Goal: Task Accomplishment & Management: Use online tool/utility

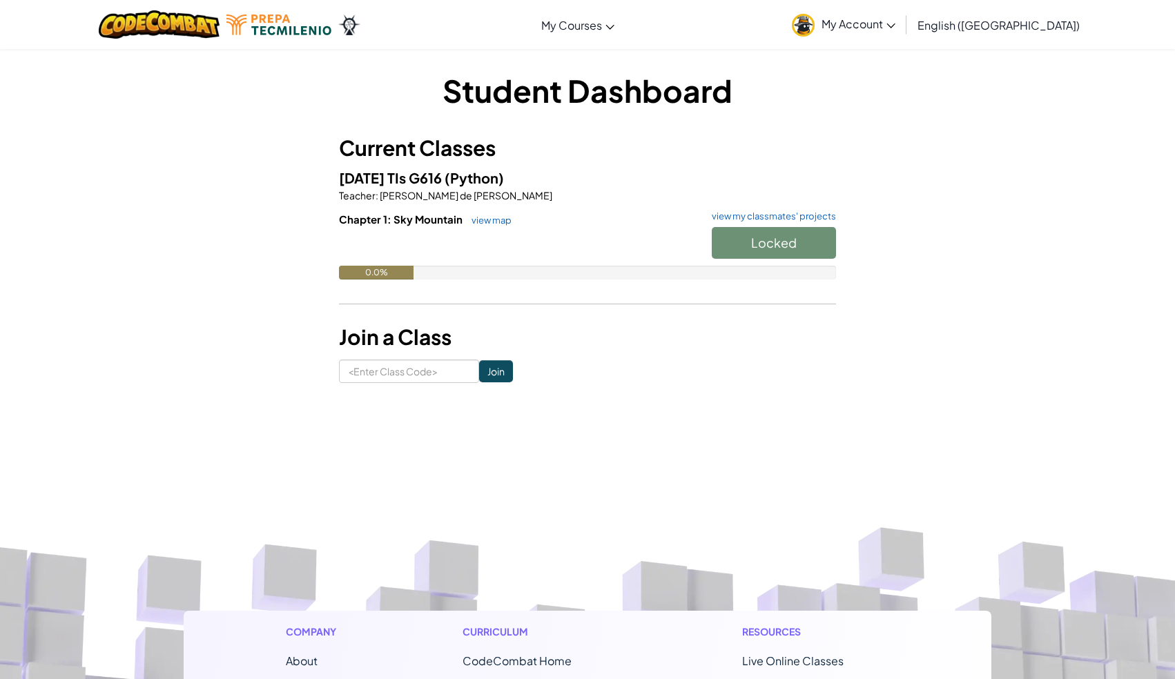
click at [742, 242] on div "Locked" at bounding box center [767, 246] width 138 height 39
click at [757, 245] on div "Locked" at bounding box center [767, 246] width 138 height 39
click at [787, 242] on span "Start" at bounding box center [774, 243] width 29 height 16
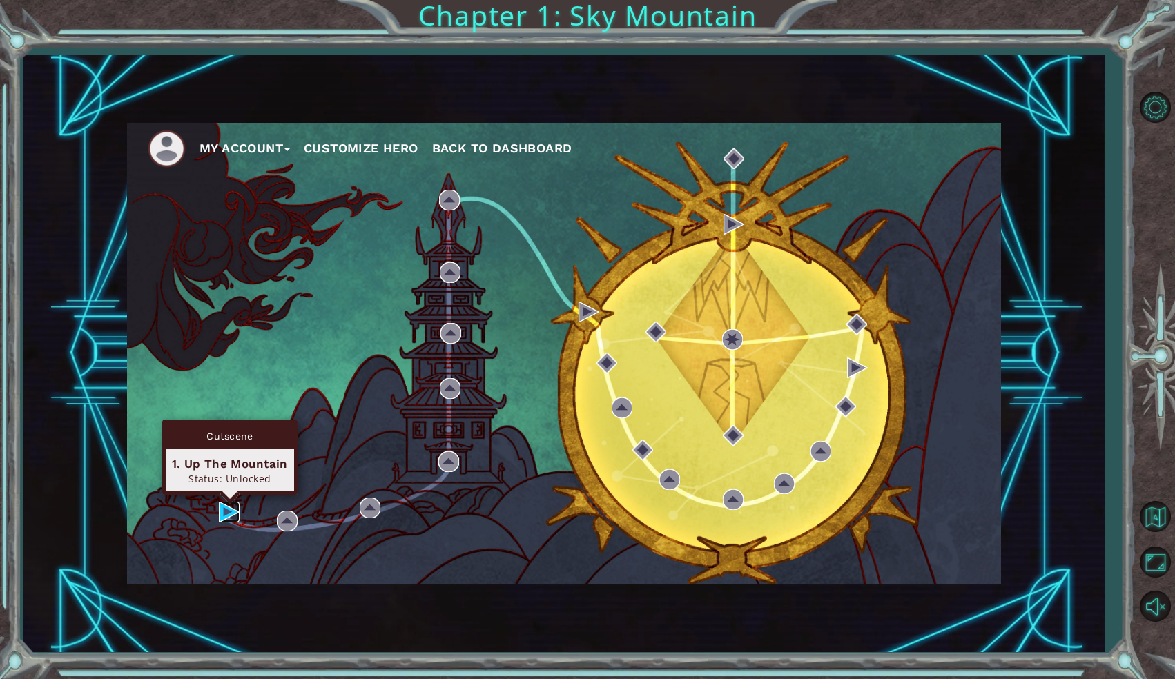
click at [225, 506] on img at bounding box center [229, 512] width 21 height 21
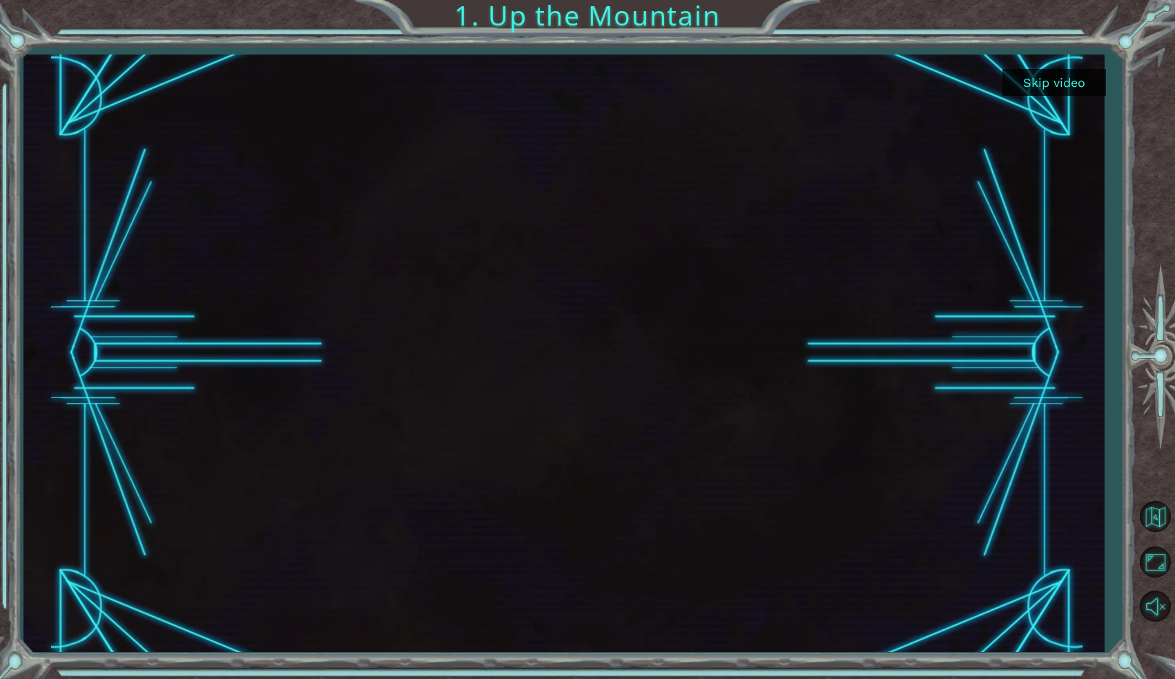
click at [1059, 76] on button "Skip video" at bounding box center [1055, 82] width 104 height 27
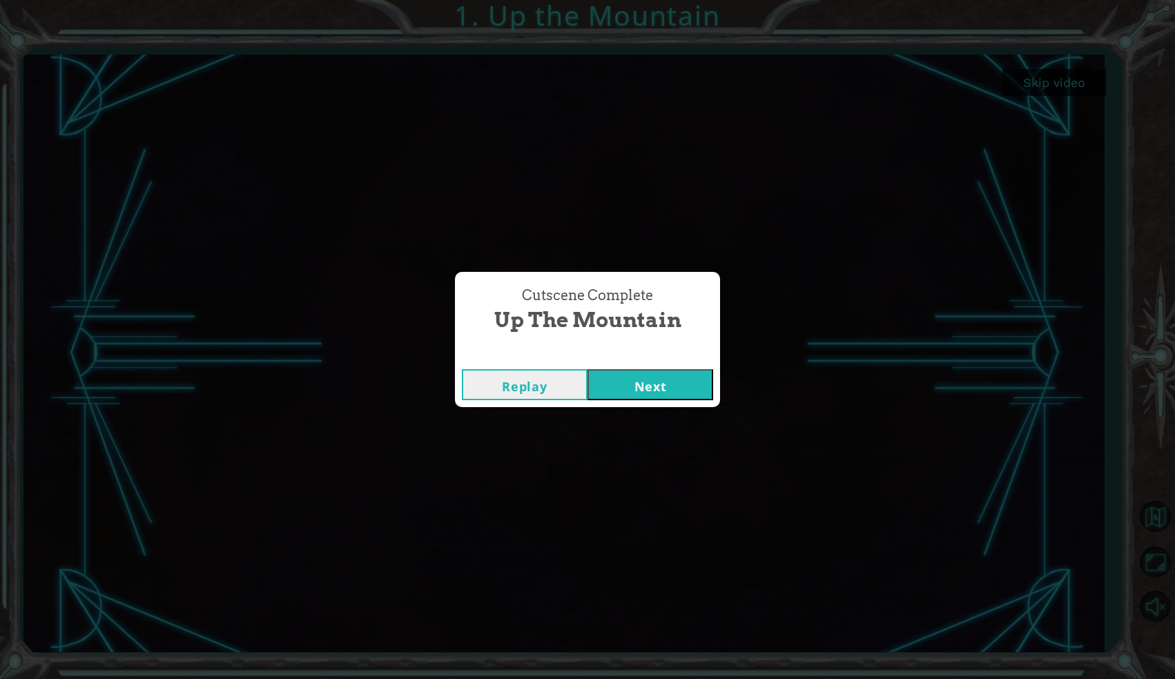
click at [549, 384] on button "Replay" at bounding box center [525, 384] width 126 height 31
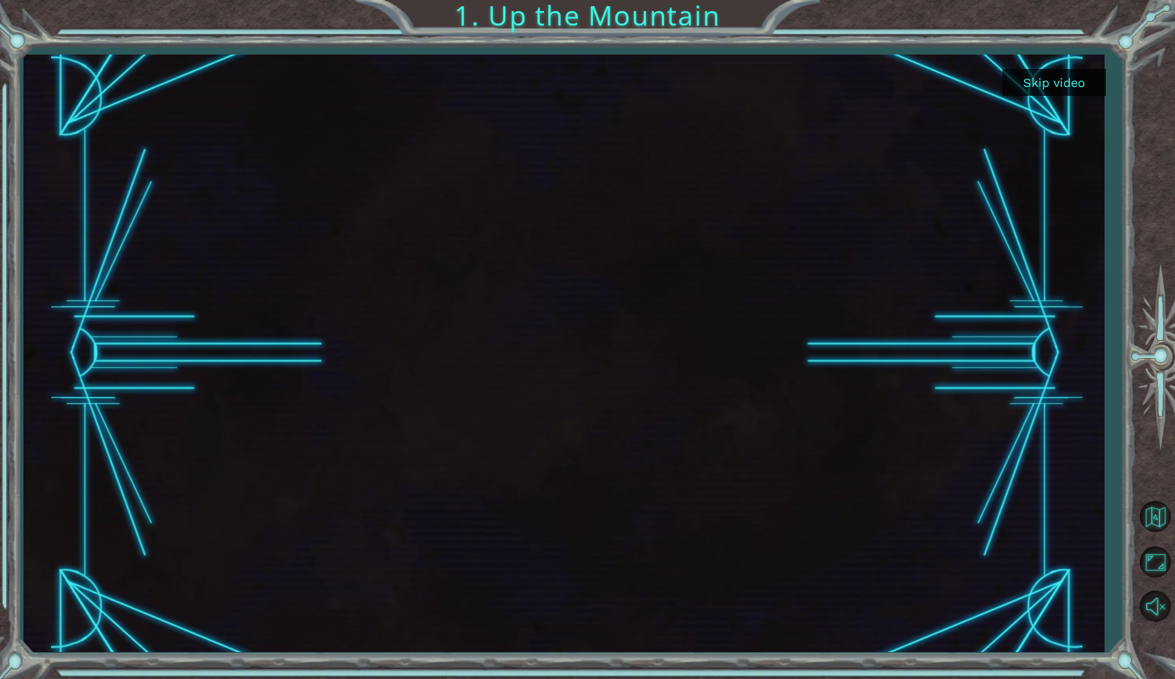
click at [1041, 79] on button "Skip video" at bounding box center [1055, 82] width 104 height 27
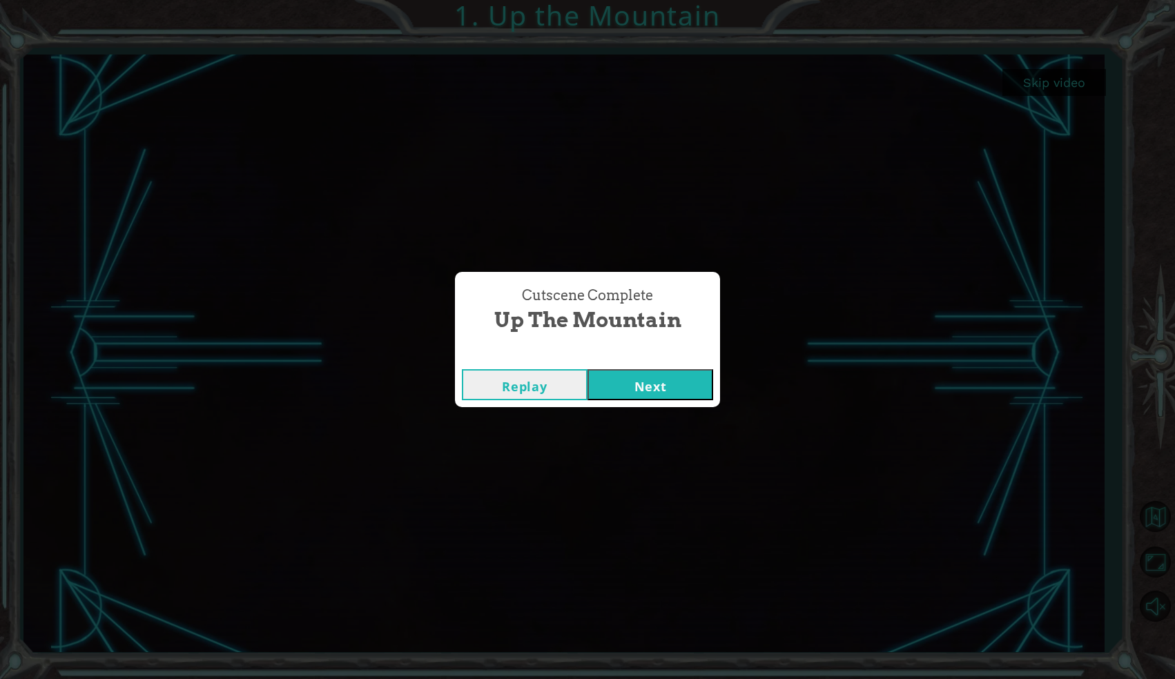
click at [639, 378] on button "Next" at bounding box center [651, 384] width 126 height 31
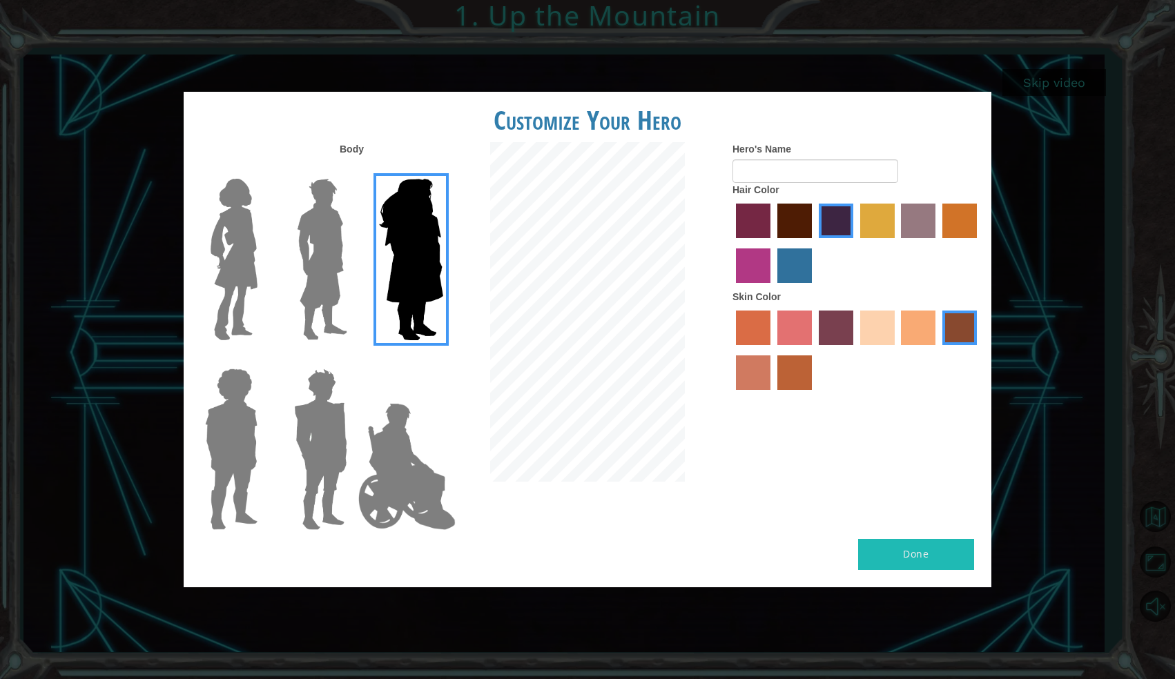
click at [869, 327] on label "sandy beach skin color" at bounding box center [877, 328] width 35 height 35
click at [856, 350] on input "sandy beach skin color" at bounding box center [856, 350] width 0 height 0
click at [782, 168] on input "Hero's Name" at bounding box center [816, 171] width 166 height 23
type input "[PERSON_NAME]"
click at [232, 210] on img at bounding box center [234, 259] width 58 height 173
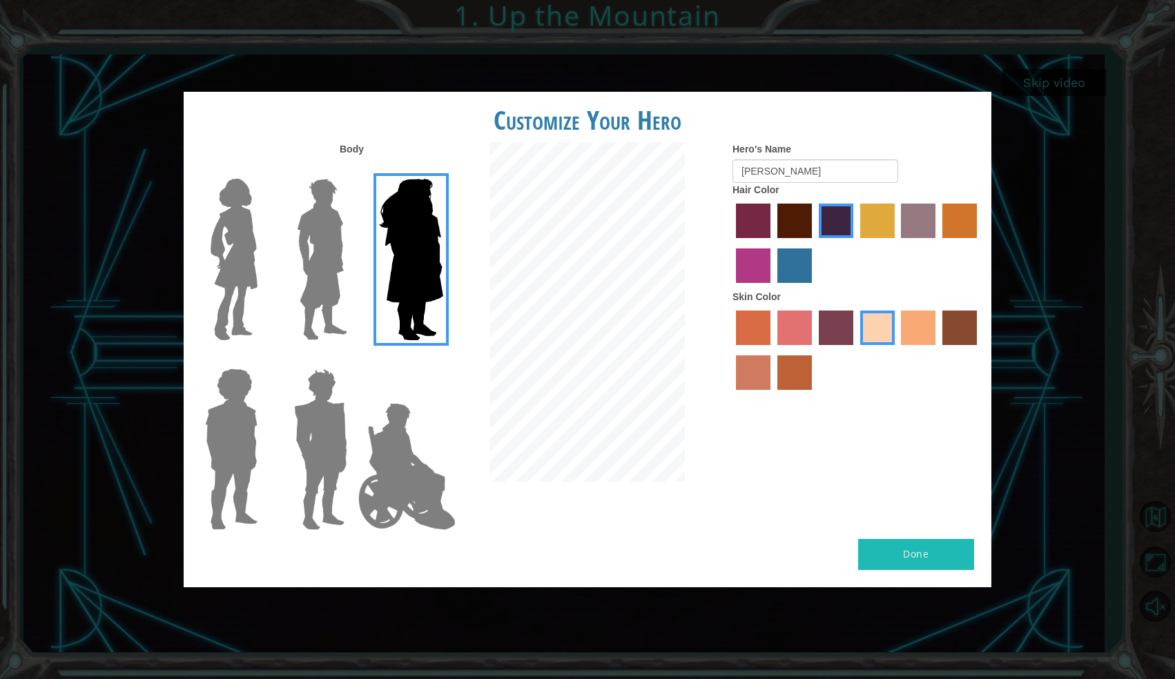
click at [263, 170] on input "Hero Connie" at bounding box center [263, 170] width 0 height 0
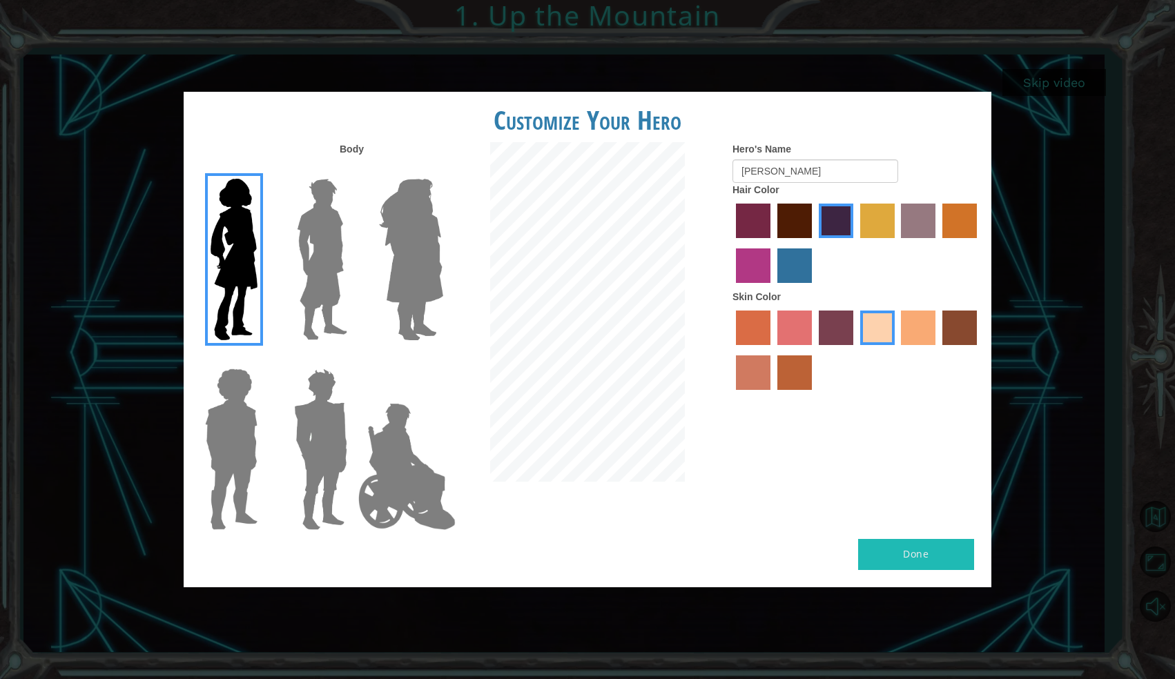
click at [805, 229] on label "maroon hair color" at bounding box center [794, 221] width 35 height 35
click at [773, 243] on input "maroon hair color" at bounding box center [773, 243] width 0 height 0
click at [879, 552] on button "Done" at bounding box center [916, 554] width 116 height 31
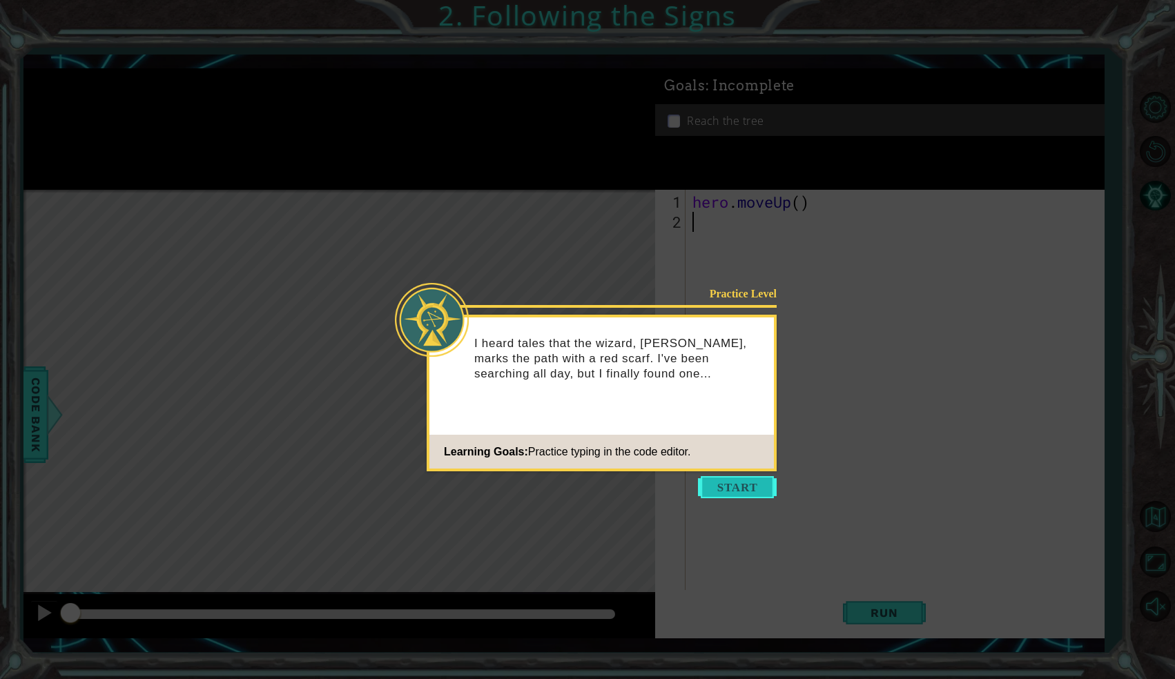
click at [745, 490] on button "Start" at bounding box center [737, 487] width 79 height 22
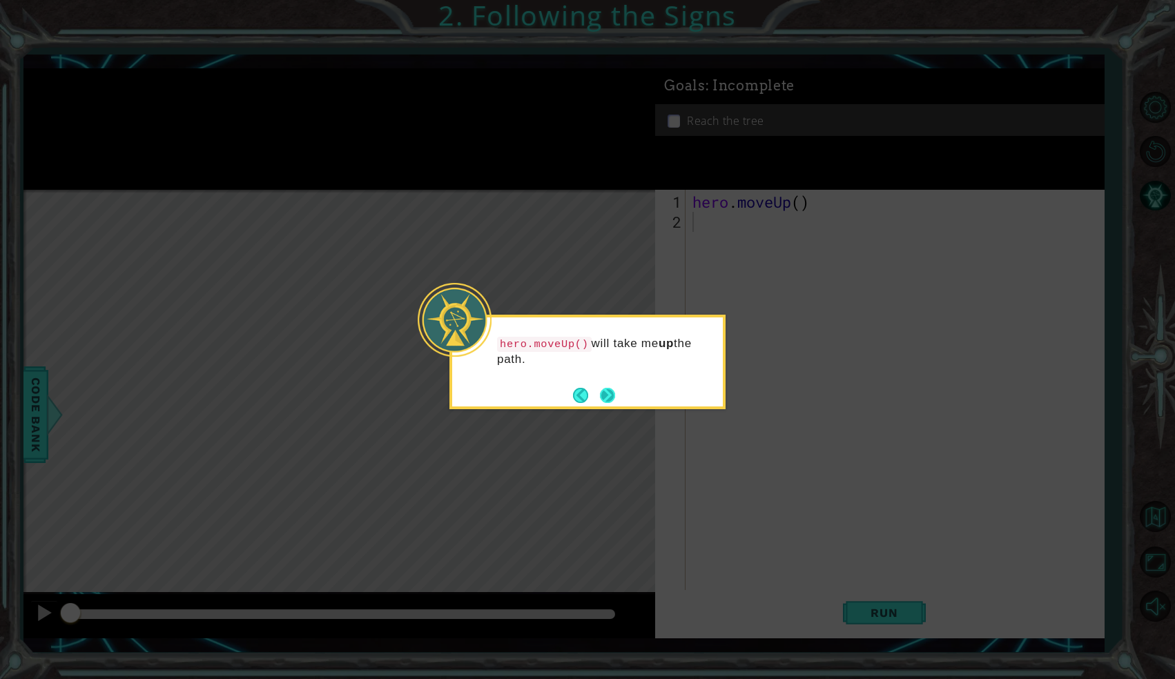
click at [601, 390] on button "Next" at bounding box center [607, 395] width 17 height 17
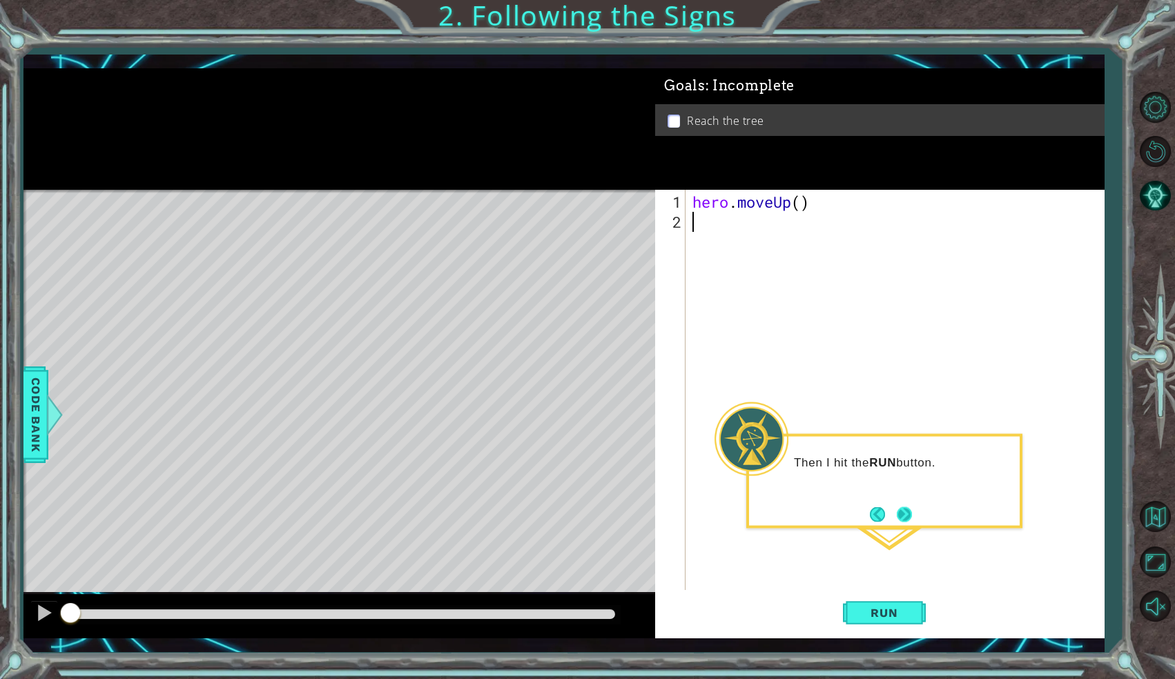
click at [900, 508] on button "Next" at bounding box center [905, 514] width 18 height 18
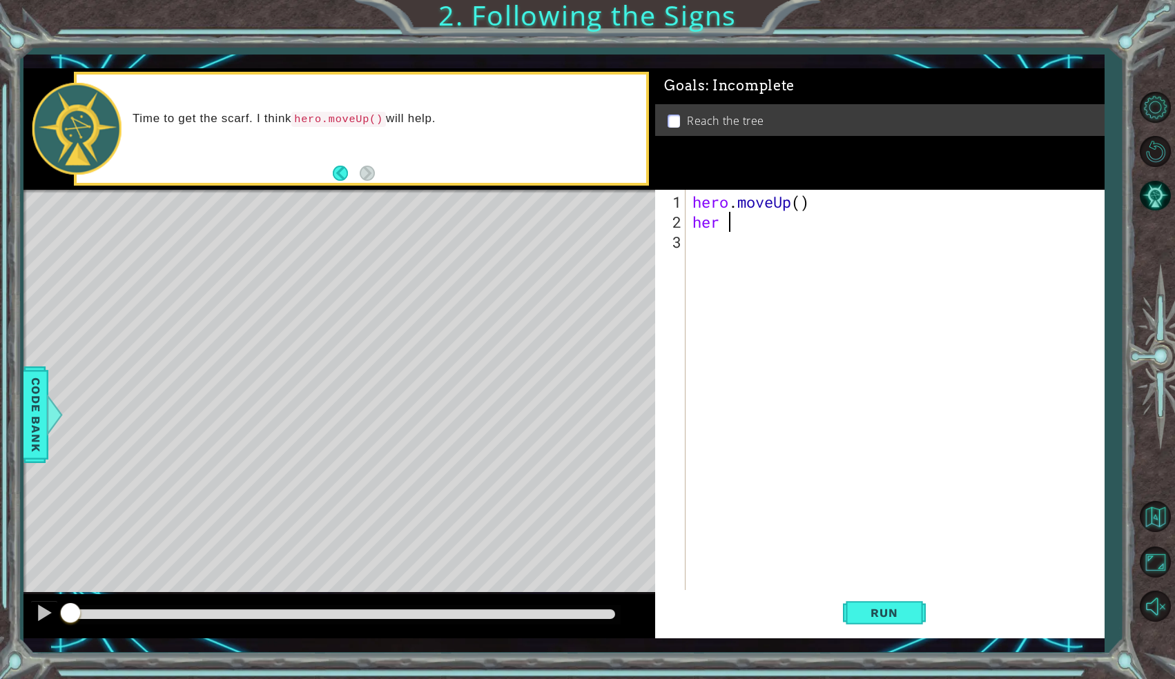
type textarea "her"
click at [870, 609] on span "Run" at bounding box center [884, 613] width 55 height 14
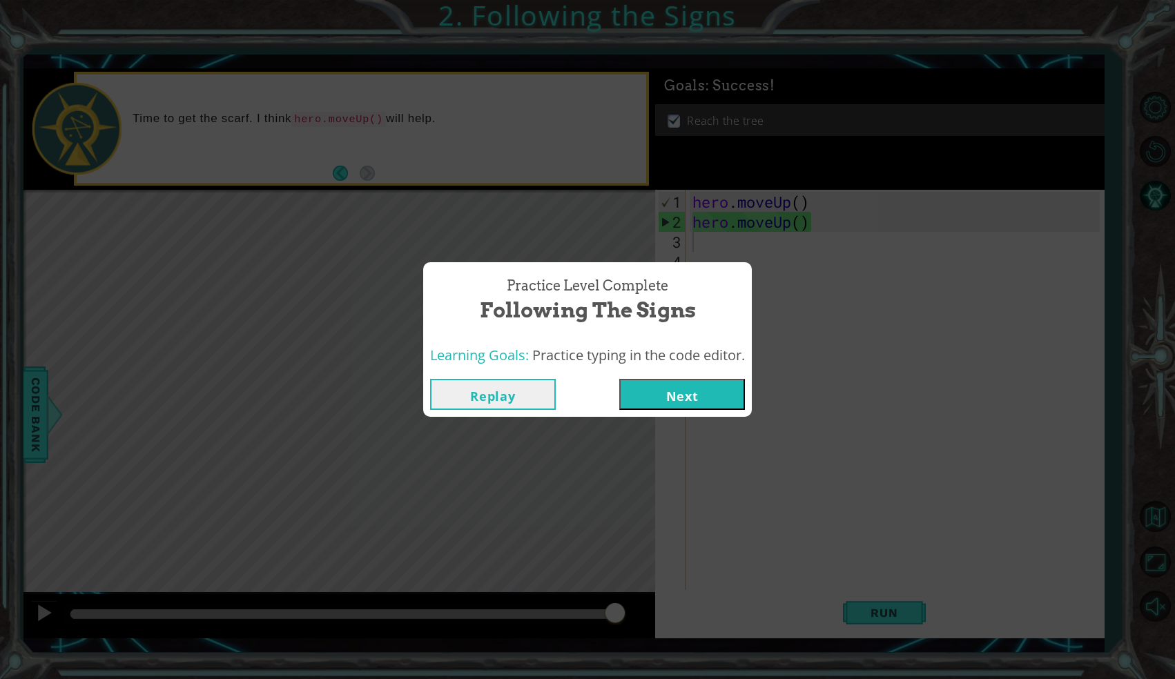
click at [673, 394] on button "Next" at bounding box center [682, 394] width 126 height 31
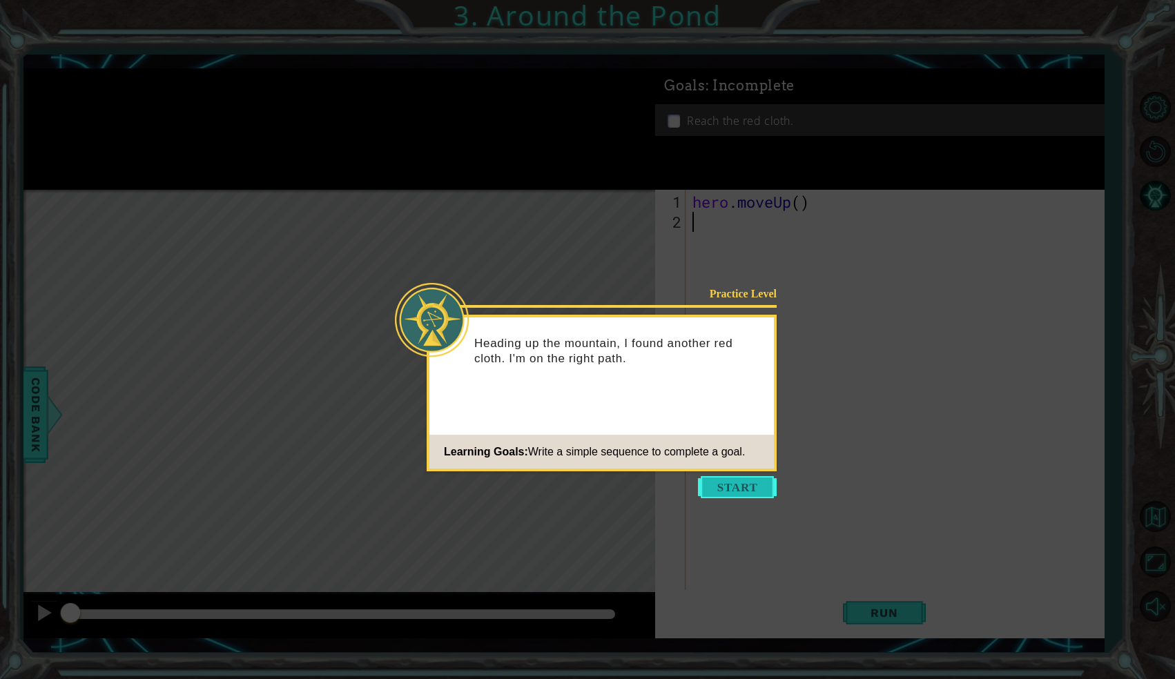
click at [740, 481] on button "Start" at bounding box center [737, 487] width 79 height 22
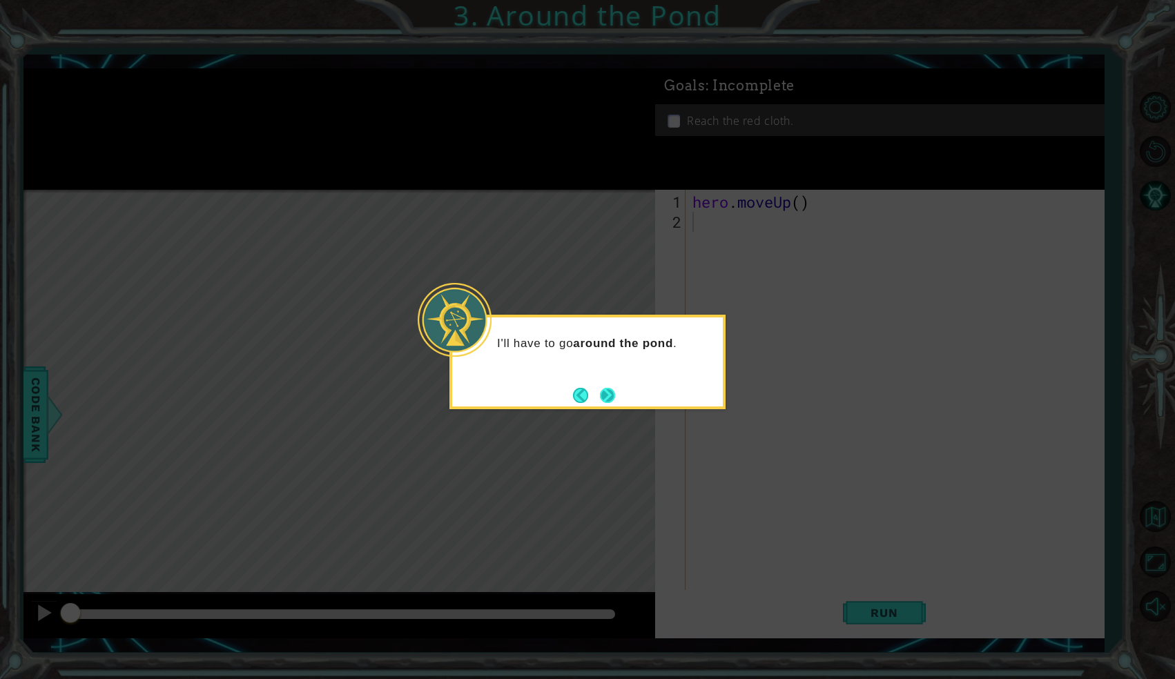
click at [608, 392] on button "Next" at bounding box center [607, 395] width 23 height 23
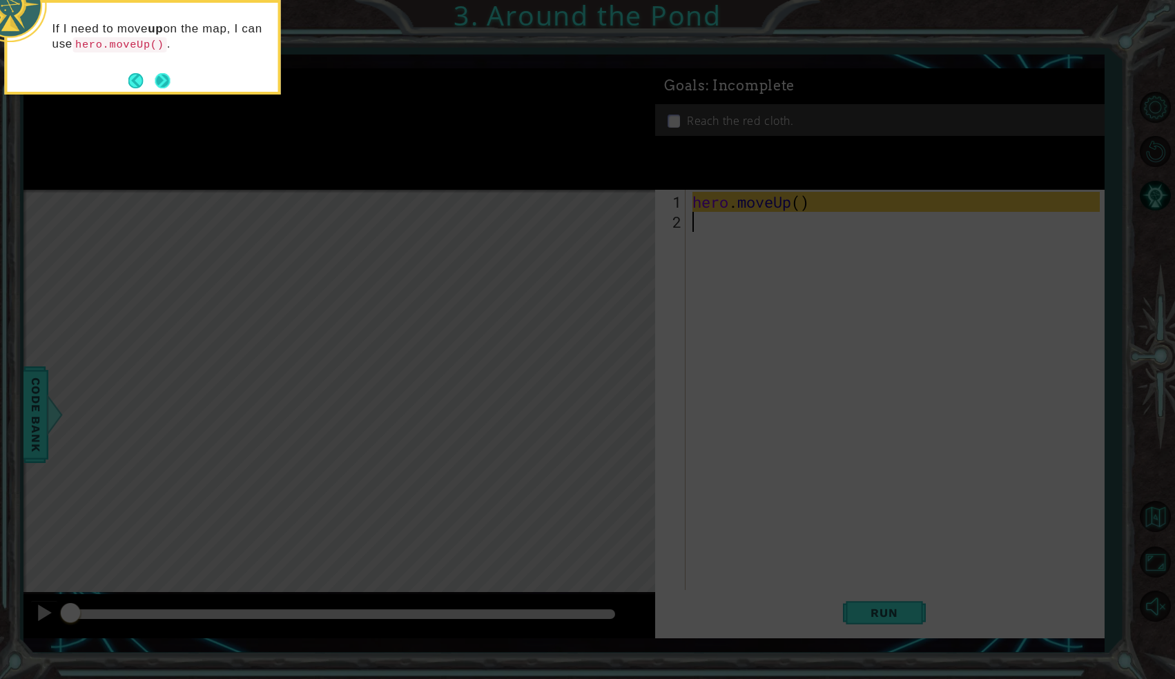
click at [169, 70] on footer at bounding box center [149, 80] width 42 height 21
click at [168, 73] on button "Next" at bounding box center [163, 81] width 16 height 16
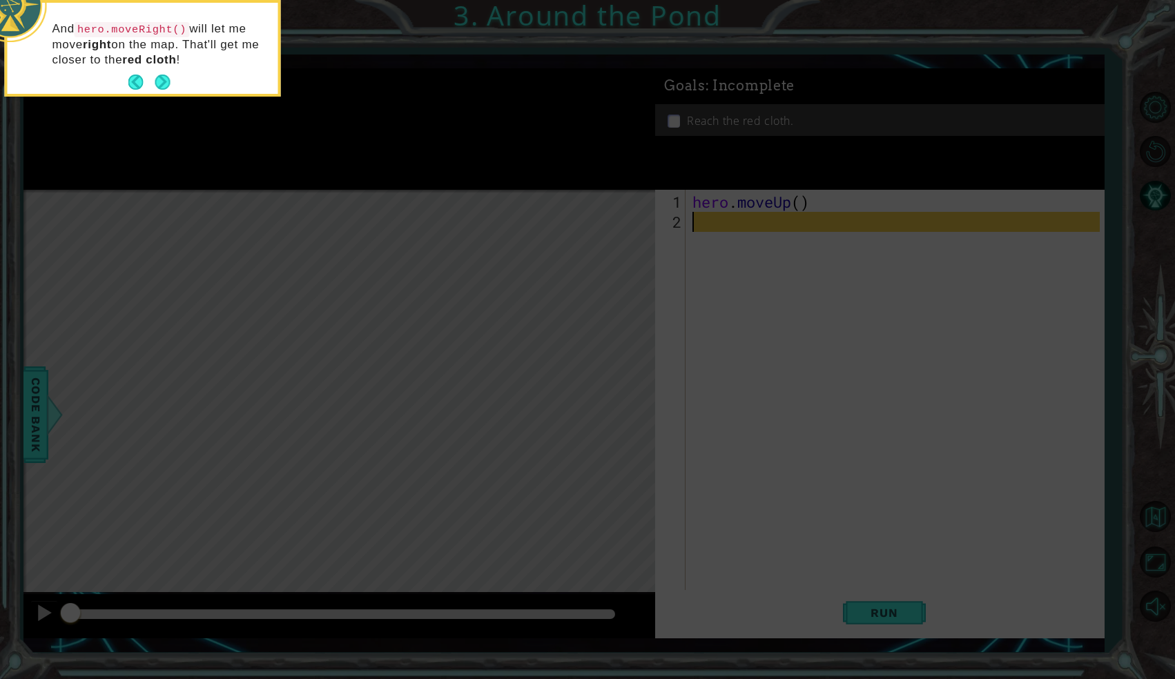
click at [168, 75] on button "Next" at bounding box center [162, 82] width 15 height 15
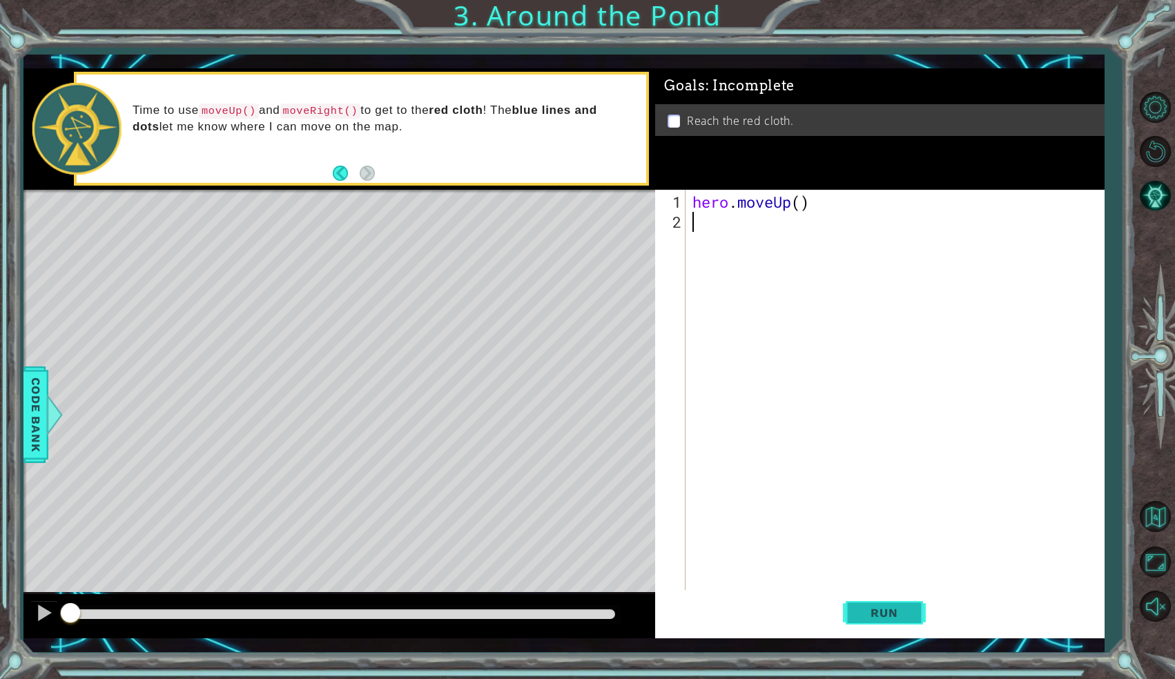
click at [873, 612] on span "Run" at bounding box center [884, 613] width 55 height 14
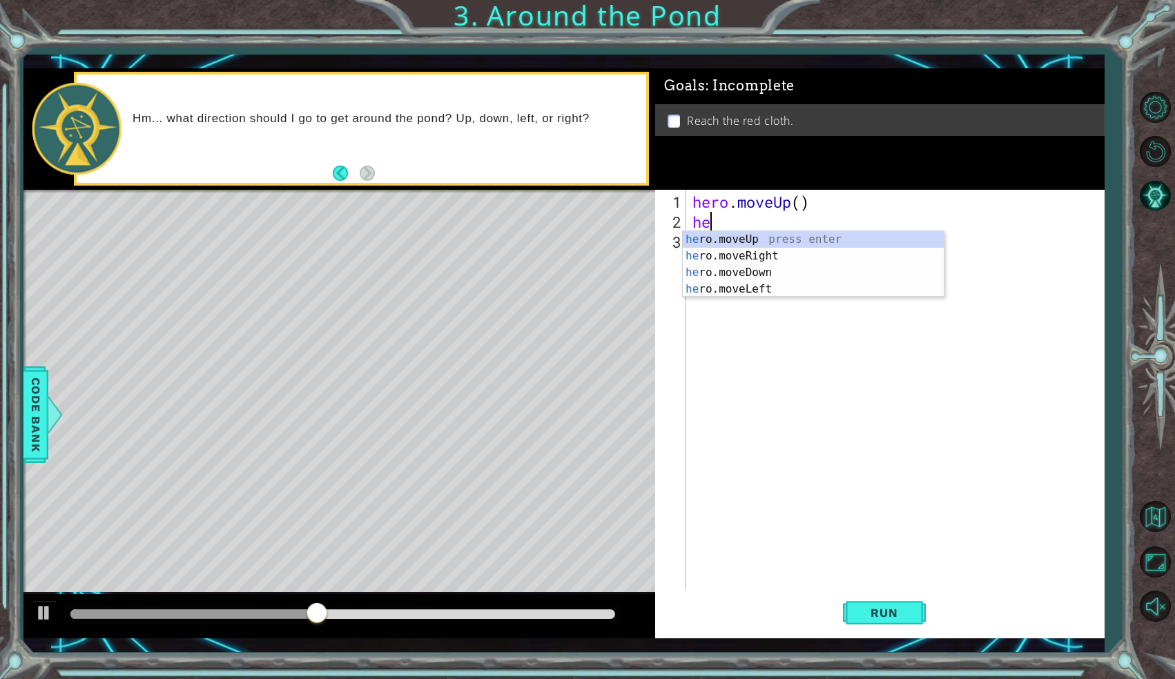
type textarea "her"
click at [784, 251] on div "her o.moveUp press enter her o.moveRight press enter her o.moveDown press enter…" at bounding box center [813, 280] width 261 height 99
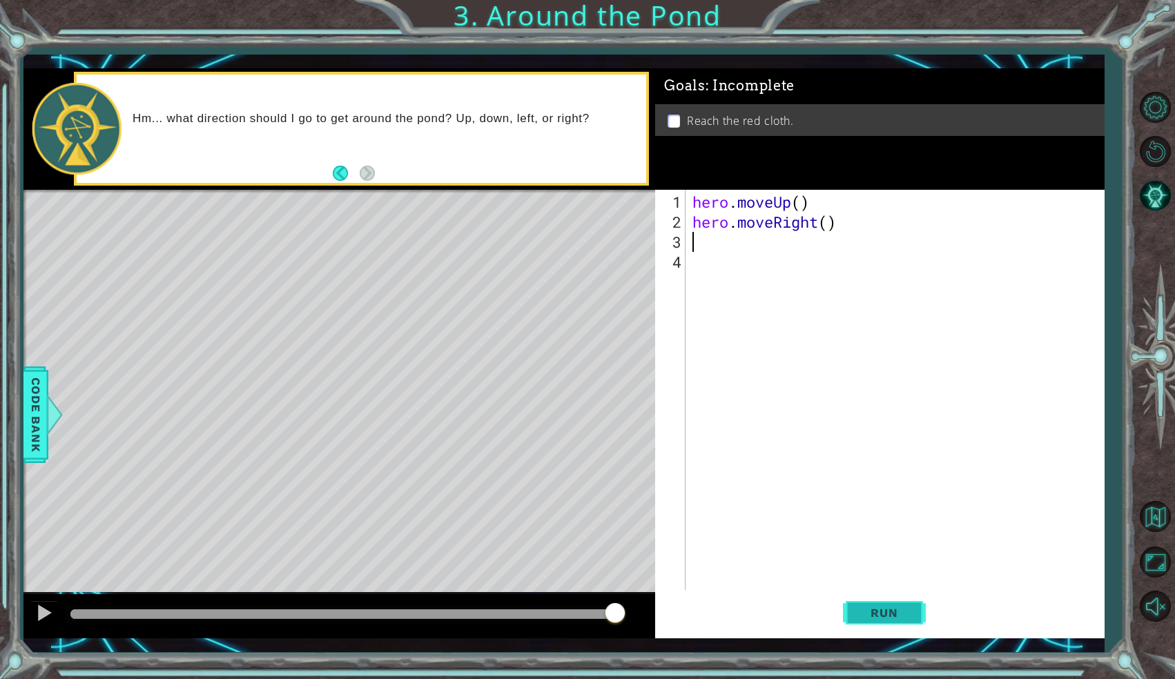
click at [871, 622] on button "Run" at bounding box center [884, 613] width 83 height 45
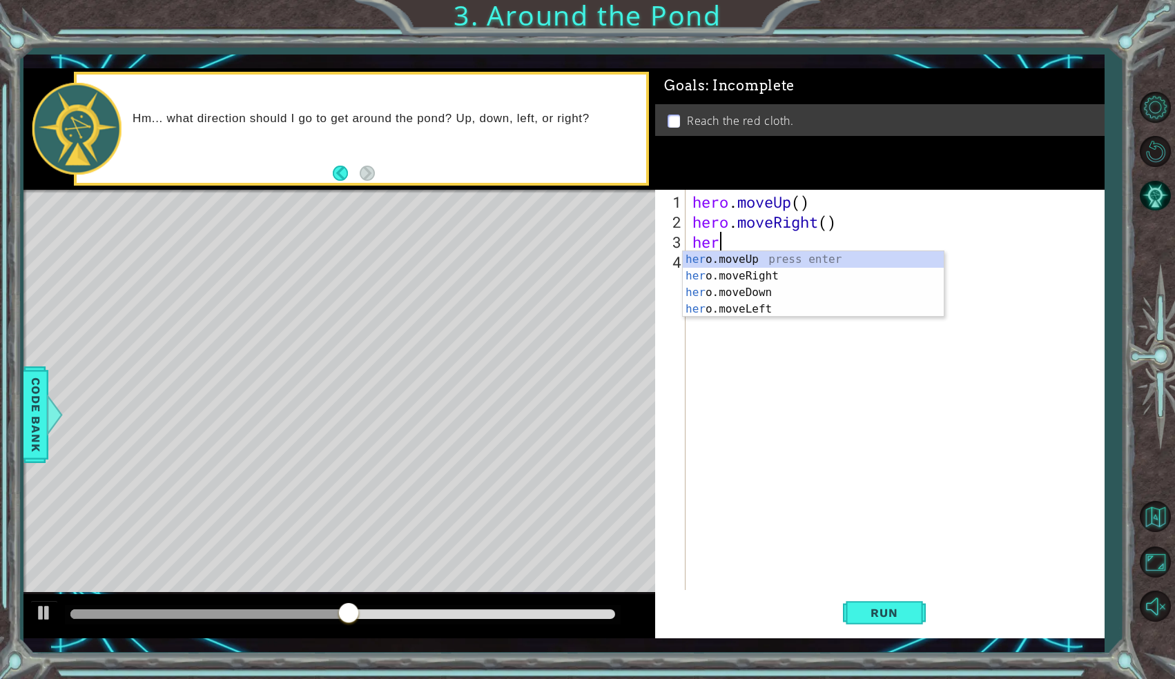
scroll to position [0, 1]
type textarea "heromove"
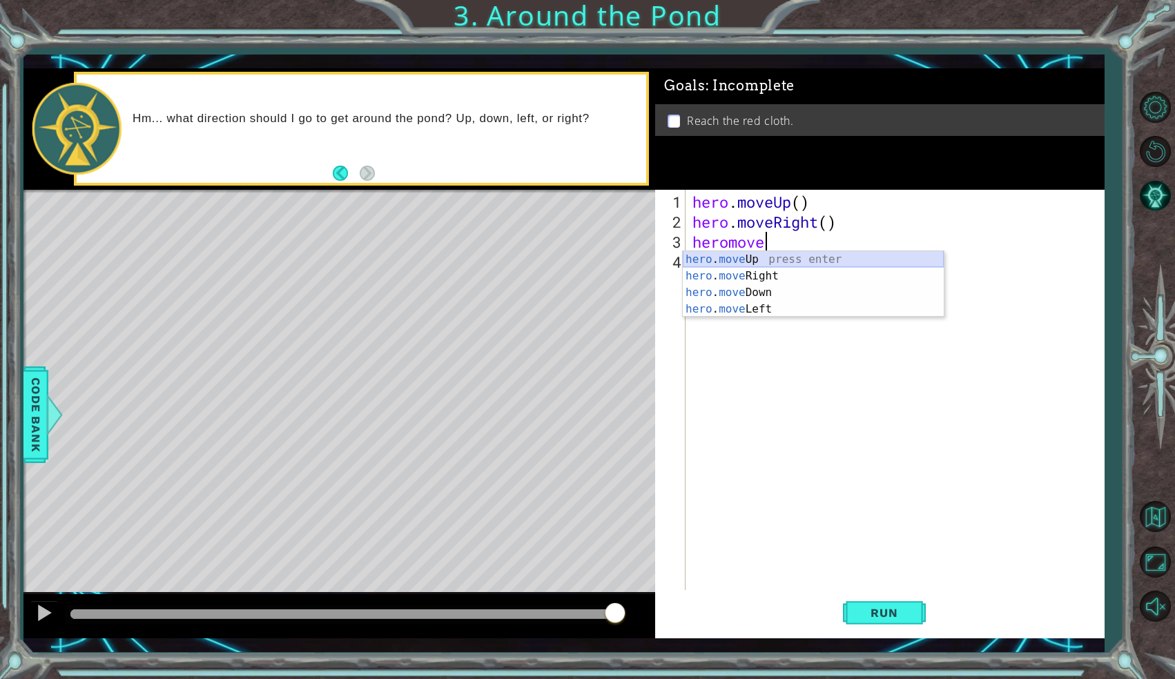
click at [737, 263] on div "hero . move Up press enter hero . move Right press enter hero . move Down press…" at bounding box center [813, 300] width 261 height 99
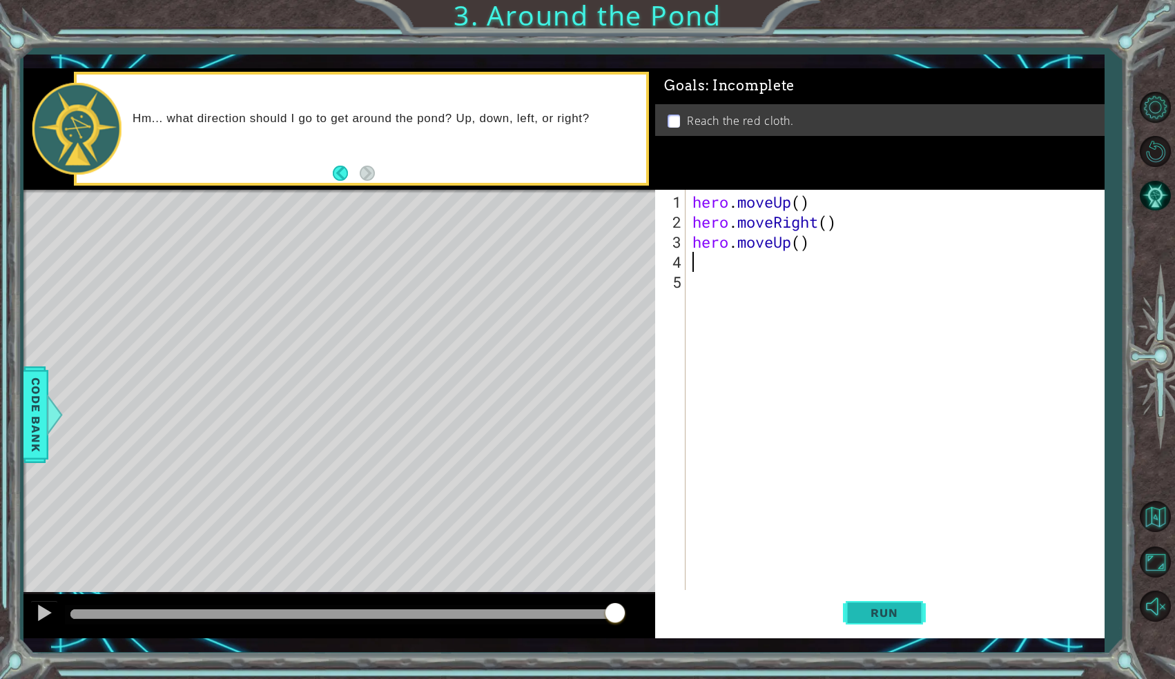
click at [878, 619] on span "Run" at bounding box center [884, 613] width 55 height 14
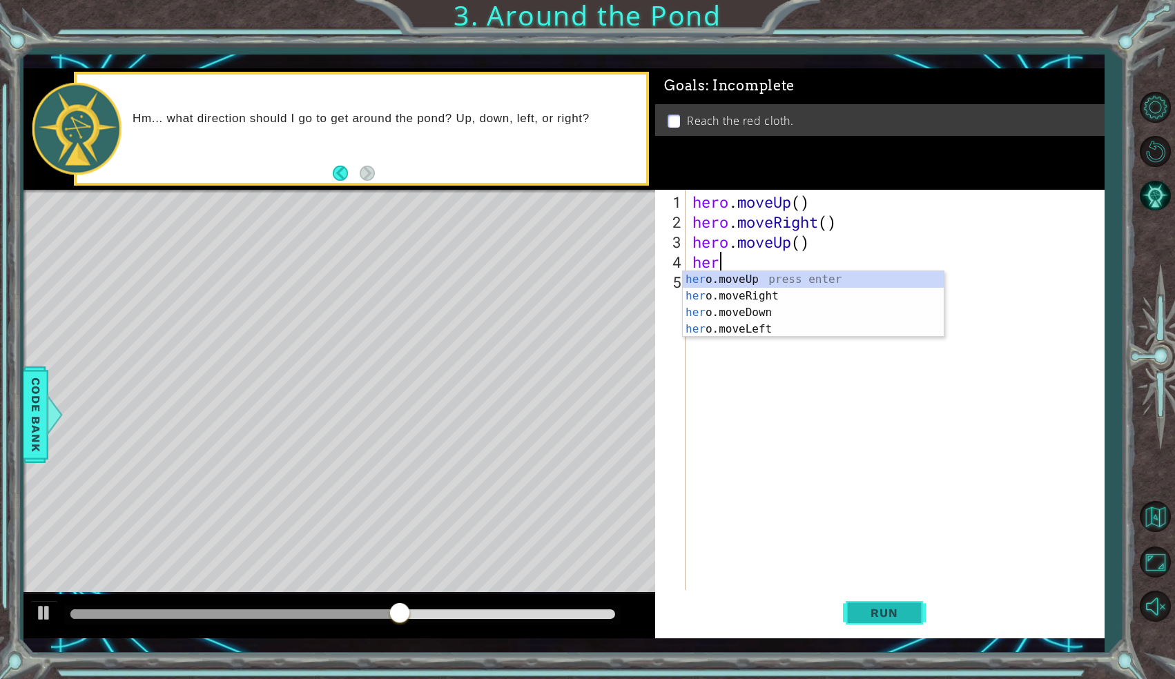
type textarea "hero"
click at [760, 281] on div "hero .moveUp press enter hero .moveRight press enter hero .moveDown press enter…" at bounding box center [813, 320] width 261 height 99
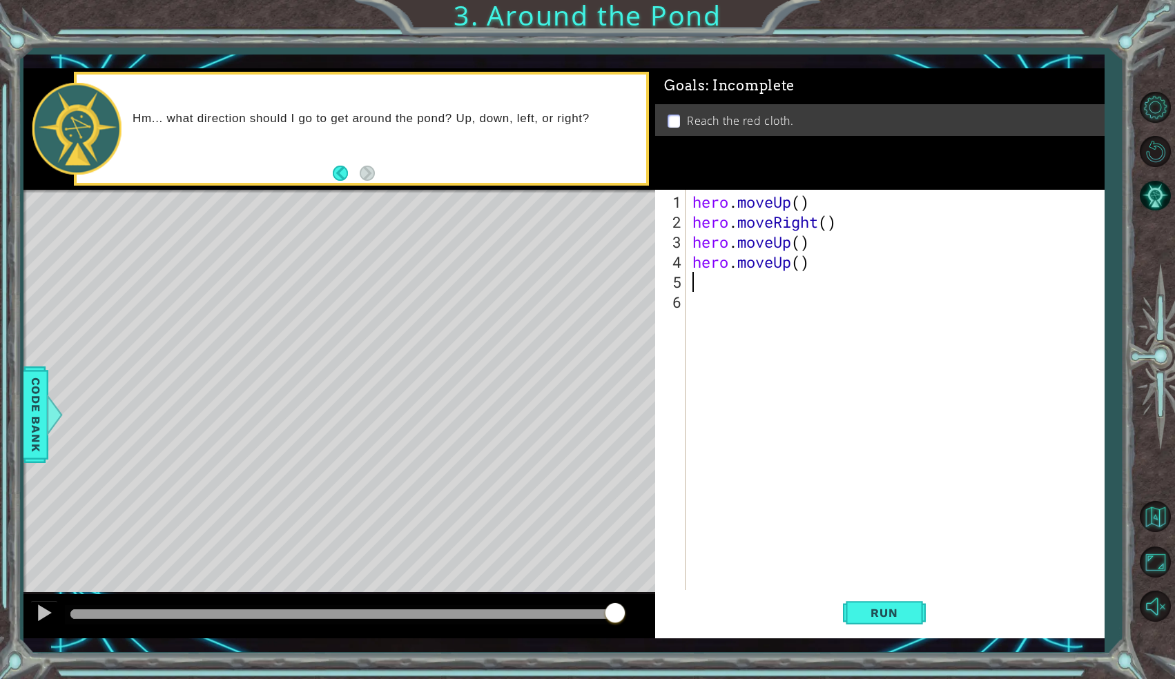
scroll to position [0, 0]
drag, startPoint x: 797, startPoint y: 265, endPoint x: 697, endPoint y: 266, distance: 99.4
click at [697, 266] on div "hero . moveUp ( ) hero . moveRight ( ) hero . moveUp ( ) hero . moveUp ( )" at bounding box center [898, 412] width 417 height 441
type textarea "h()"
drag, startPoint x: 726, startPoint y: 265, endPoint x: 690, endPoint y: 265, distance: 35.9
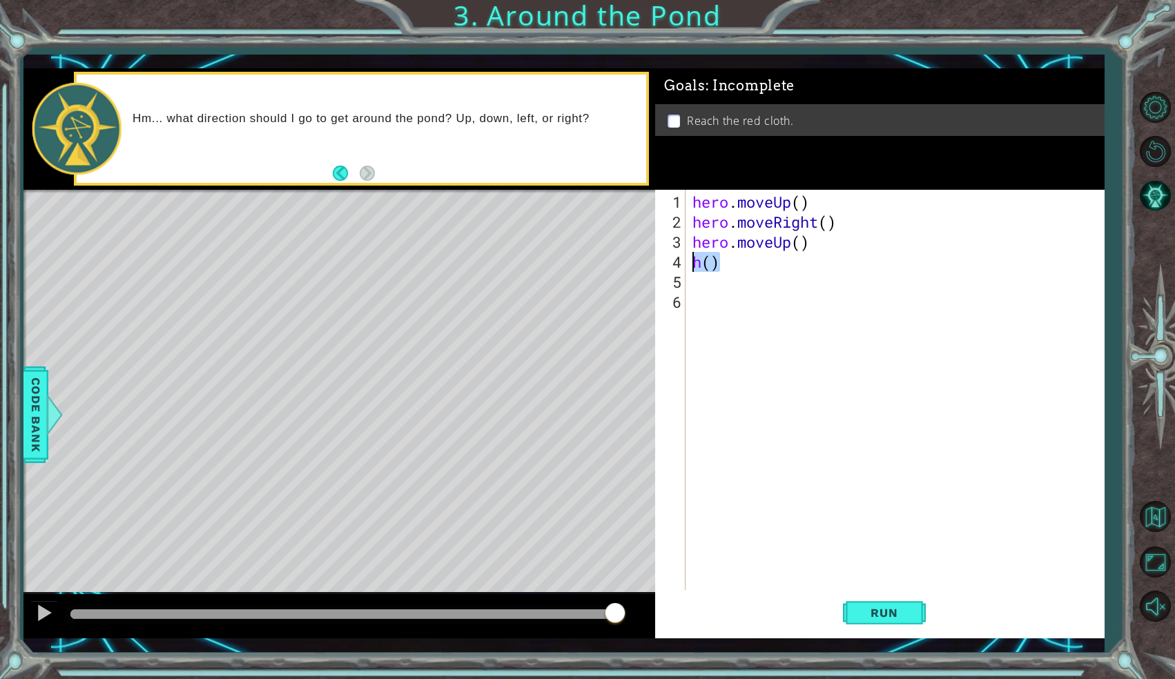
click at [690, 265] on div "hero . moveUp ( ) hero . moveRight ( ) hero . moveUp ( ) h ( )" at bounding box center [898, 412] width 417 height 441
click at [802, 245] on div "hero . moveUp ( ) hero . moveRight ( ) hero . moveUp ( )" at bounding box center [898, 412] width 417 height 441
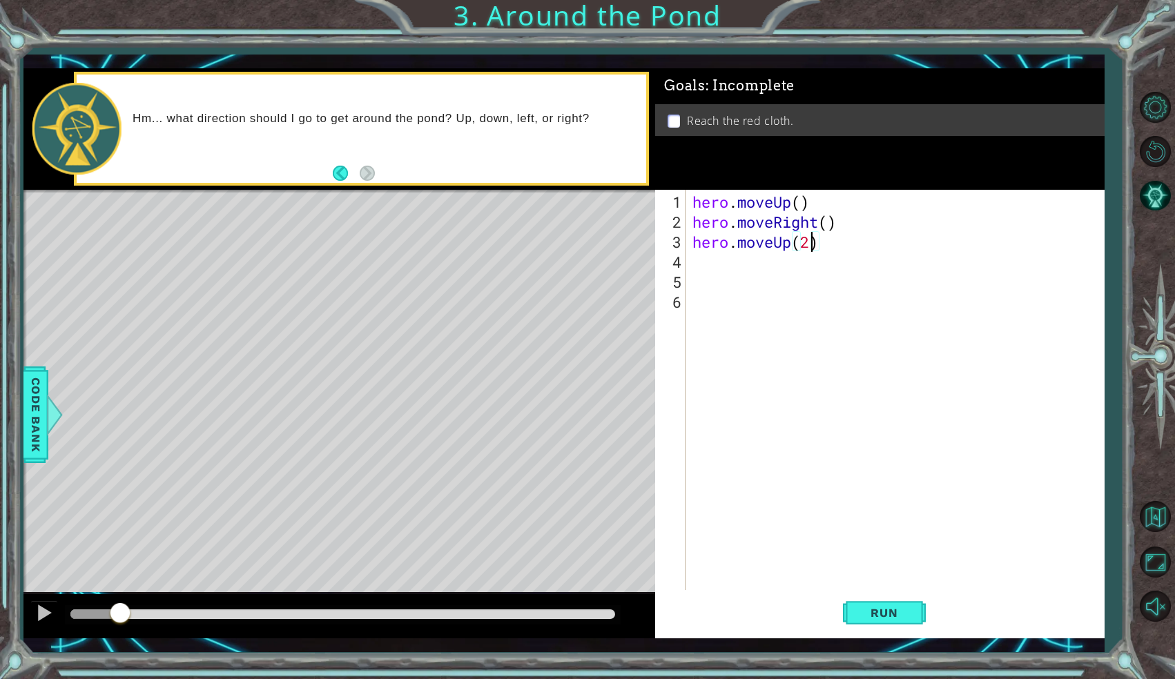
click at [122, 569] on div "methods hero moveUp(steps) moveDown(steps) moveRight(steps) moveLeft(steps) Cod…" at bounding box center [563, 353] width 1081 height 570
drag, startPoint x: 116, startPoint y: 615, endPoint x: 55, endPoint y: 622, distance: 61.8
click at [55, 622] on div at bounding box center [339, 617] width 632 height 44
type textarea "hero.moveUp(2)"
click at [887, 621] on button "Run" at bounding box center [884, 613] width 83 height 45
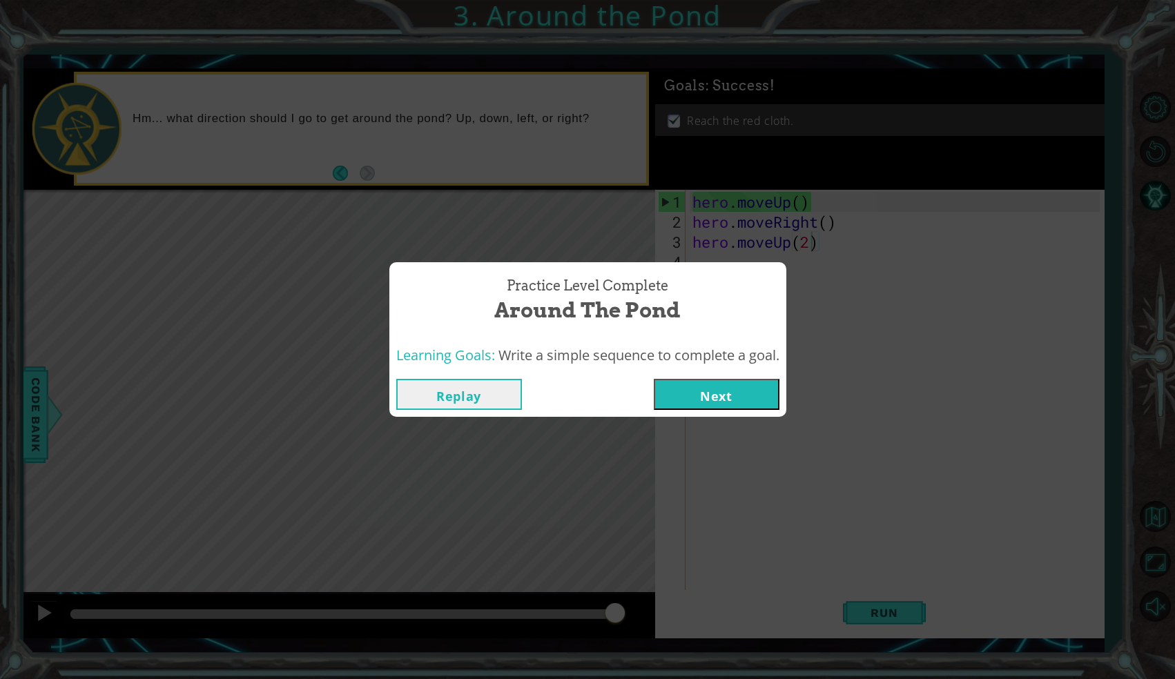
click at [719, 407] on button "Next" at bounding box center [717, 394] width 126 height 31
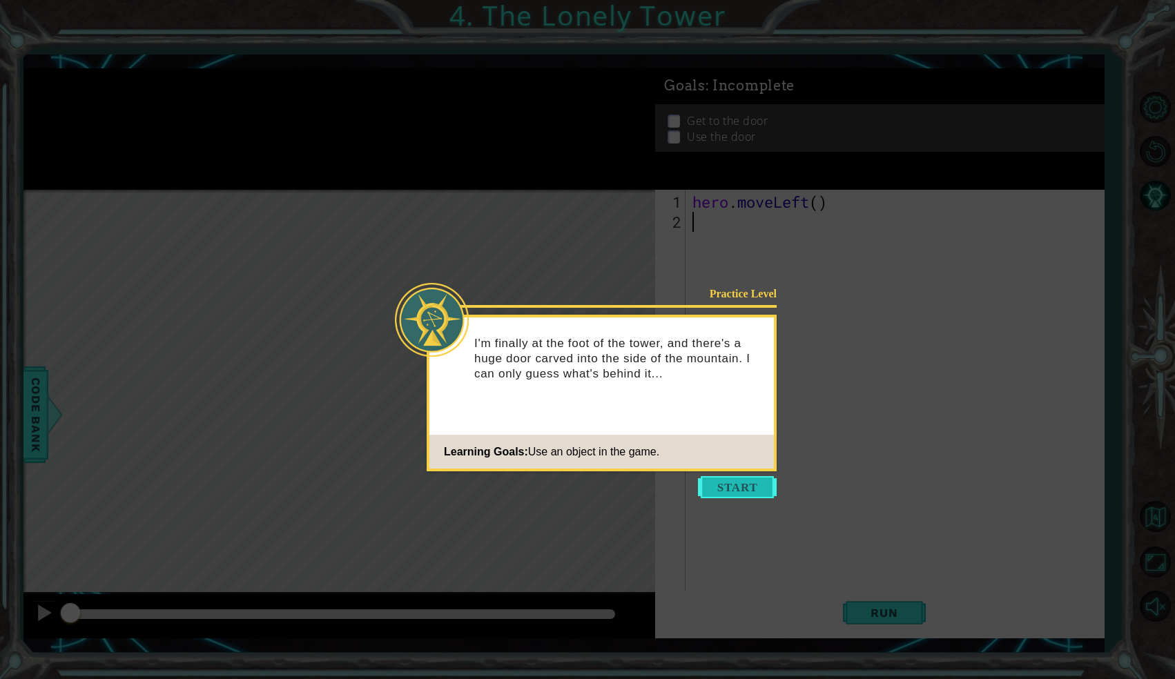
click at [722, 485] on button "Start" at bounding box center [737, 487] width 79 height 22
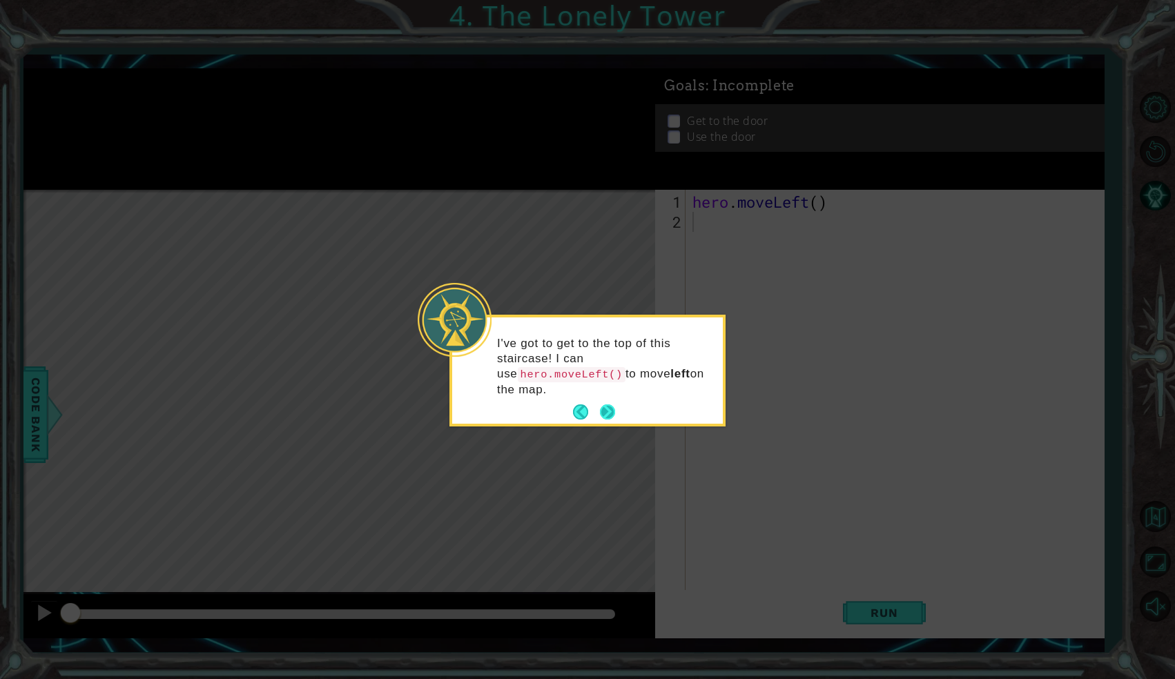
click at [601, 413] on button "Next" at bounding box center [608, 413] width 16 height 16
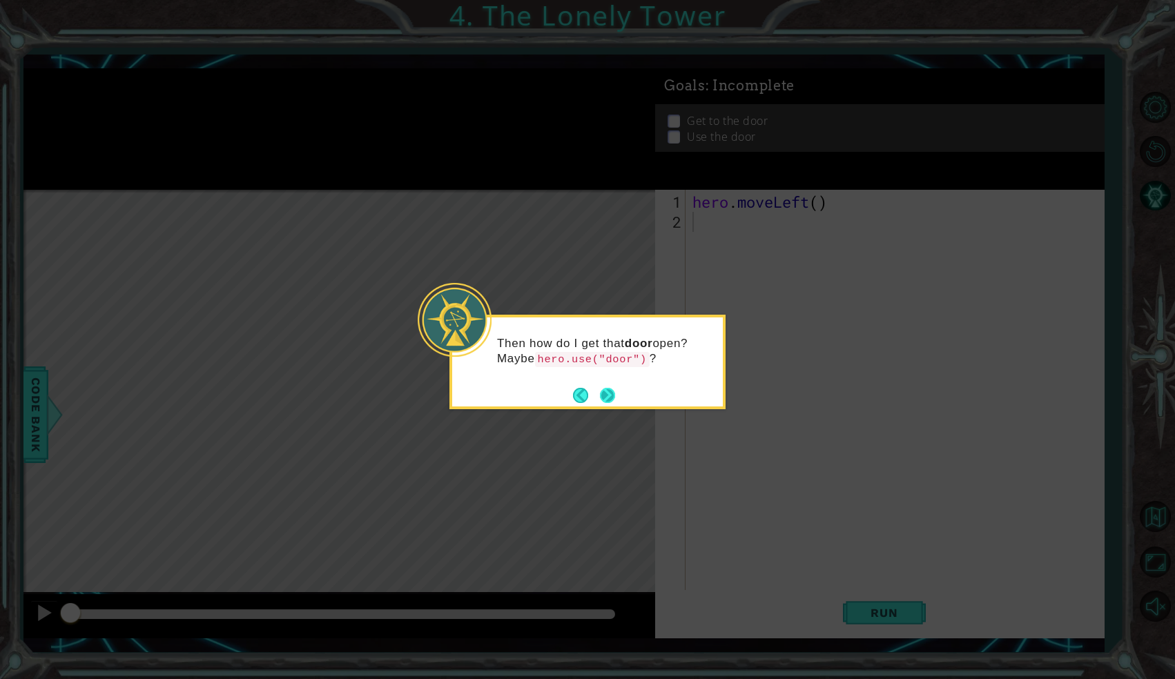
click at [607, 395] on button "Next" at bounding box center [607, 395] width 16 height 16
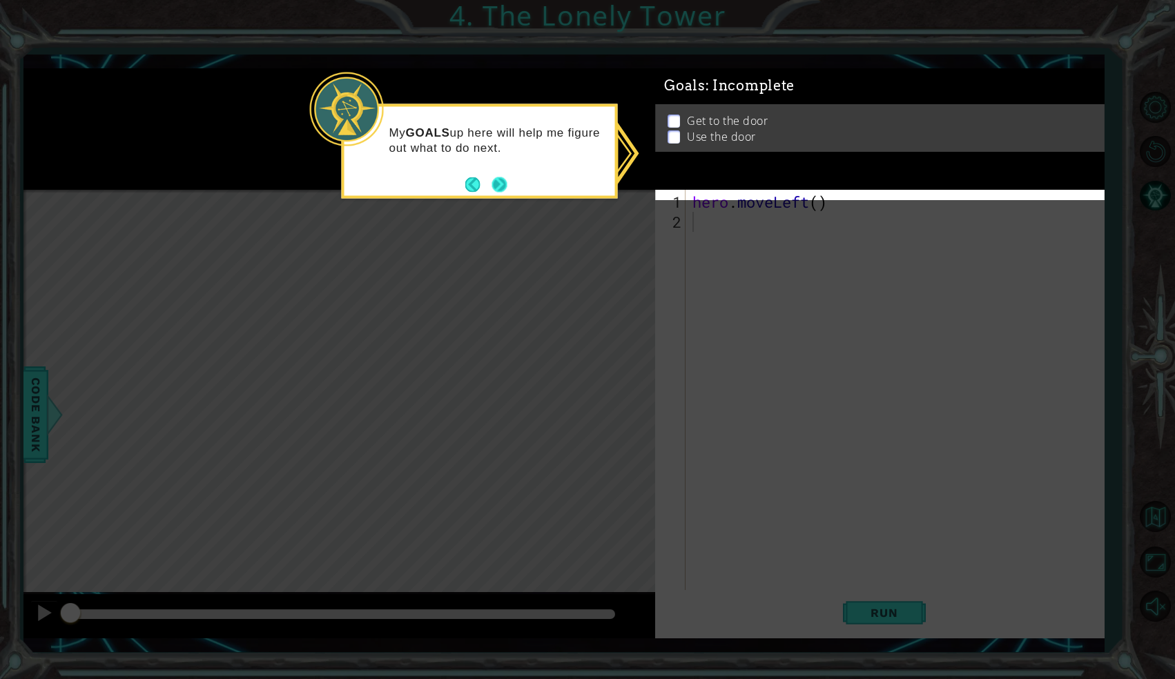
click at [499, 172] on div "My GOALS up here will help me figure out what to do next." at bounding box center [480, 144] width 271 height 75
click at [499, 178] on button "Next" at bounding box center [499, 184] width 17 height 17
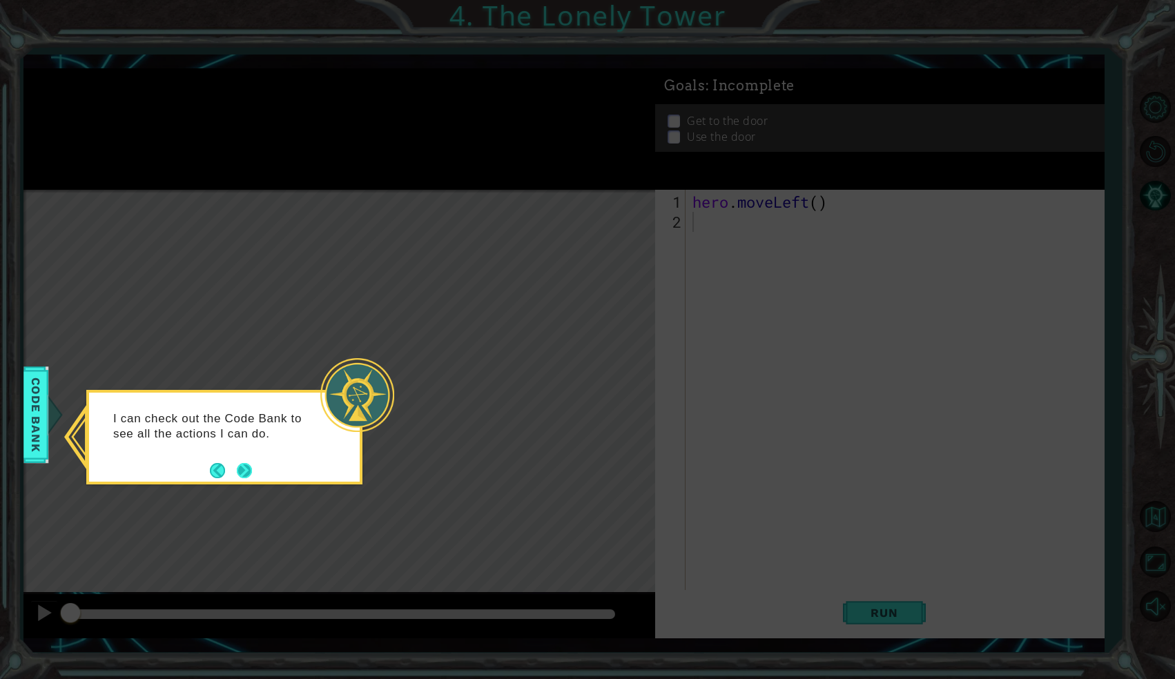
click at [249, 472] on button "Next" at bounding box center [244, 470] width 15 height 15
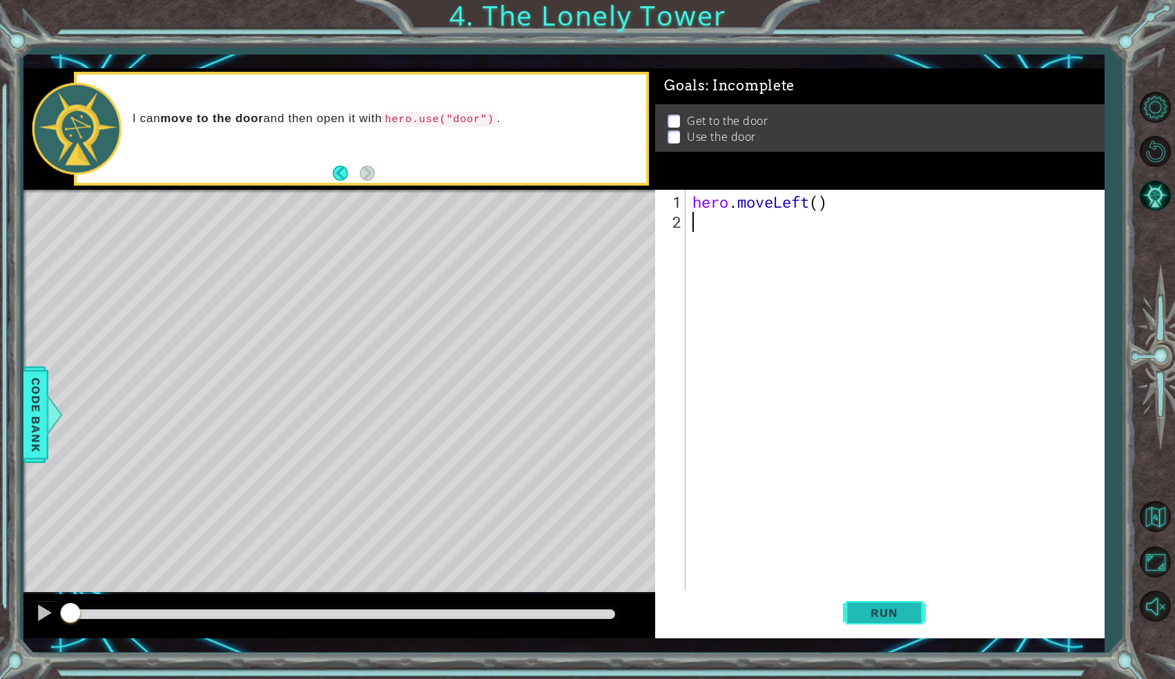
click at [873, 609] on span "Run" at bounding box center [884, 613] width 55 height 14
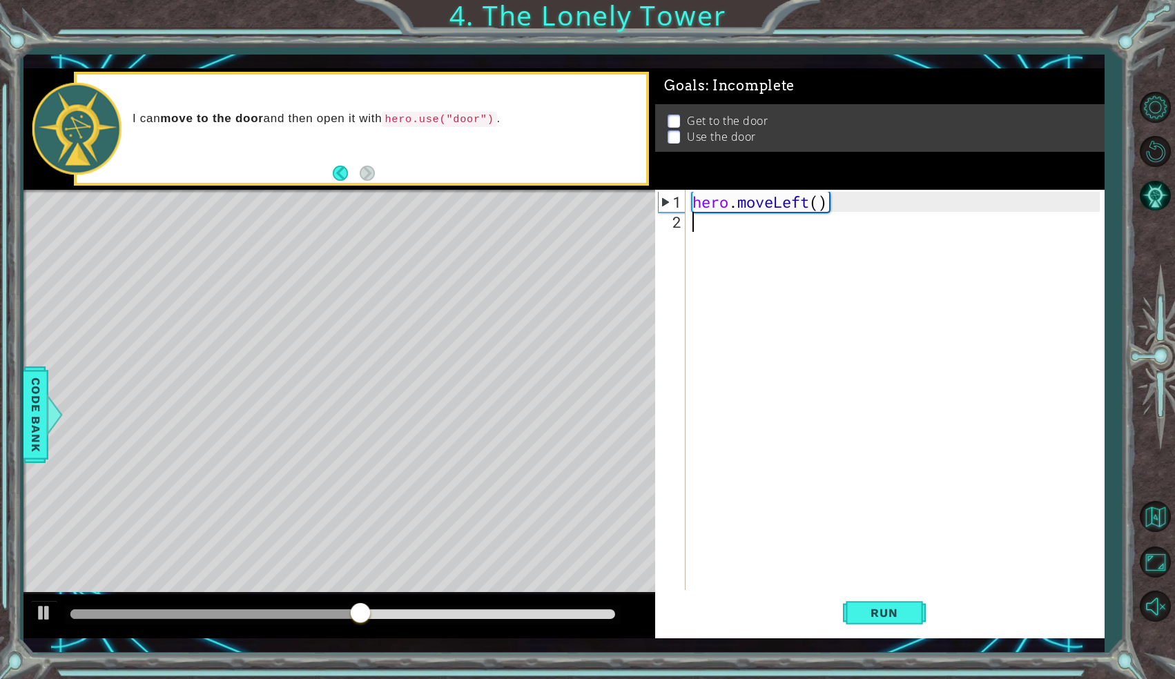
click at [821, 202] on div "hero . moveLeft ( )" at bounding box center [898, 412] width 417 height 441
type textarea "hero.moveLeft(2)"
click at [883, 626] on button "Run" at bounding box center [884, 613] width 83 height 45
click at [847, 217] on div "hero . moveLeft ( 2 )" at bounding box center [898, 412] width 417 height 441
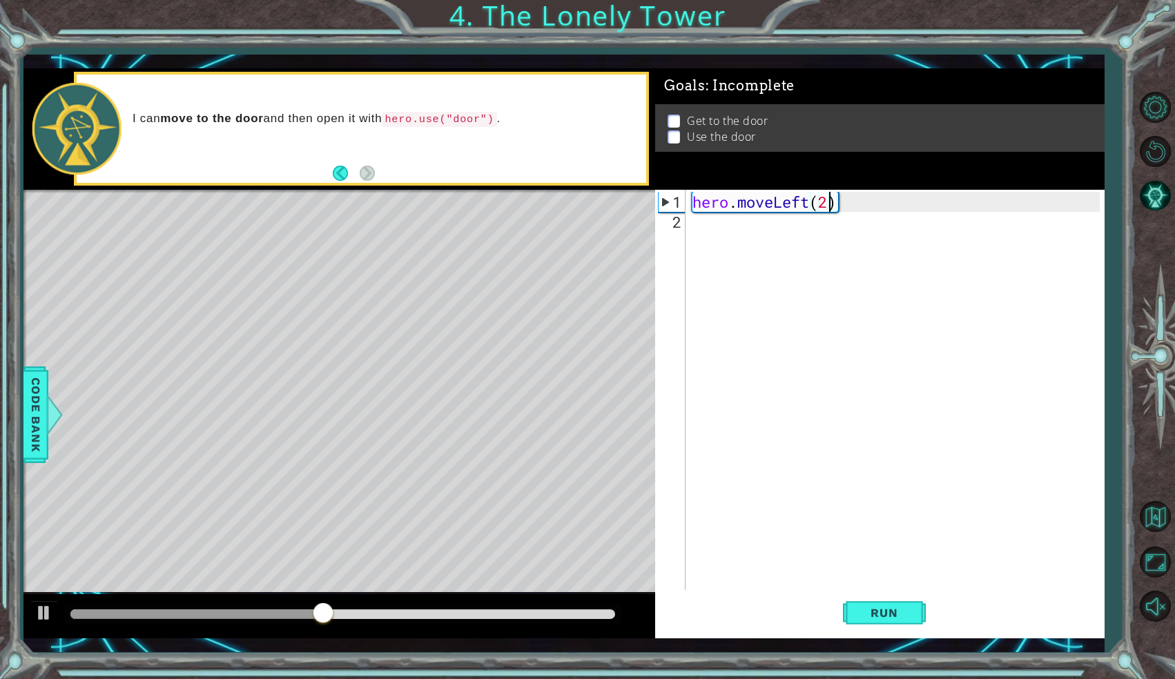
scroll to position [0, 0]
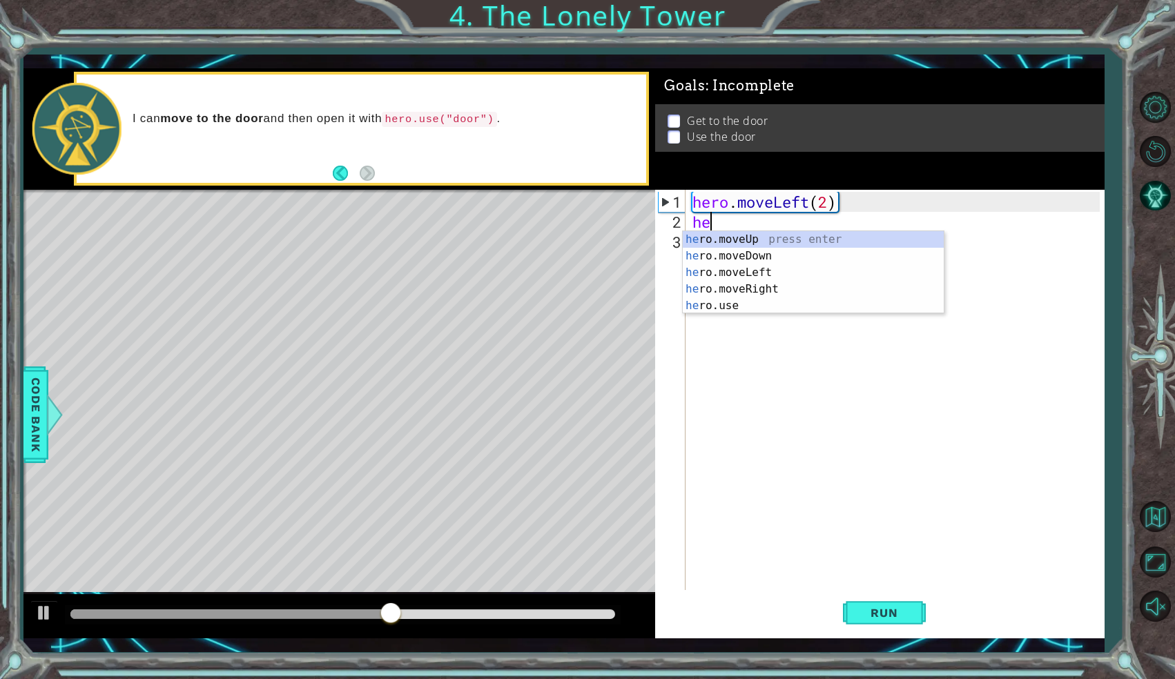
type textarea "her"
click at [775, 286] on div "her o.moveUp press enter her o.moveDown press enter her o.moveLeft press enter …" at bounding box center [813, 289] width 261 height 116
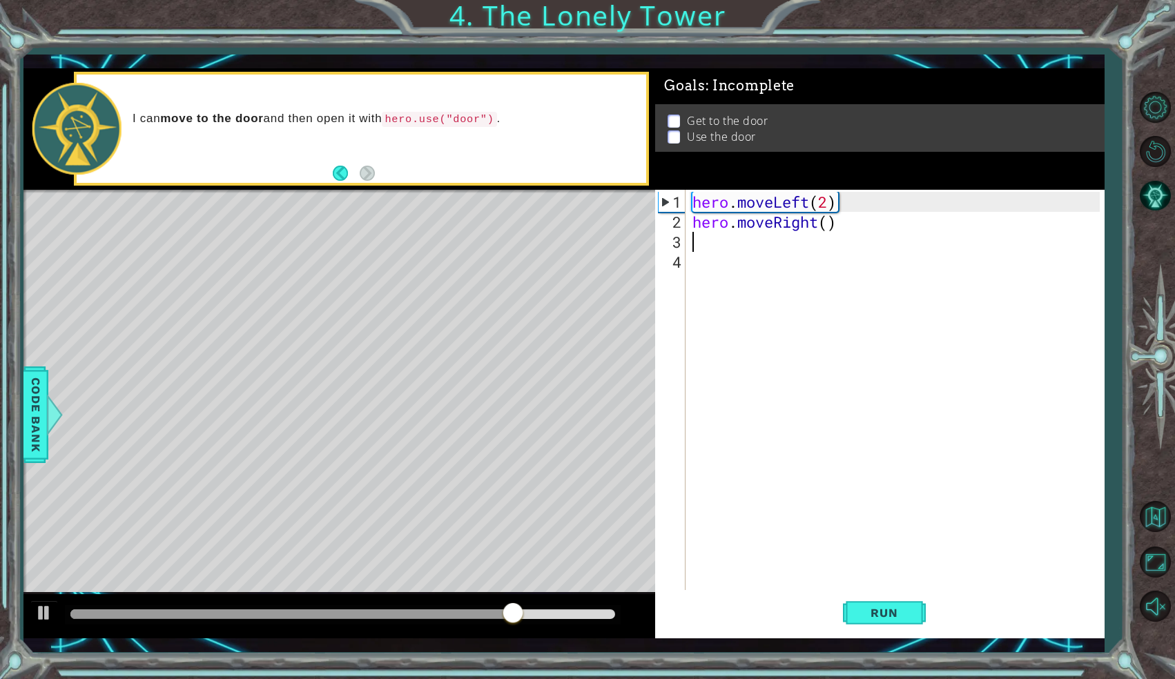
click at [830, 230] on div "hero . moveLeft ( 2 ) hero . moveRight ( )" at bounding box center [898, 412] width 417 height 441
type textarea "2"
click at [829, 229] on div "hero . moveLeft ( 2 ) hero . moveRight ( )" at bounding box center [898, 412] width 417 height 441
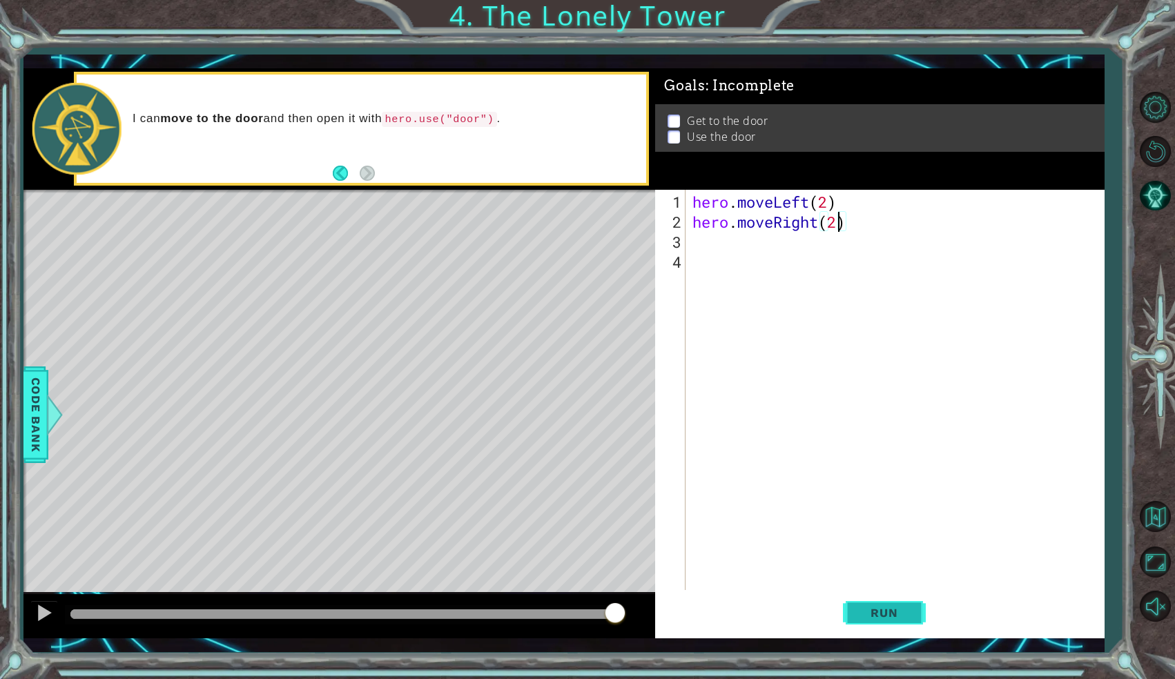
click at [896, 613] on span "Run" at bounding box center [884, 613] width 55 height 14
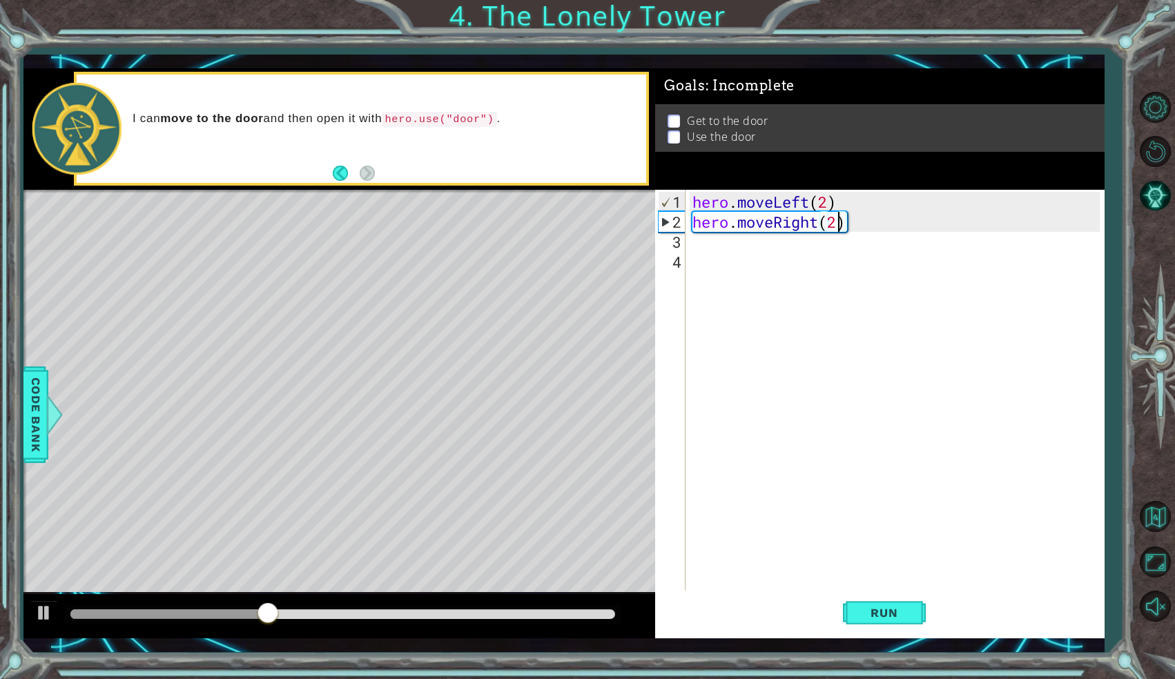
type textarea "hero.moveRight()"
drag, startPoint x: 851, startPoint y: 225, endPoint x: 684, endPoint y: 218, distance: 166.6
click at [684, 218] on div "hero.moveRight() 1 2 3 4 hero . moveLeft ( 2 ) hero . moveRight ( ) ההההההההההה…" at bounding box center [877, 390] width 445 height 400
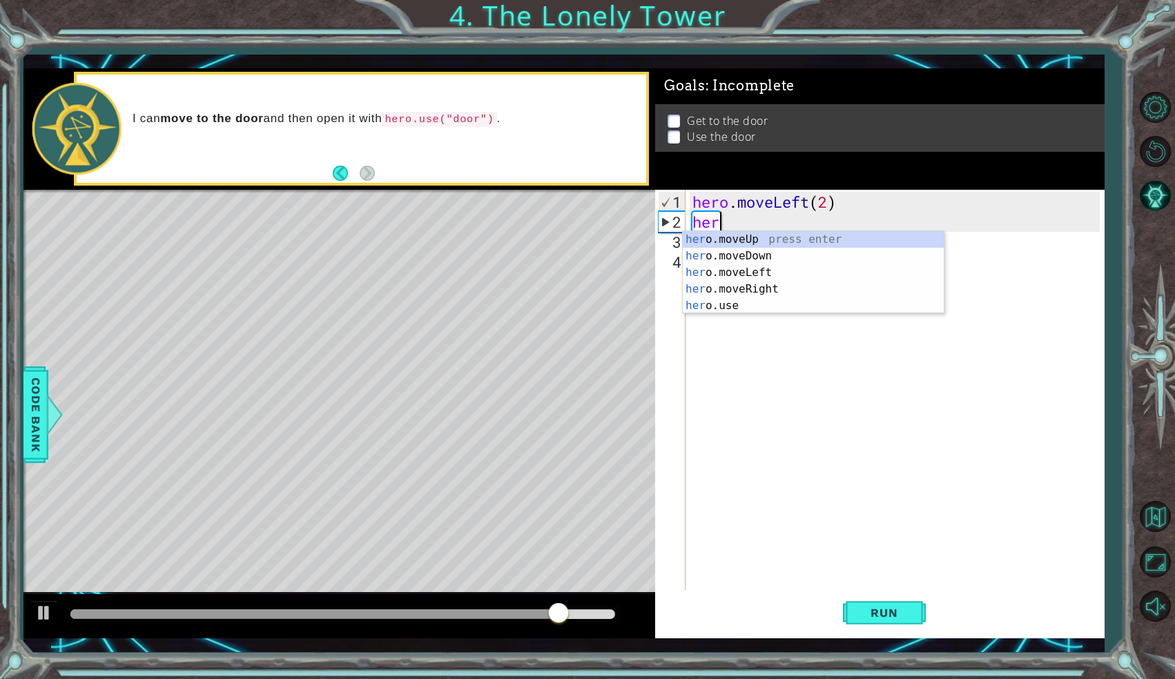
scroll to position [0, 0]
type textarea "hero"
click at [722, 238] on div "hero .moveUp press enter hero .moveDown press enter hero .moveLeft press enter …" at bounding box center [813, 289] width 261 height 116
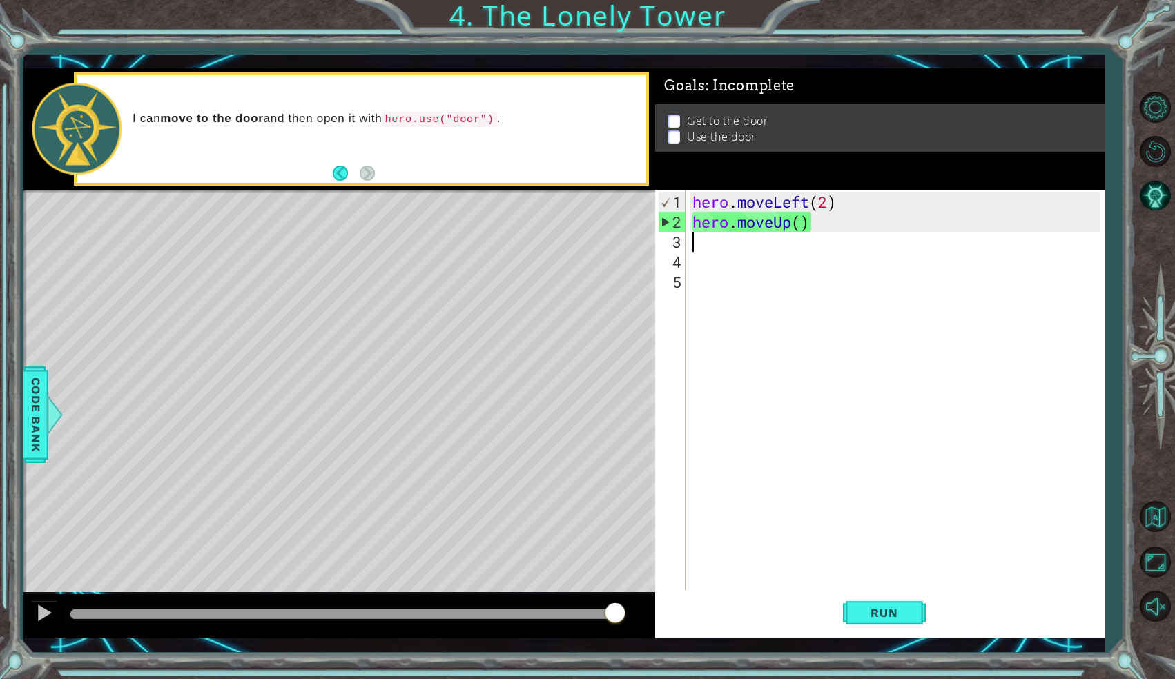
click at [805, 223] on div "hero . moveLeft ( 2 ) hero . moveUp ( )" at bounding box center [898, 412] width 417 height 441
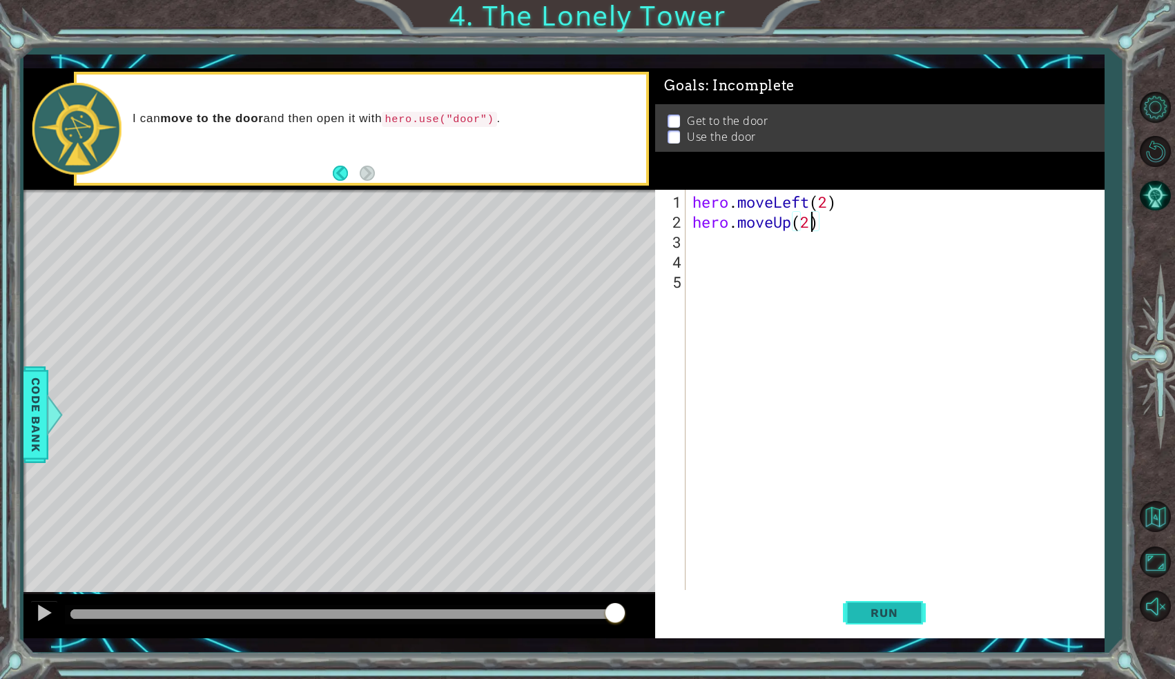
type textarea "hero.moveUp(2)"
click at [891, 627] on button "Run" at bounding box center [884, 613] width 83 height 45
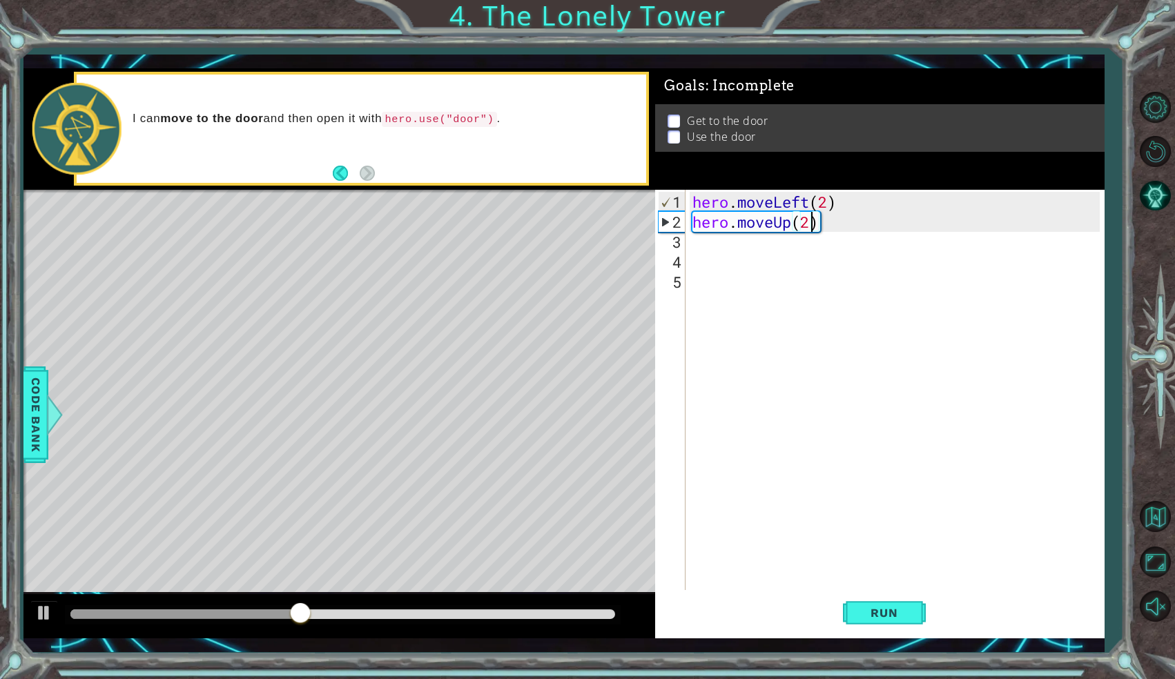
click at [706, 254] on div "hero . moveLeft ( 2 ) hero . moveUp ( 2 )" at bounding box center [898, 412] width 417 height 441
click at [703, 247] on div "hero . moveLeft ( 2 ) hero . moveUp ( 2 )" at bounding box center [898, 412] width 417 height 441
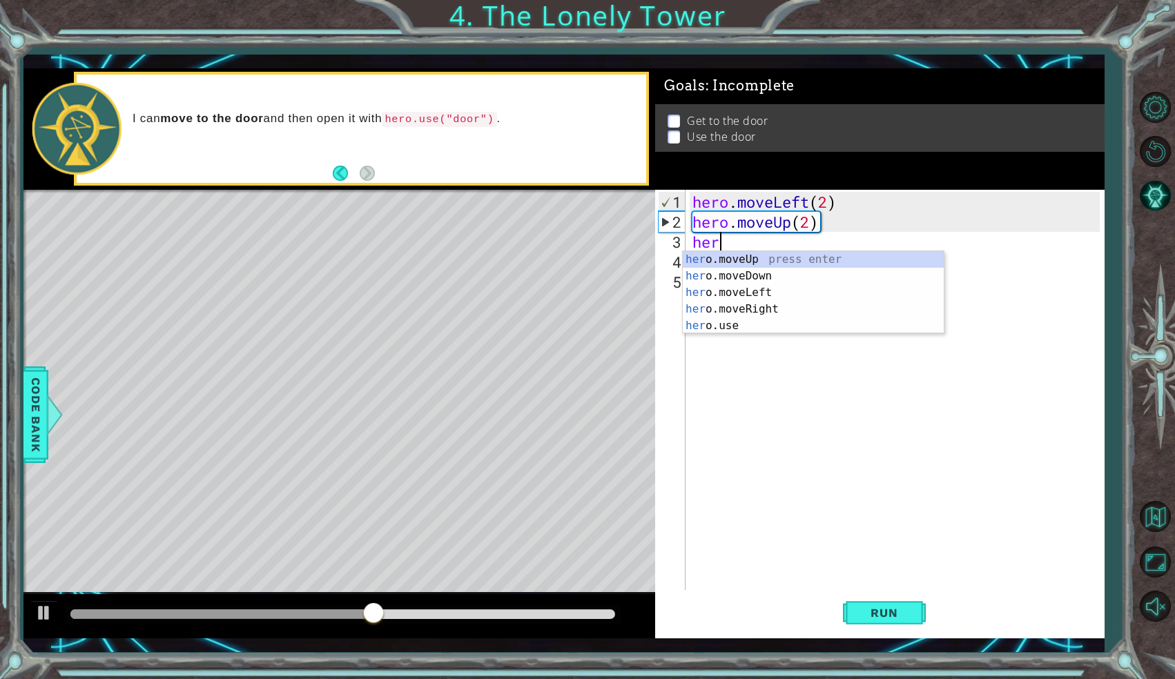
type textarea "hero"
click at [736, 307] on div "hero .moveUp press enter hero .moveDown press enter hero .moveLeft press enter …" at bounding box center [813, 309] width 261 height 116
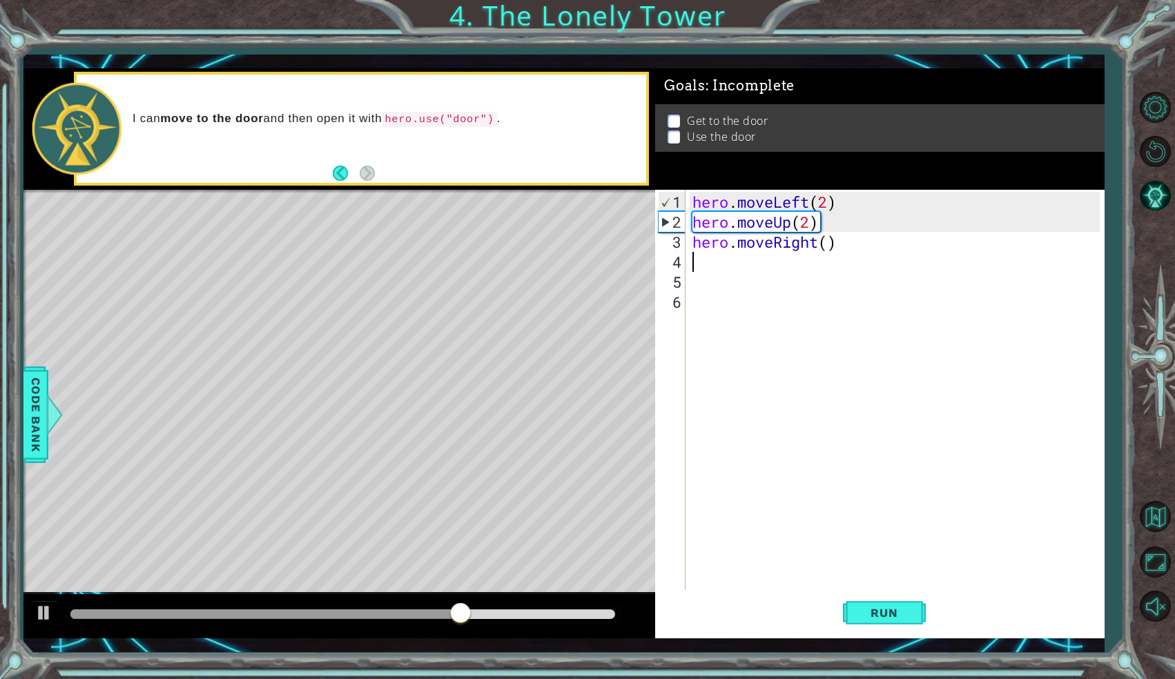
click at [828, 247] on div "hero . moveLeft ( 2 ) hero . moveUp ( 2 ) hero . moveRight ( )" at bounding box center [898, 412] width 417 height 441
type textarea "hero.moveRight(2)"
click at [880, 623] on button "Run" at bounding box center [884, 613] width 83 height 45
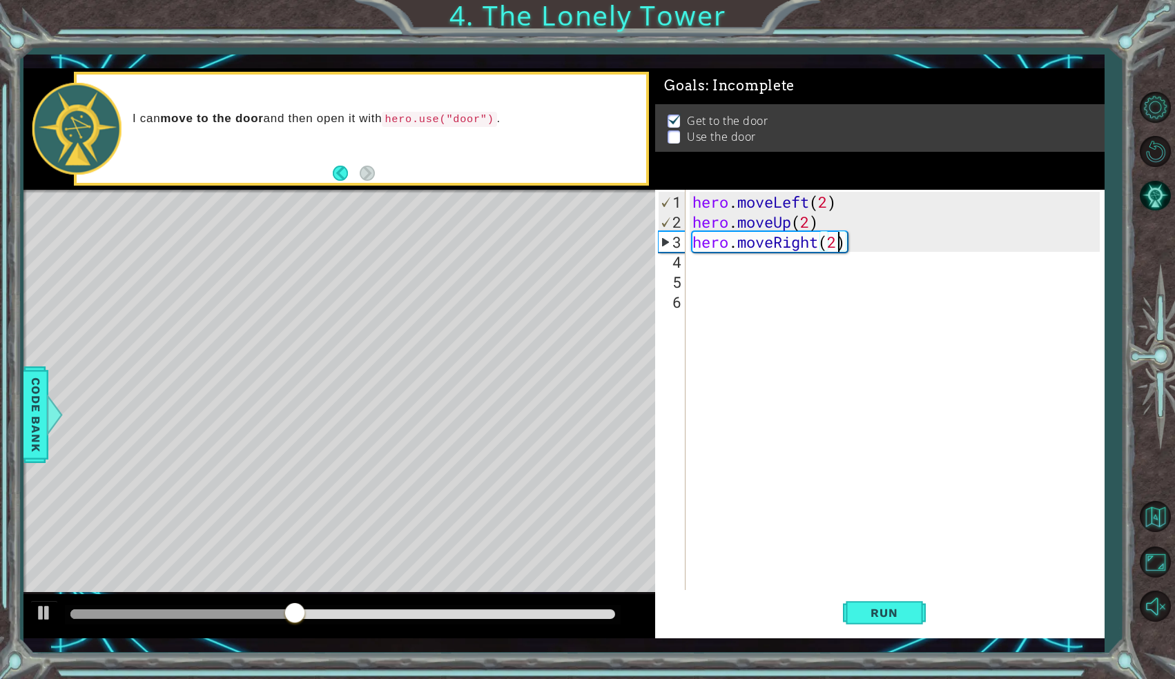
click at [713, 268] on div "hero . moveLeft ( 2 ) hero . moveUp ( 2 ) hero . moveRight ( 2 )" at bounding box center [898, 412] width 417 height 441
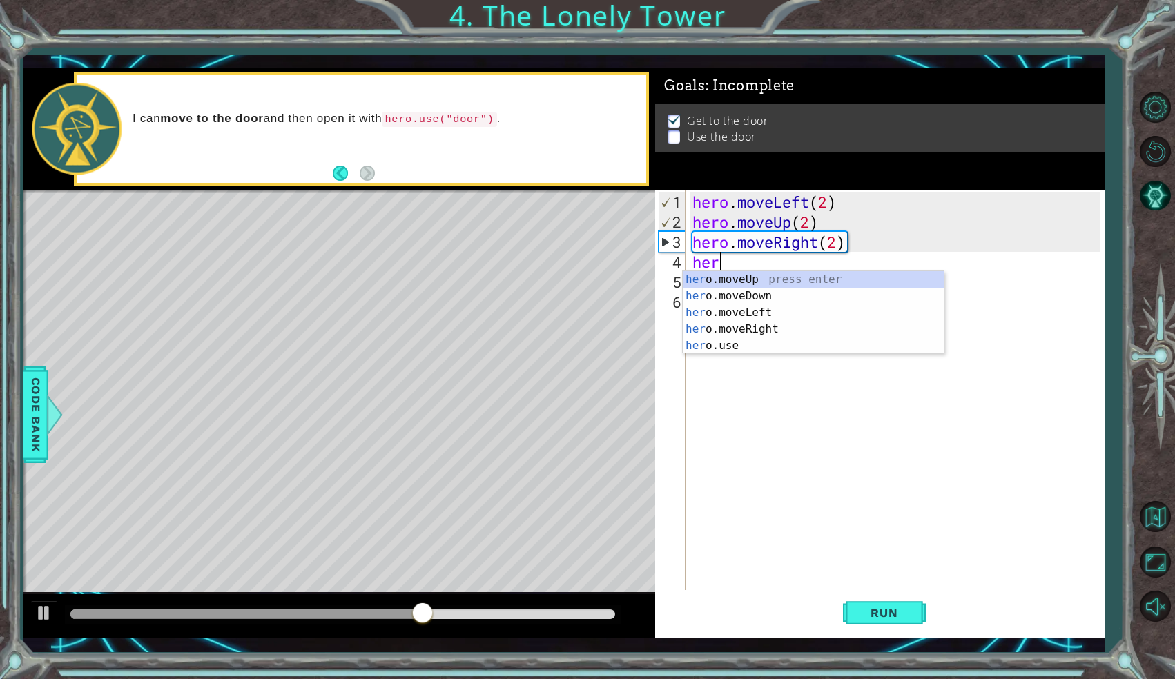
scroll to position [0, 1]
click at [723, 347] on div "hero .moveUp press enter hero .moveDown press enter hero .moveLeft press enter …" at bounding box center [813, 329] width 261 height 116
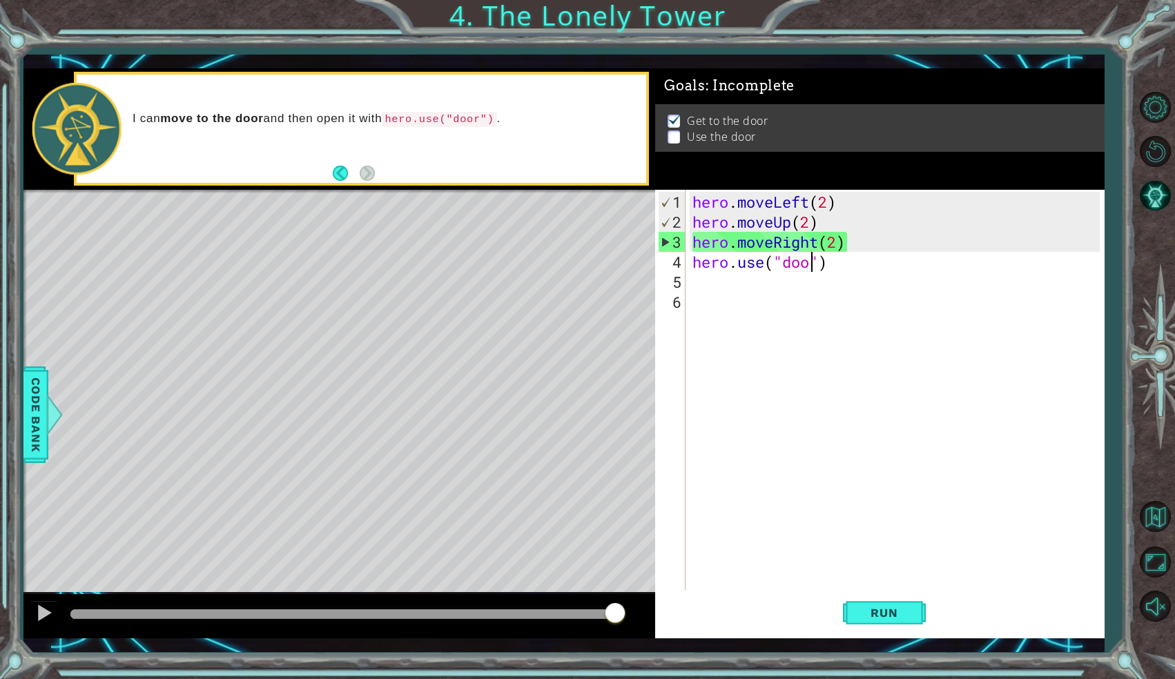
scroll to position [0, 6]
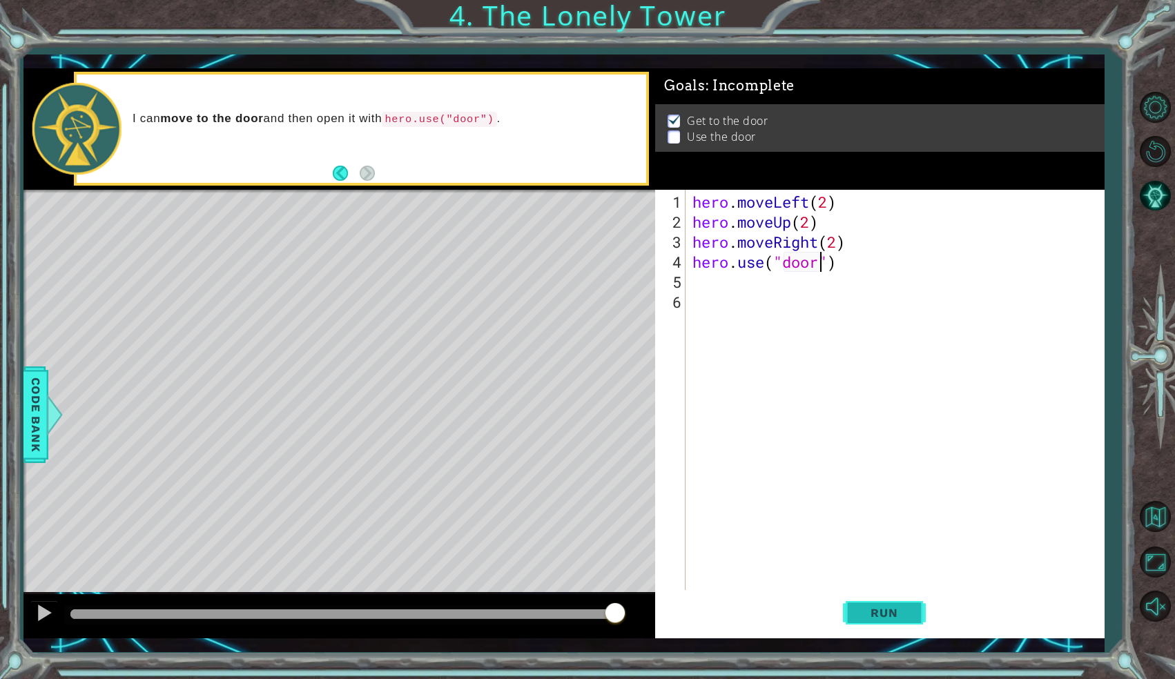
type textarea "hero.use("door")"
click at [886, 628] on button "Run" at bounding box center [884, 613] width 83 height 45
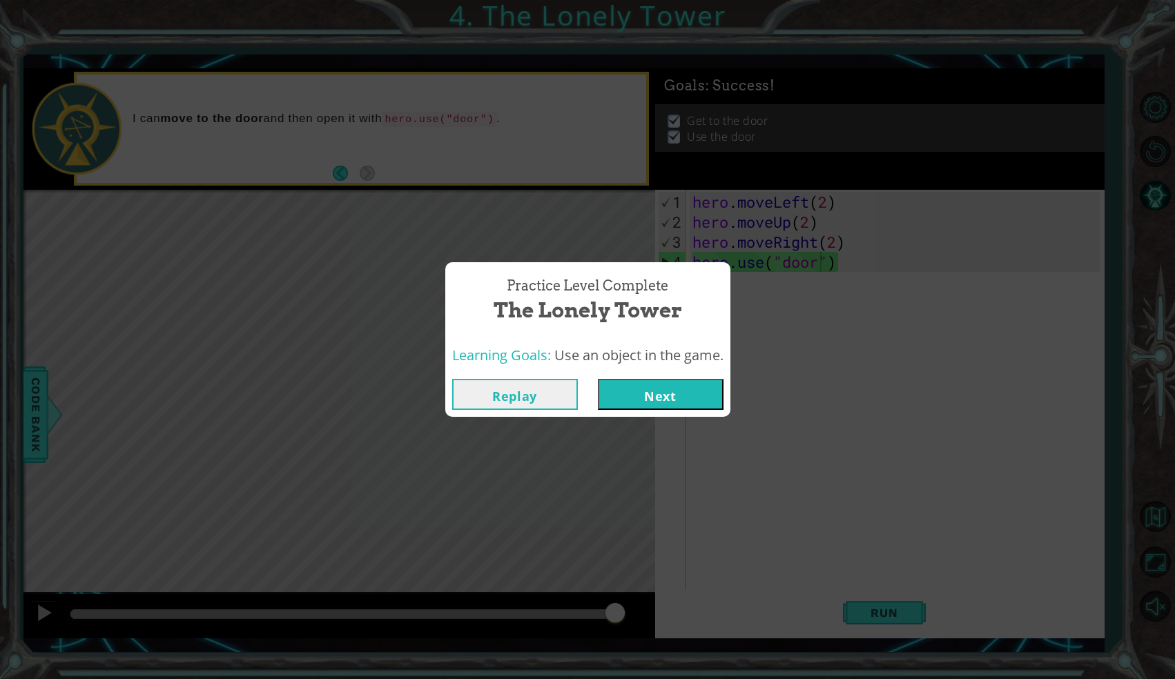
click at [659, 395] on button "Next" at bounding box center [661, 394] width 126 height 31
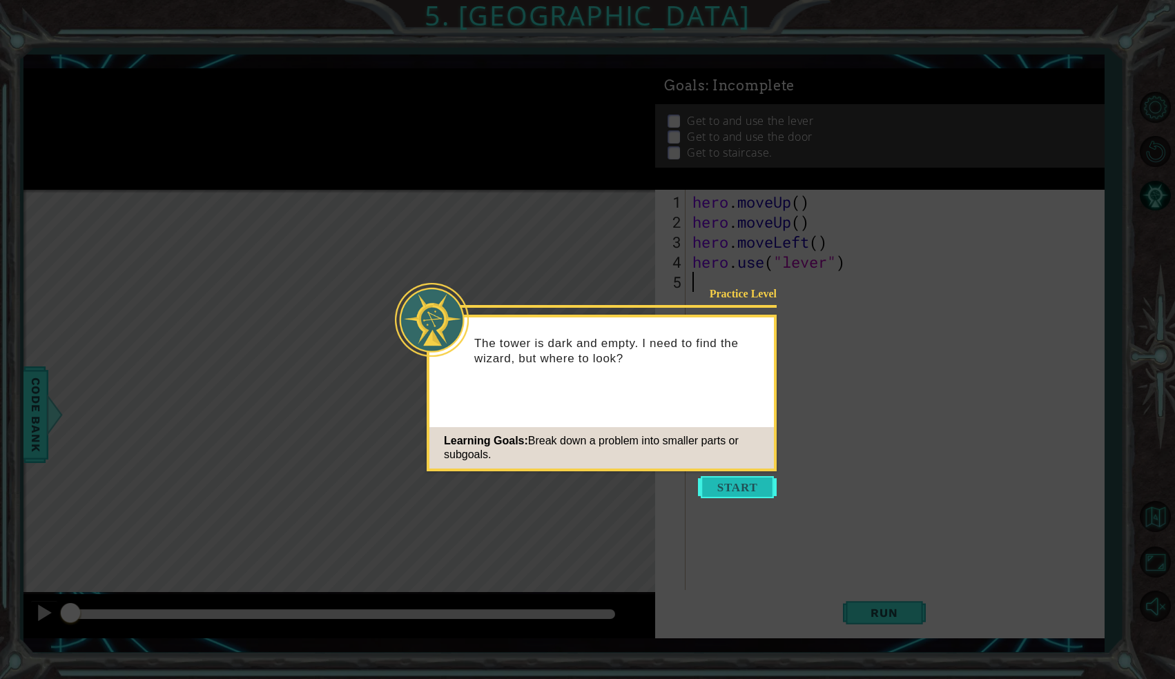
click at [735, 487] on button "Start" at bounding box center [737, 487] width 79 height 22
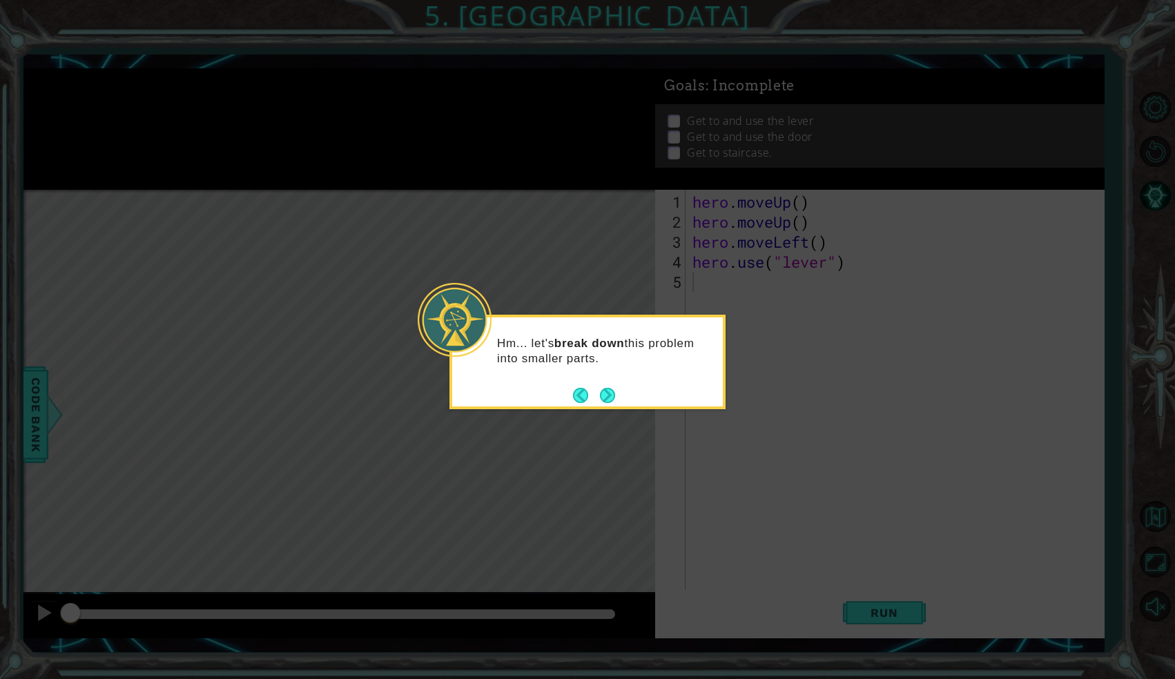
click at [610, 420] on icon at bounding box center [587, 339] width 1175 height 679
click at [604, 392] on button "Next" at bounding box center [607, 395] width 17 height 17
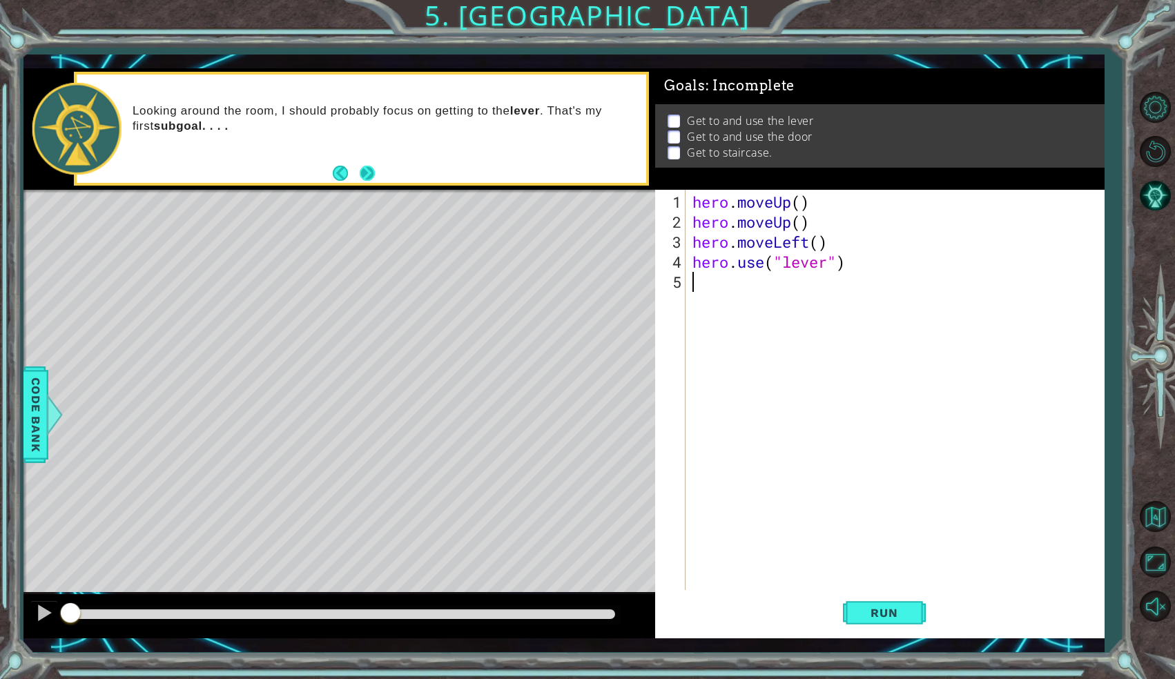
click at [362, 177] on button "Next" at bounding box center [367, 173] width 22 height 22
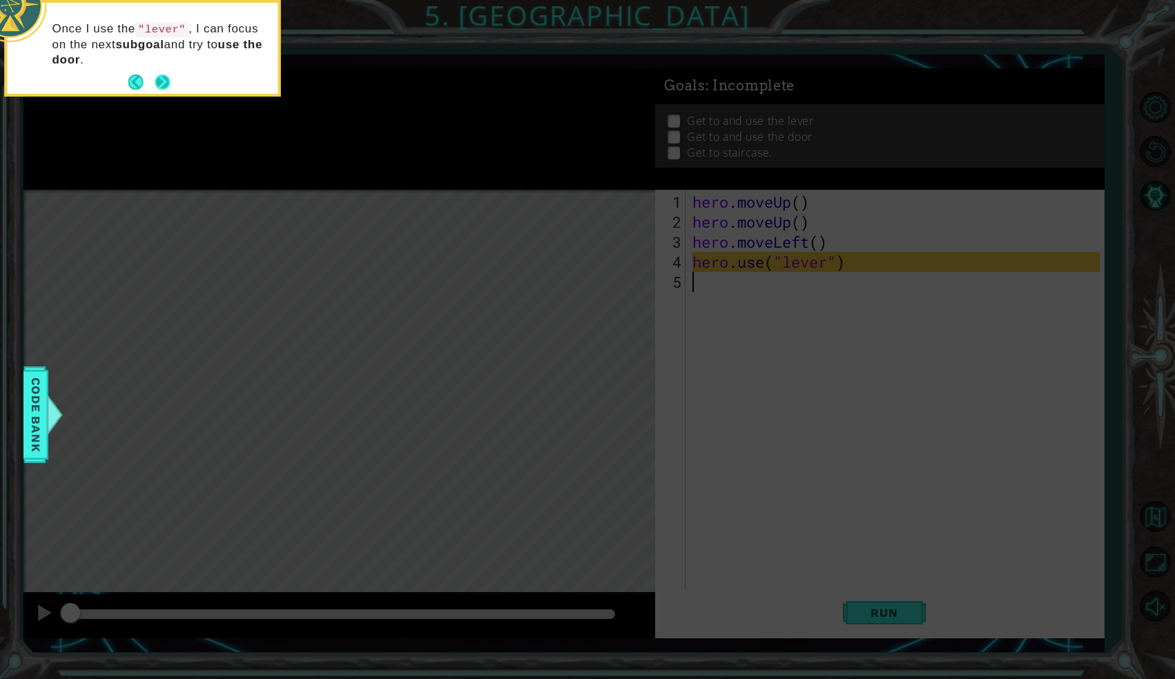
click at [161, 84] on button "Next" at bounding box center [162, 82] width 23 height 23
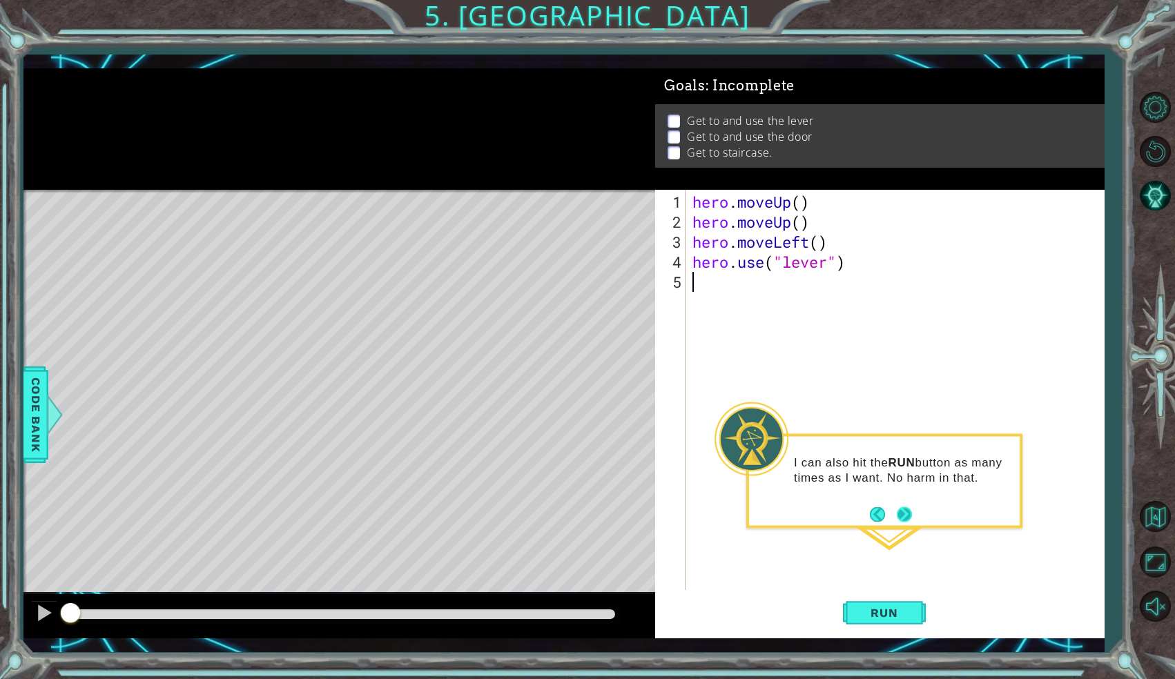
click at [907, 506] on button "Next" at bounding box center [904, 514] width 16 height 16
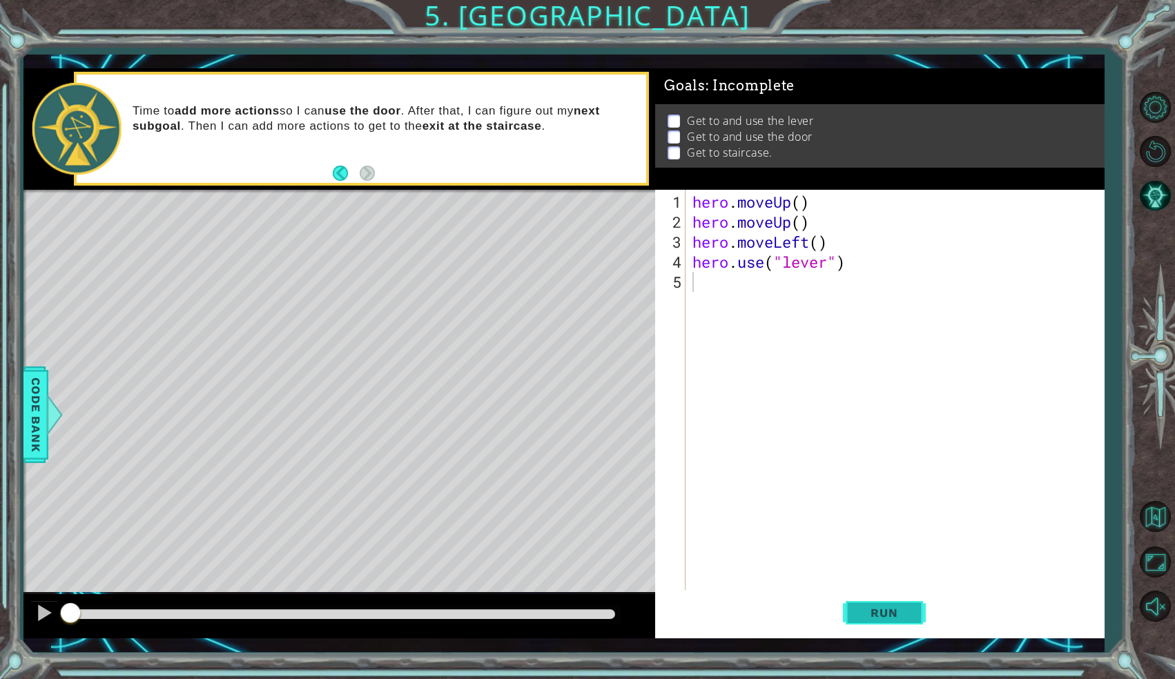
click at [877, 603] on button "Run" at bounding box center [884, 613] width 83 height 45
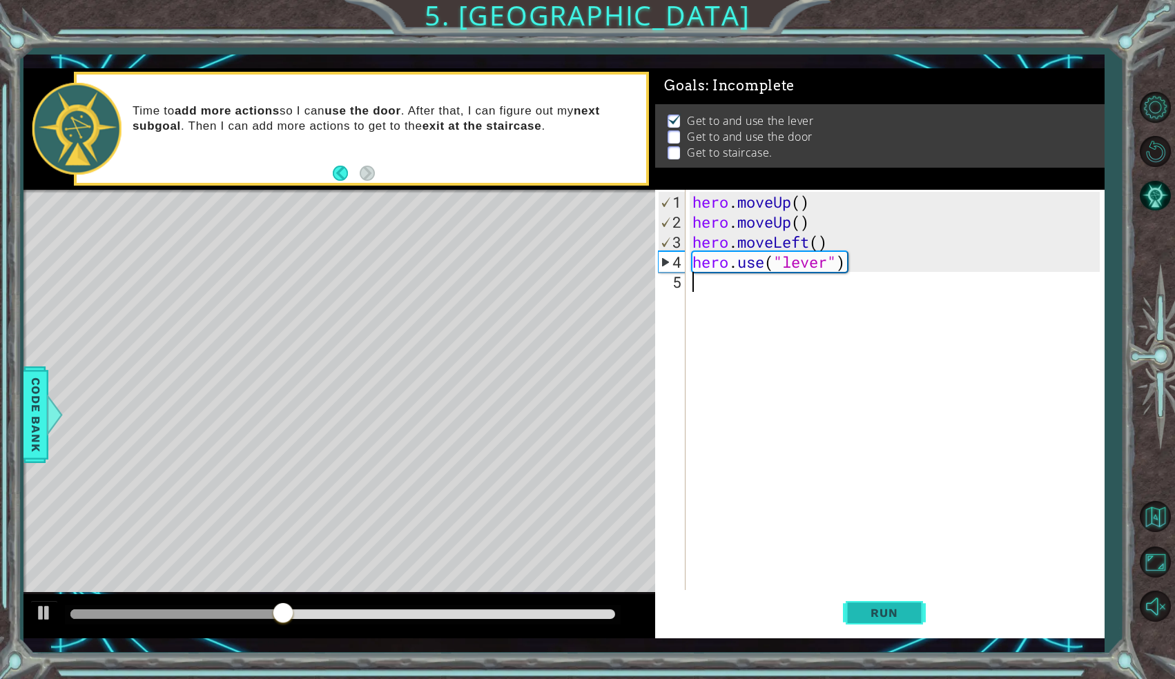
click at [907, 623] on button "Run" at bounding box center [884, 613] width 83 height 45
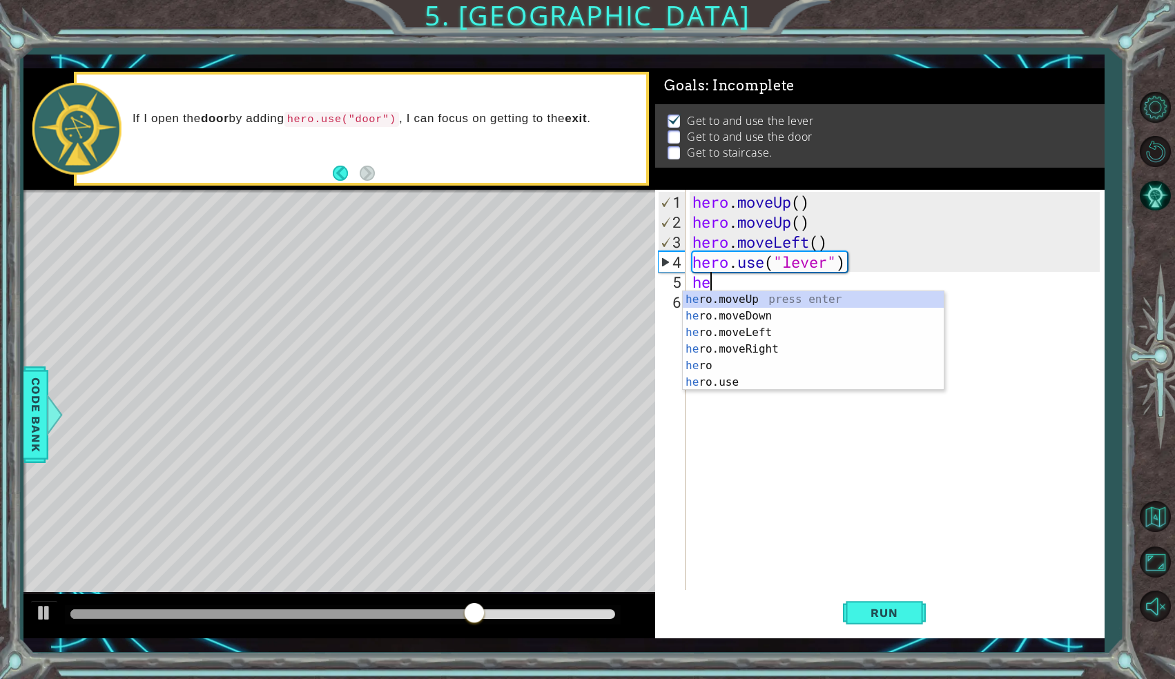
type textarea "her"
click at [725, 347] on div "her o.moveUp press enter her o.moveDown press enter her o.moveLeft press enter …" at bounding box center [813, 357] width 261 height 133
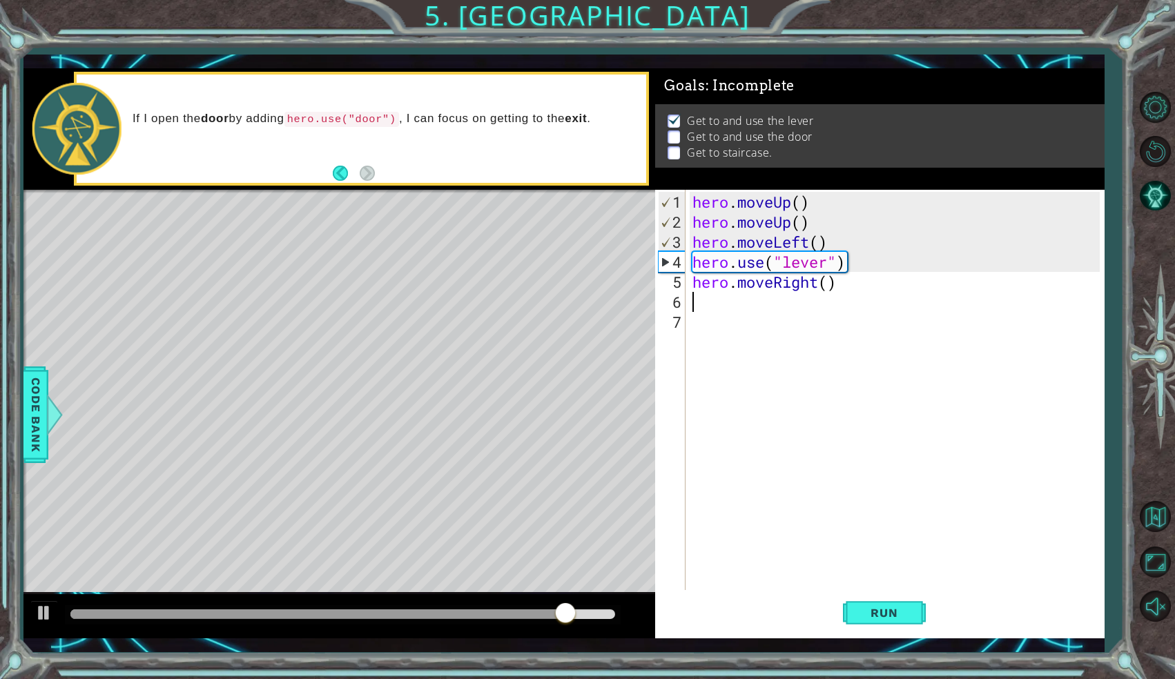
click at [829, 287] on div "hero . moveUp ( ) hero . moveUp ( ) hero . moveLeft ( ) hero . use ( "lever" ) …" at bounding box center [898, 412] width 417 height 441
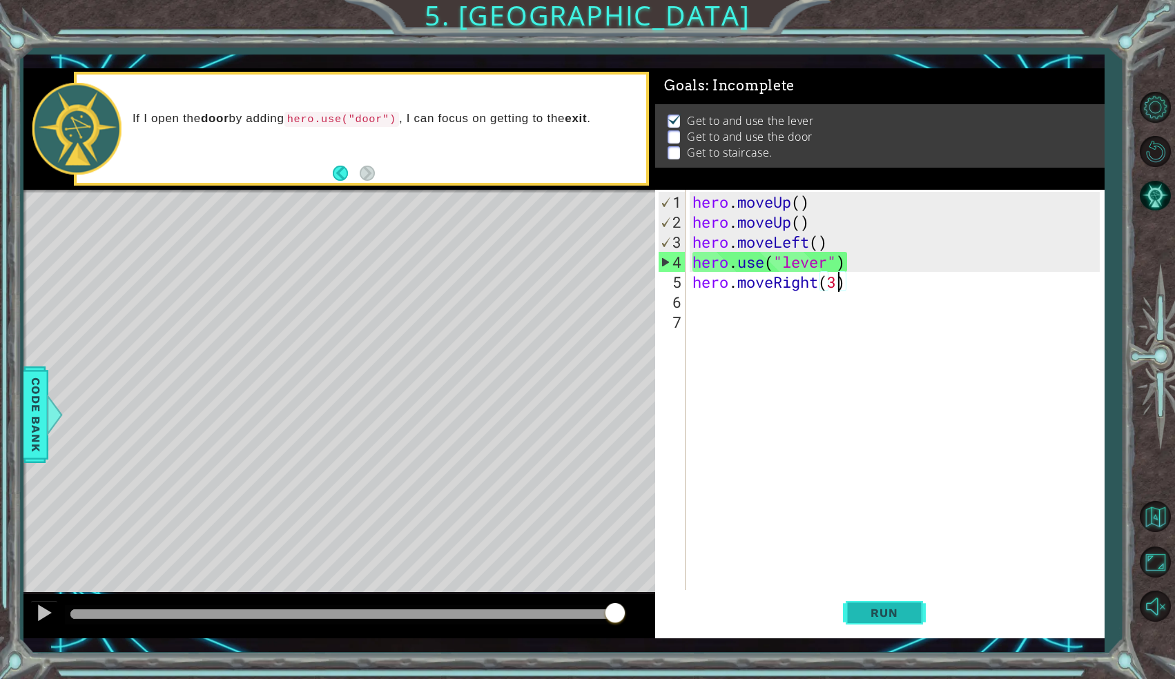
type textarea "hero.moveRight(3)"
click at [887, 617] on span "Run" at bounding box center [884, 613] width 55 height 14
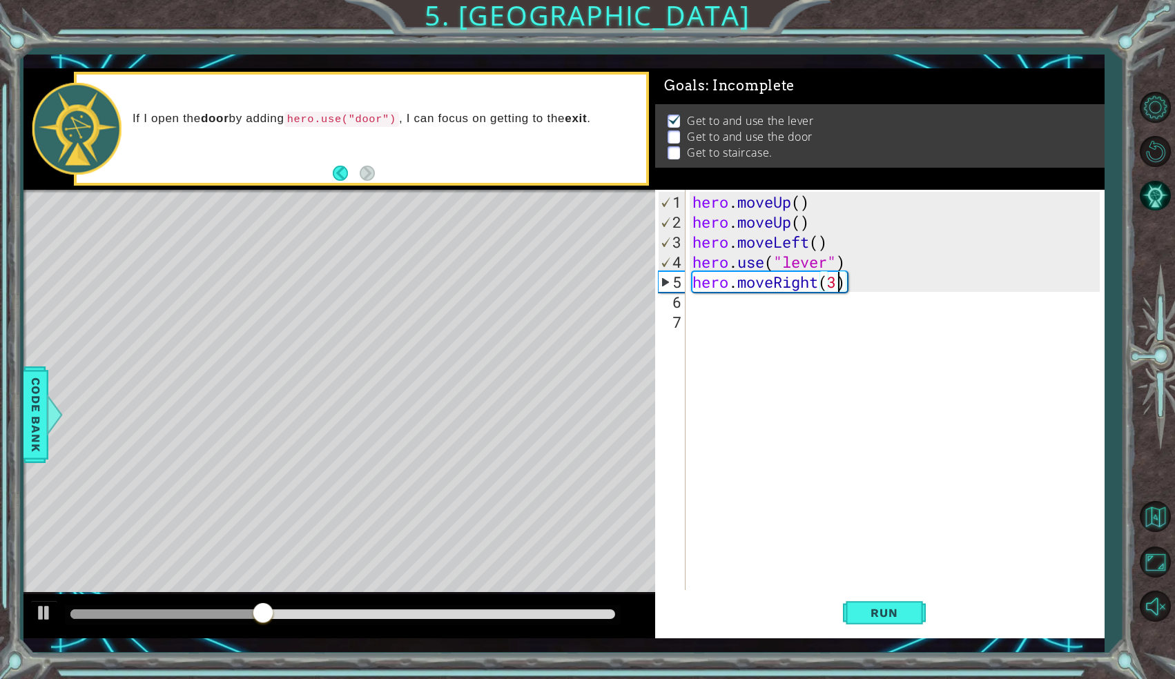
click at [708, 306] on div "hero . moveUp ( ) hero . moveUp ( ) hero . moveLeft ( ) hero . use ( "lever" ) …" at bounding box center [898, 412] width 417 height 441
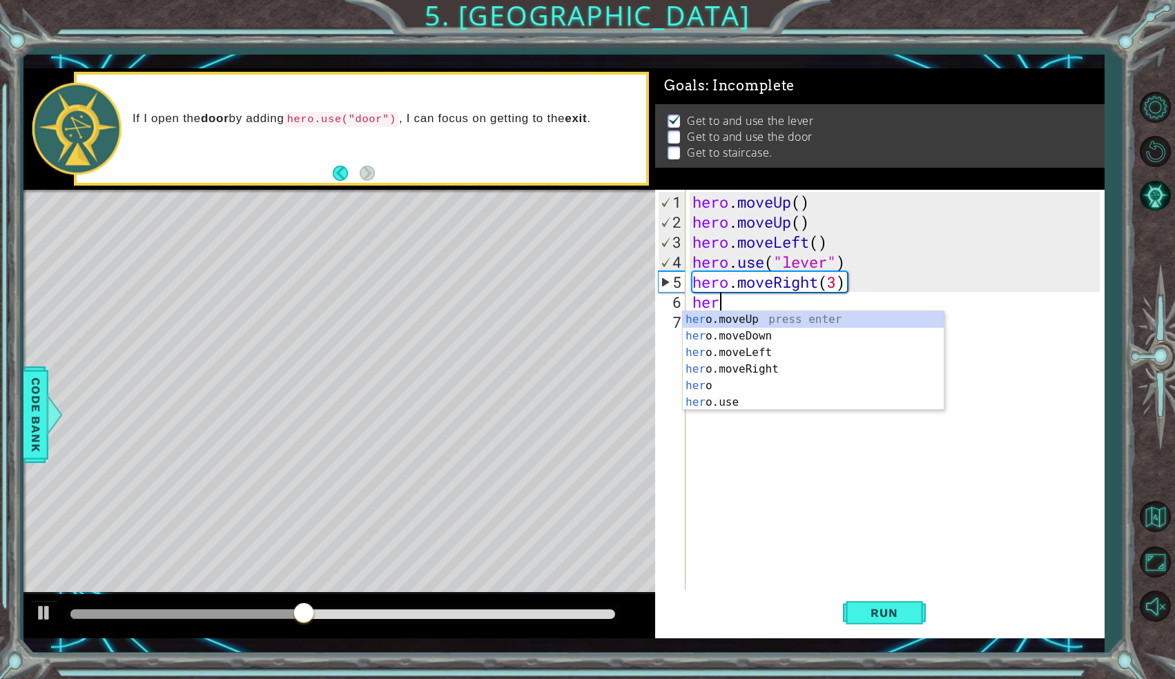
scroll to position [0, 1]
click at [748, 407] on div "hero press enter hero .moveUp press enter hero .moveDown press enter hero .move…" at bounding box center [813, 377] width 261 height 133
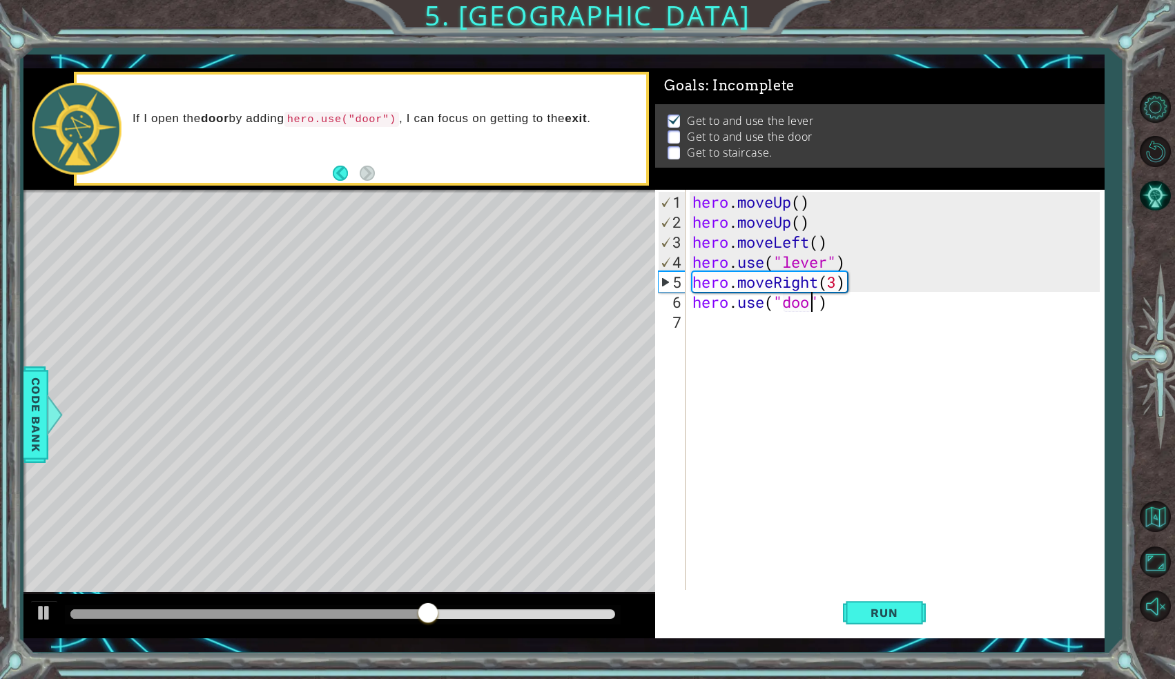
scroll to position [0, 6]
type textarea "hero.use("door")"
click at [870, 608] on span "Run" at bounding box center [884, 613] width 55 height 14
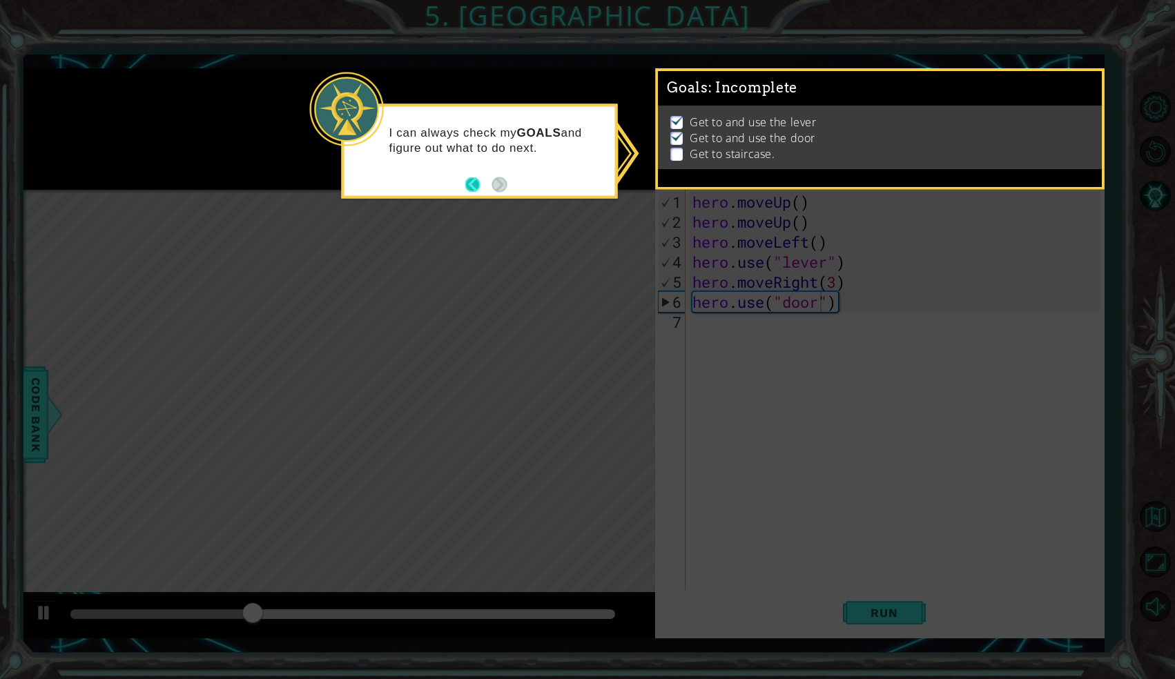
click at [474, 184] on button "Back" at bounding box center [478, 184] width 27 height 15
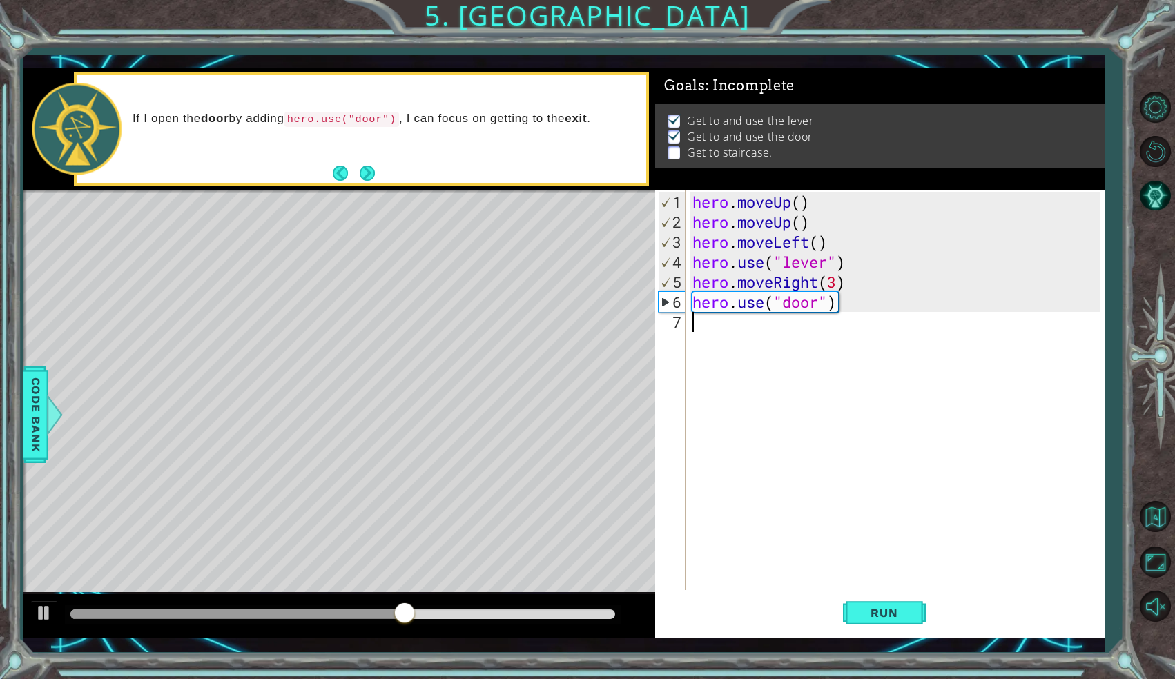
click at [695, 322] on div "hero . moveUp ( ) hero . moveUp ( ) hero . moveLeft ( ) hero . use ( "lever" ) …" at bounding box center [898, 412] width 417 height 441
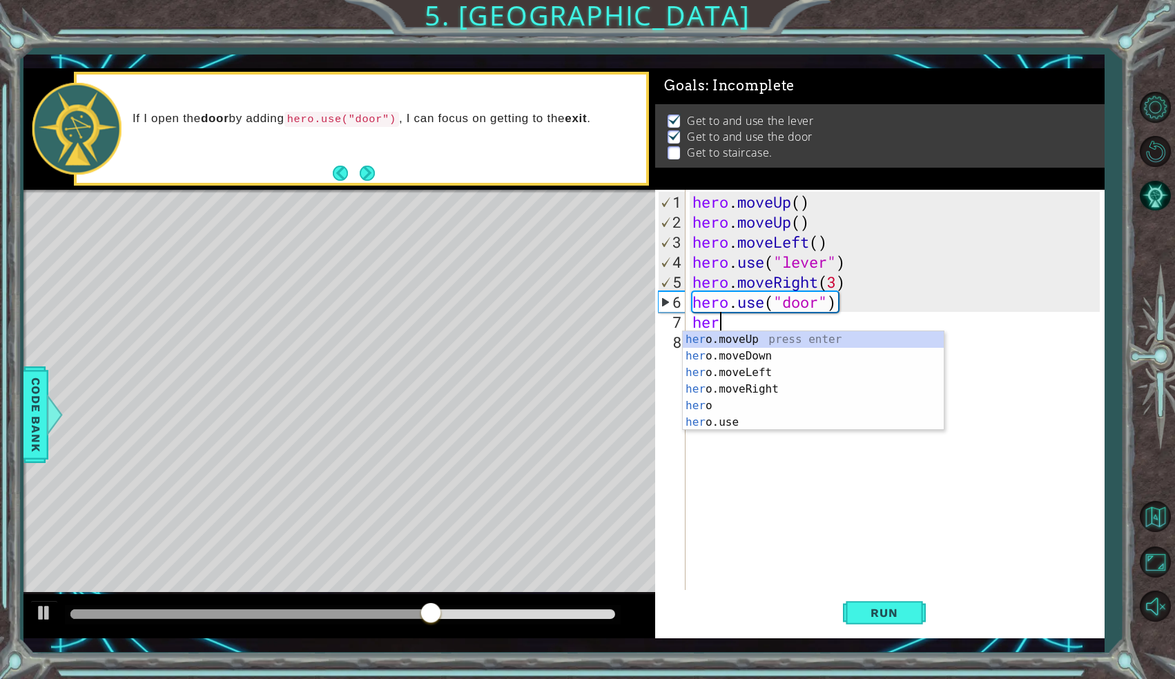
scroll to position [0, 0]
type textarea "hero"
click at [727, 358] on div "hero press enter hero .moveUp press enter hero .moveDown press enter hero .move…" at bounding box center [813, 397] width 261 height 133
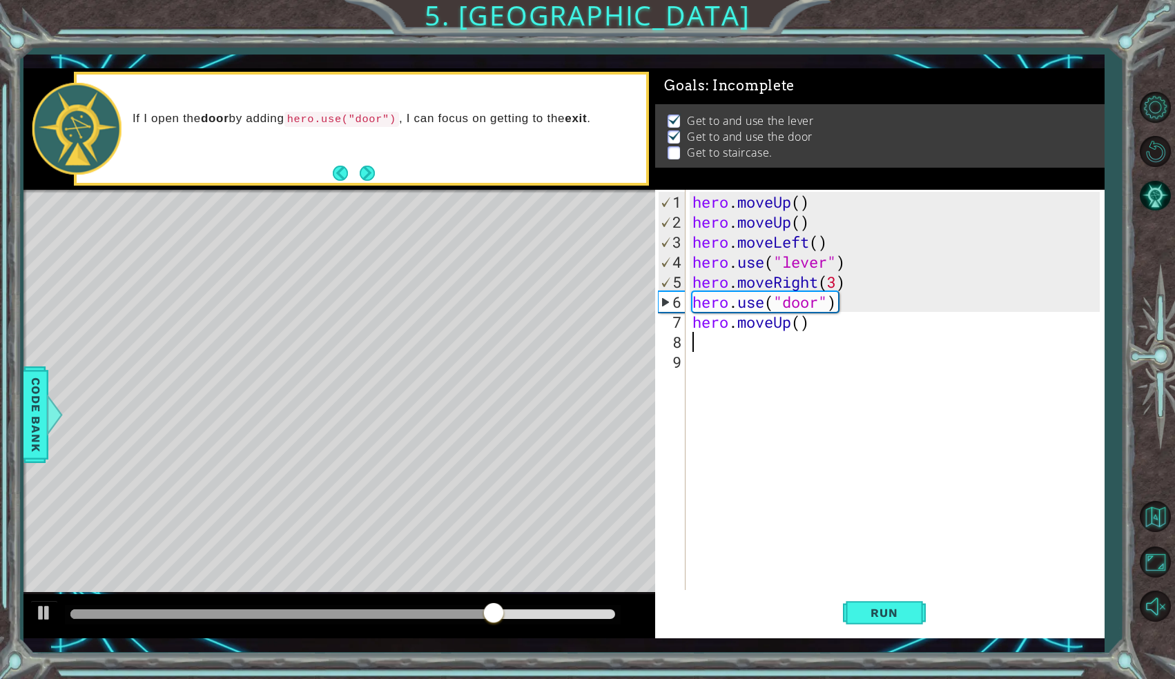
click at [802, 321] on div "hero . moveUp ( ) hero . moveUp ( ) hero . moveLeft ( ) hero . use ( "lever" ) …" at bounding box center [898, 412] width 417 height 441
type textarea "hero.moveUp(2)"
click at [702, 340] on div "hero . moveUp ( ) hero . moveUp ( ) hero . moveLeft ( ) hero . use ( "lever" ) …" at bounding box center [898, 412] width 417 height 441
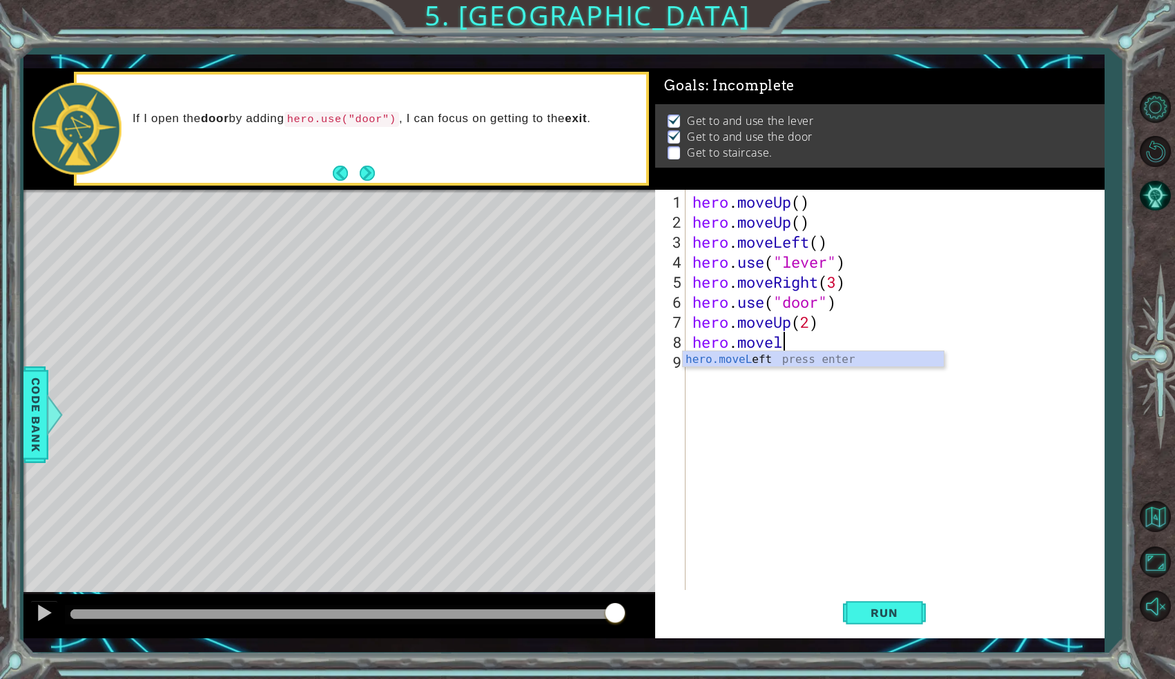
scroll to position [0, 3]
type textarea "hero.move"
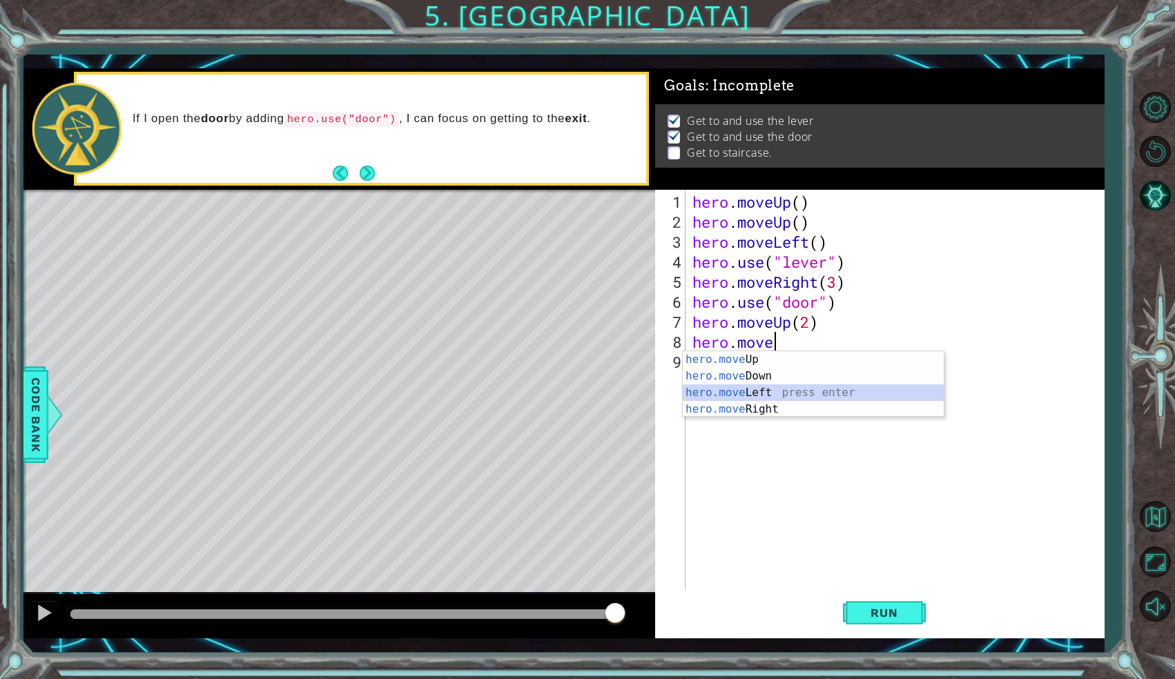
click at [715, 389] on div "hero.move Up press enter hero.move Down press enter hero.move Left press enter …" at bounding box center [813, 400] width 261 height 99
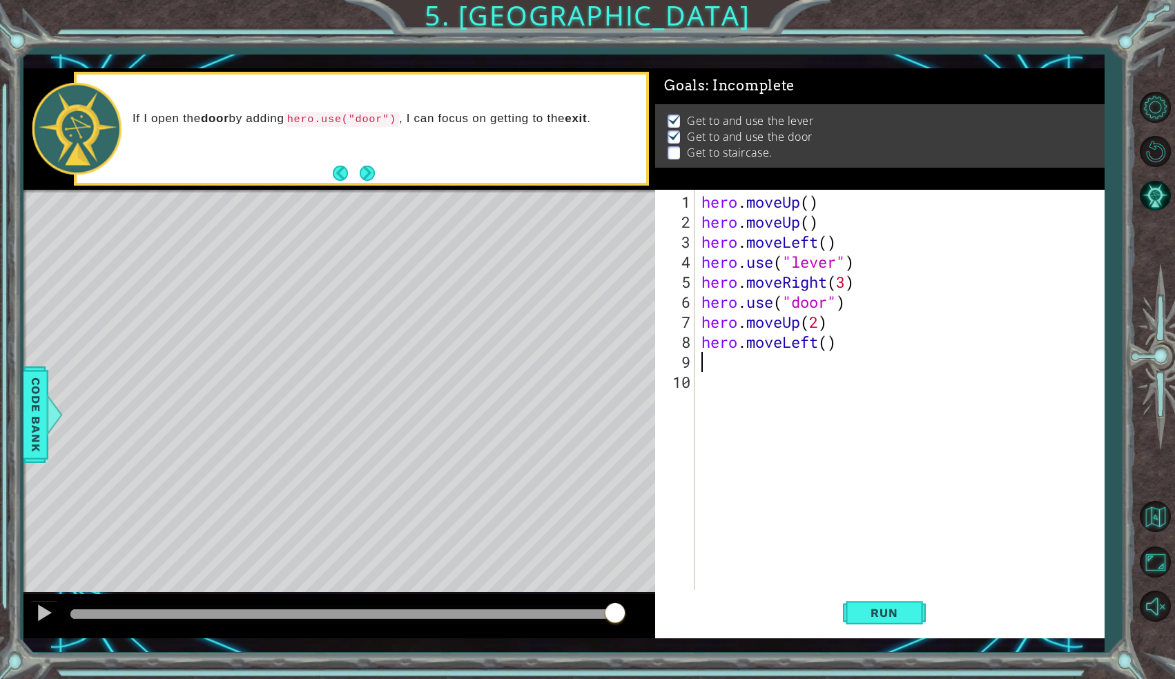
click at [831, 349] on div "hero . moveUp ( ) hero . moveUp ( ) hero . moveLeft ( ) hero . use ( "lever" ) …" at bounding box center [903, 412] width 409 height 441
type textarea "hero.moveLeft(3)"
click at [901, 616] on span "Run" at bounding box center [884, 613] width 55 height 14
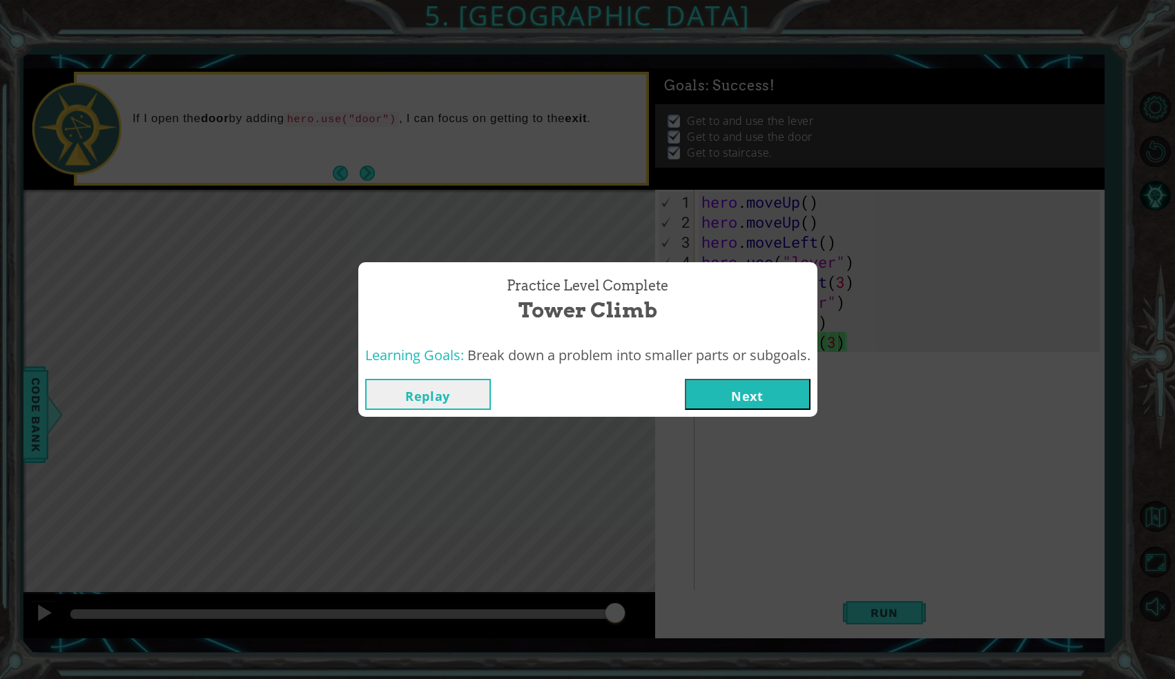
click at [736, 396] on button "Next" at bounding box center [748, 394] width 126 height 31
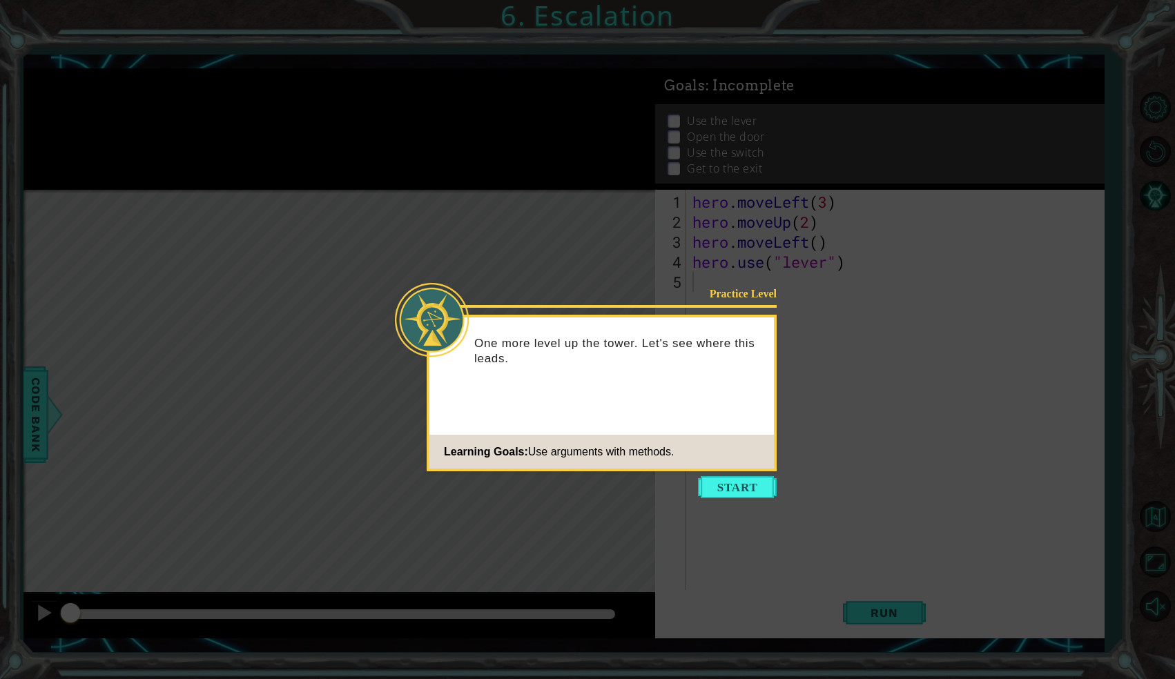
click at [619, 197] on icon at bounding box center [587, 339] width 1175 height 679
click at [744, 486] on button "Start" at bounding box center [737, 487] width 79 height 22
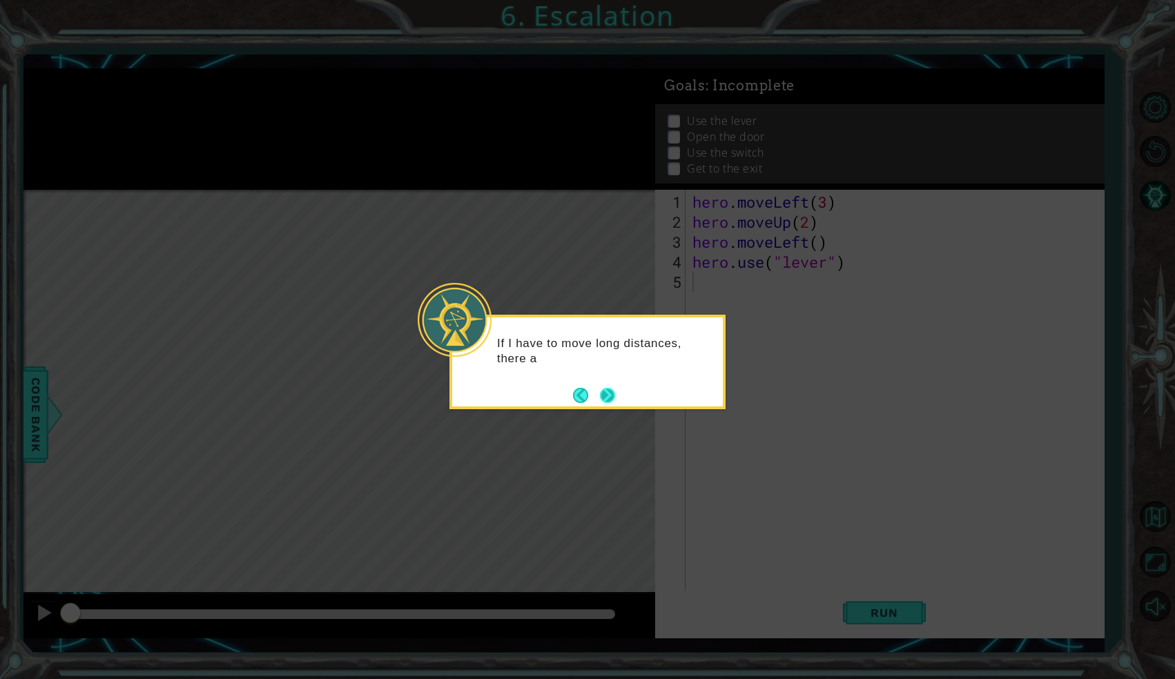
click at [616, 400] on button "Next" at bounding box center [607, 395] width 17 height 17
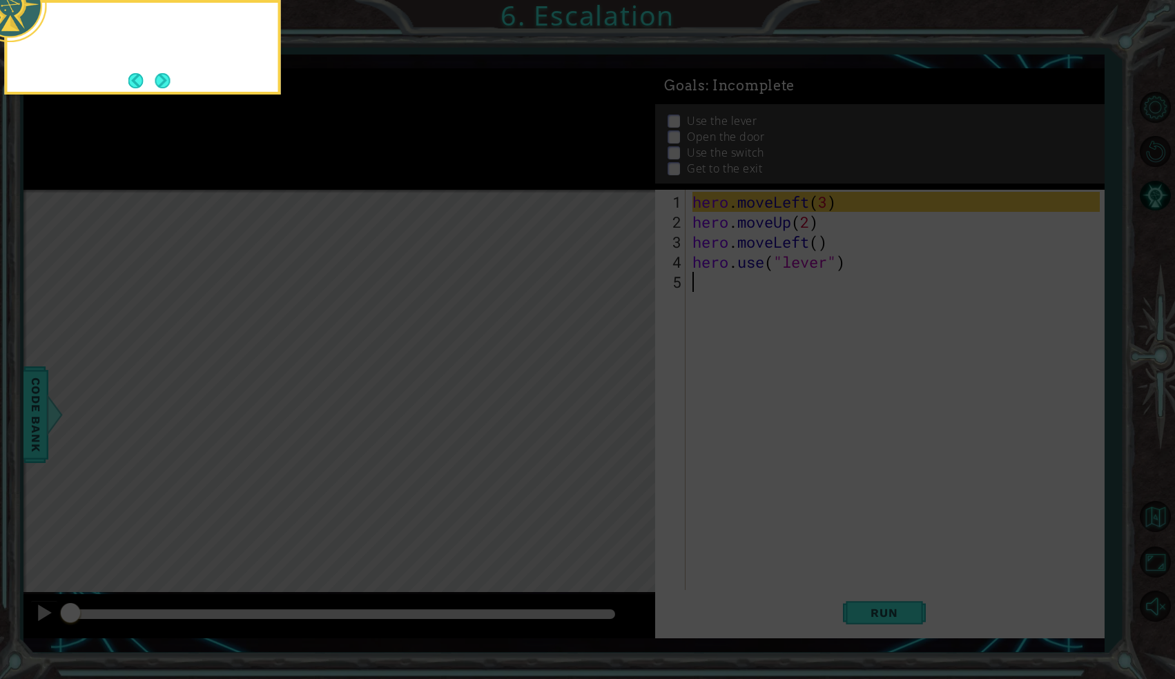
click at [617, 400] on icon at bounding box center [587, 120] width 1175 height 1117
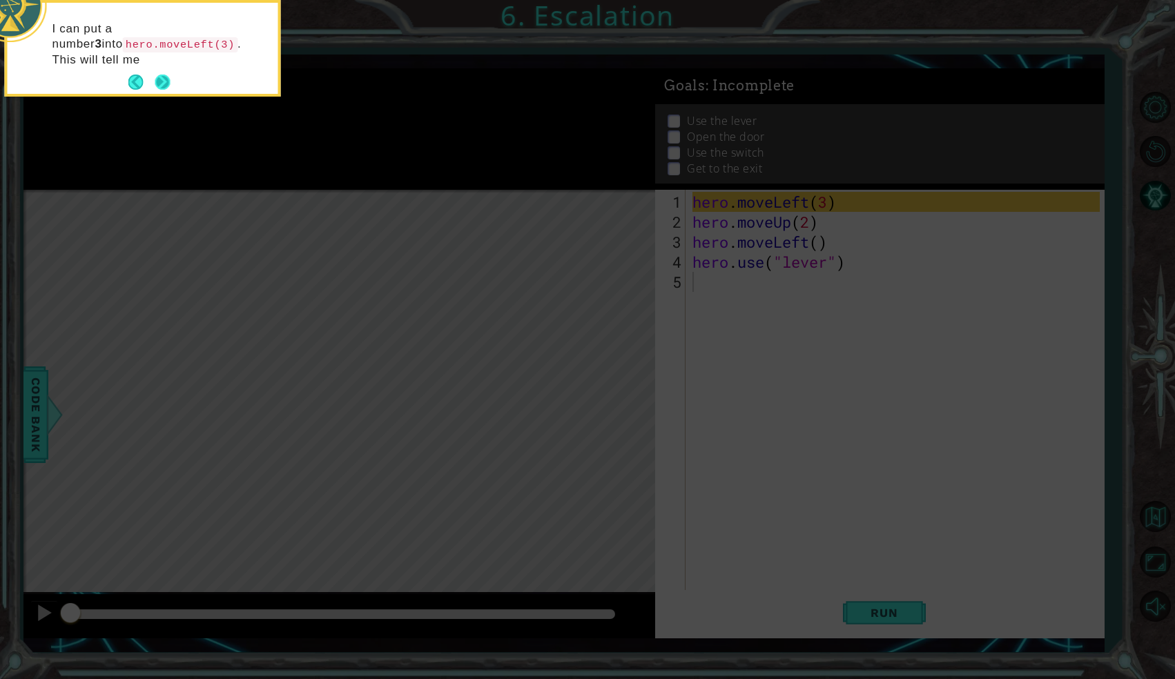
click at [163, 91] on div "I can put a number 3 into hero.moveLeft(3) . This will tell me" at bounding box center [143, 48] width 276 height 97
click at [163, 91] on footer at bounding box center [149, 82] width 42 height 21
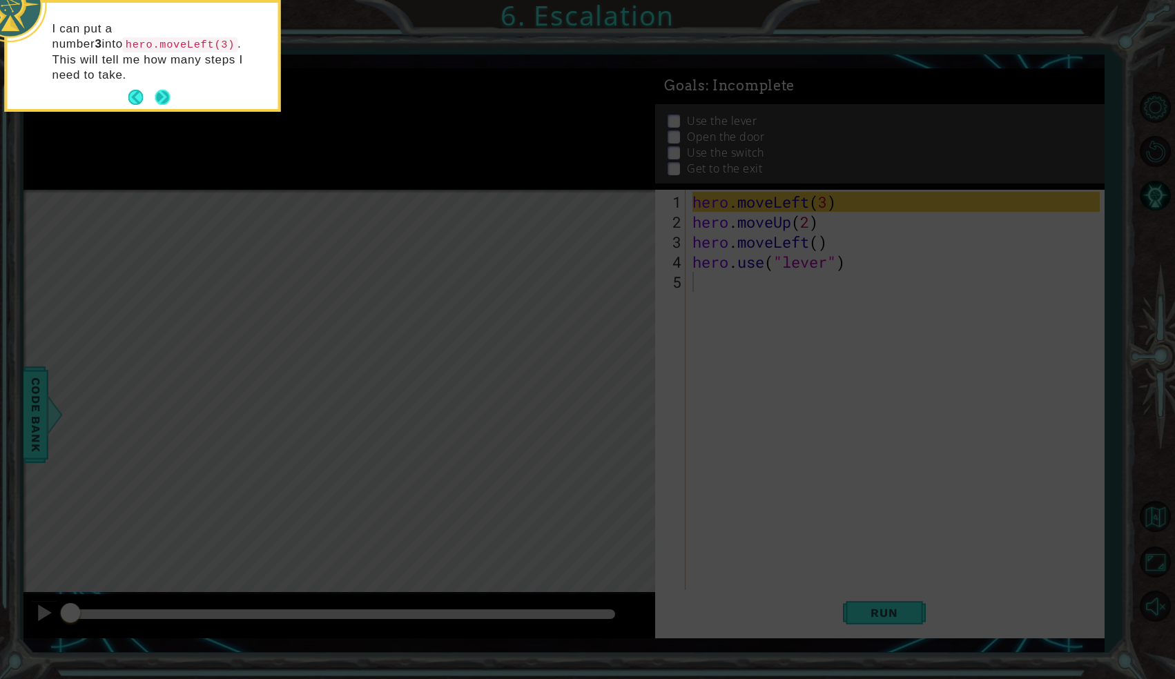
click at [162, 86] on button "Next" at bounding box center [163, 98] width 26 height 26
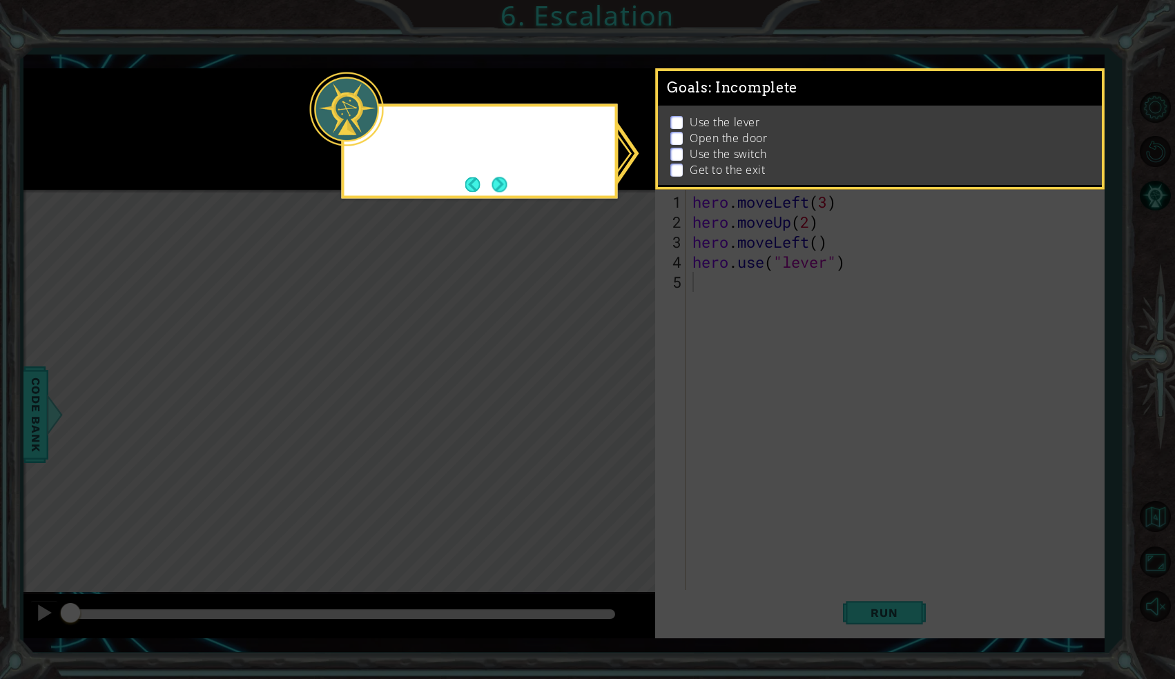
click at [162, 86] on icon at bounding box center [587, 339] width 1175 height 679
click at [487, 191] on button "Back" at bounding box center [478, 184] width 27 height 15
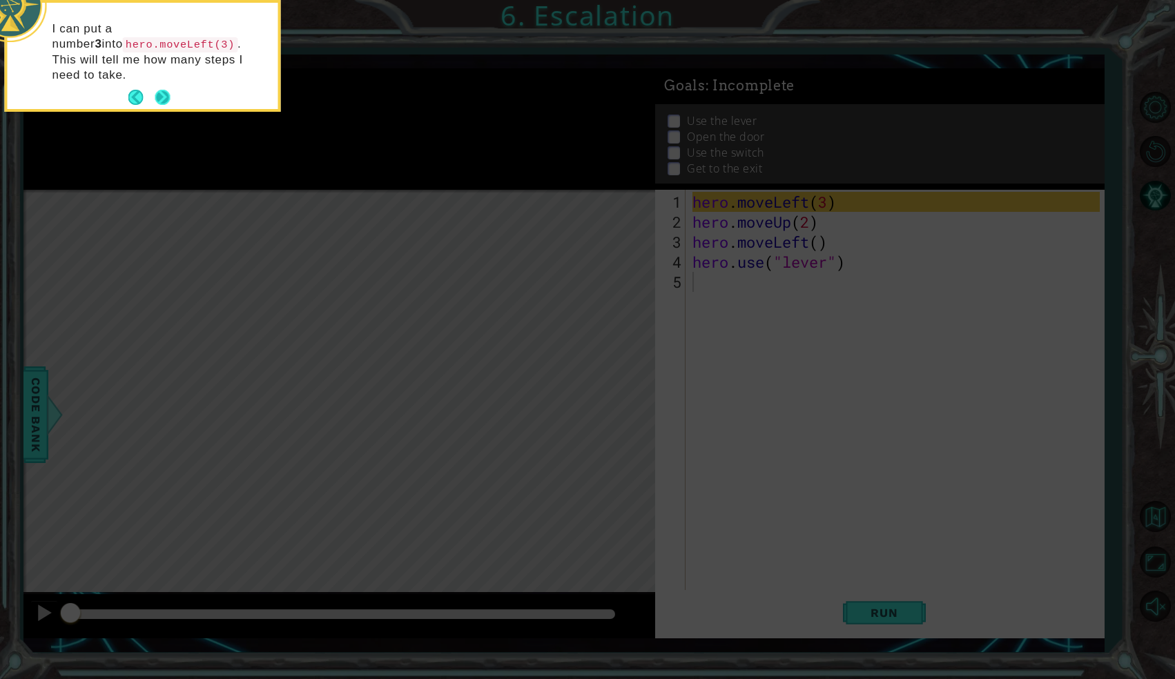
click at [164, 86] on button "Next" at bounding box center [162, 97] width 23 height 23
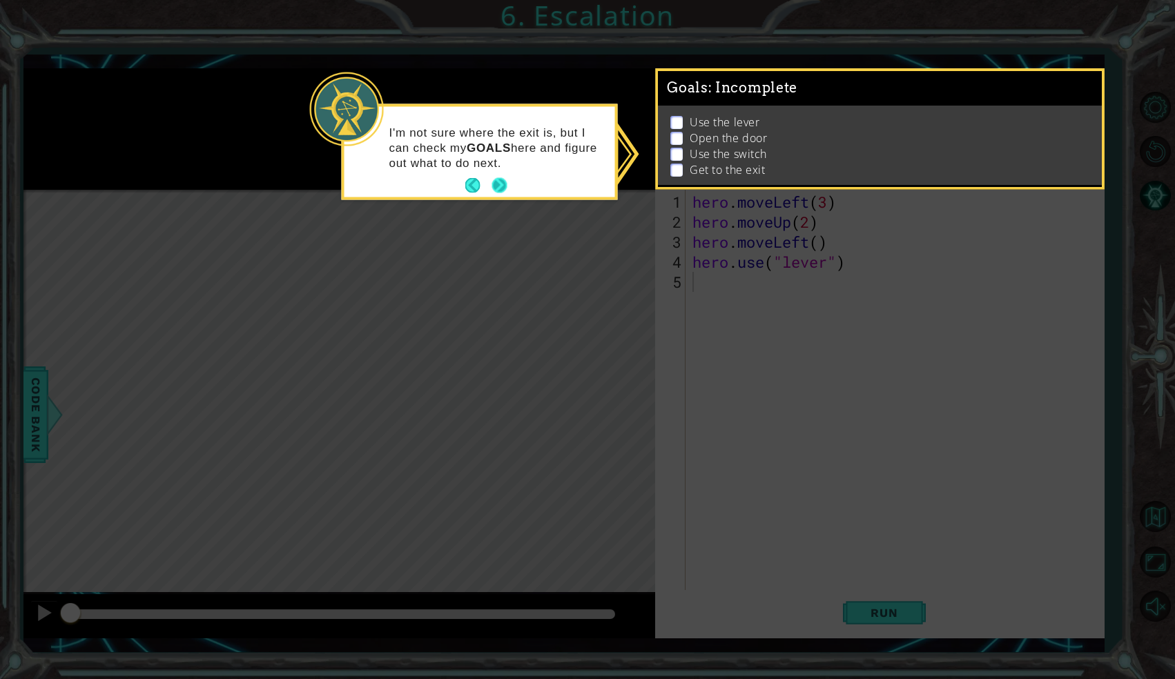
click at [493, 193] on button "Next" at bounding box center [500, 185] width 16 height 16
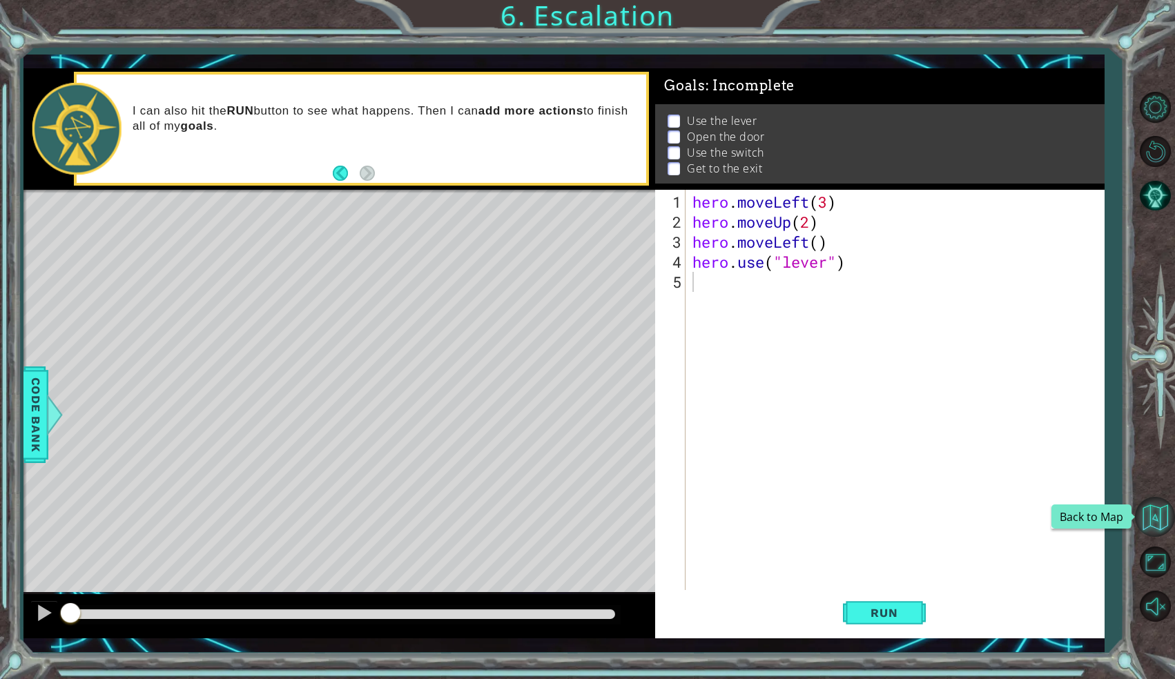
click at [1148, 523] on button "Back to Map" at bounding box center [1155, 517] width 40 height 40
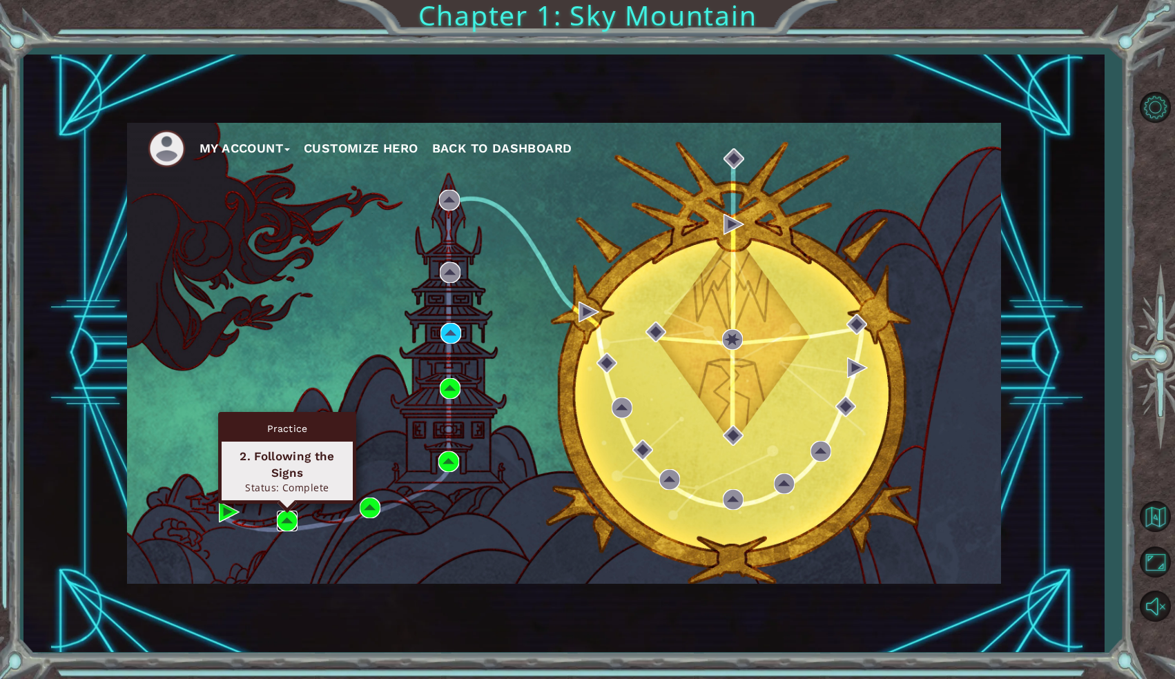
click at [291, 520] on img at bounding box center [287, 521] width 21 height 21
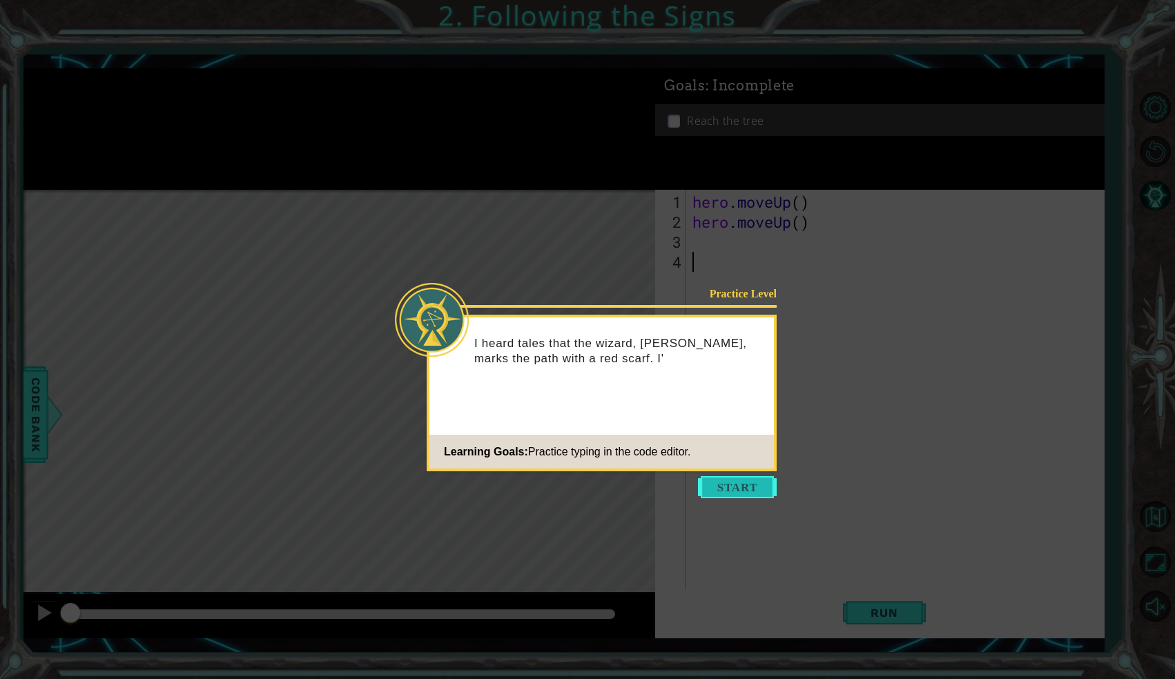
click at [718, 494] on button "Start" at bounding box center [737, 487] width 79 height 22
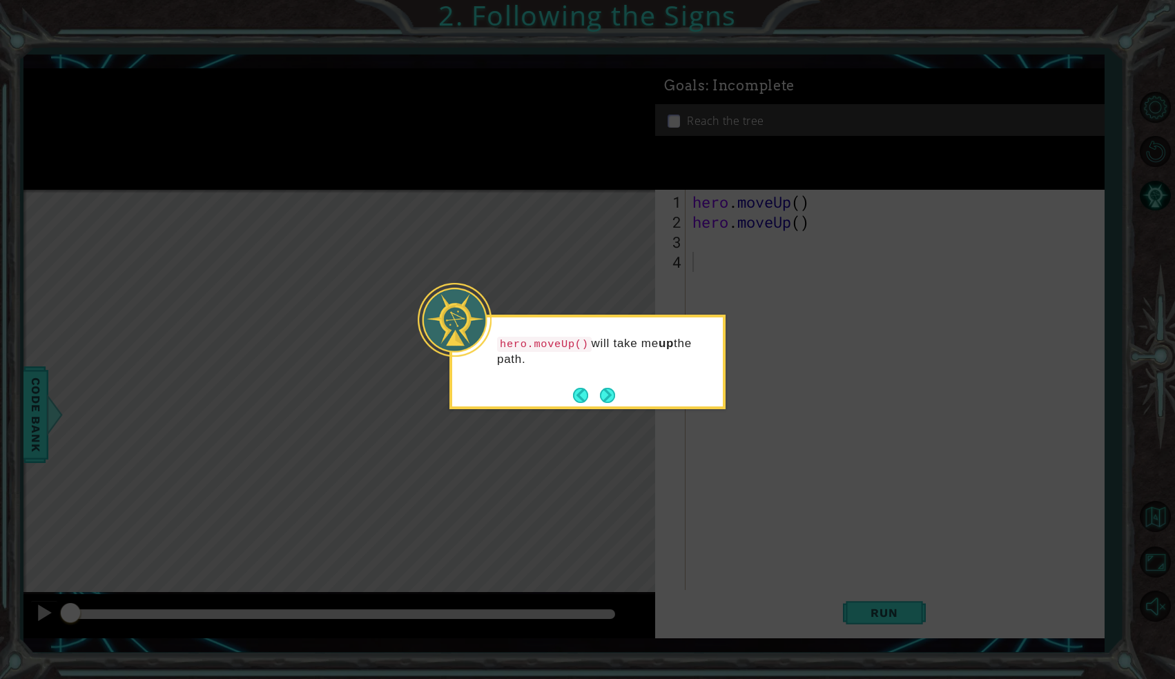
click at [610, 407] on div "hero.moveUp() will take me up the path." at bounding box center [588, 362] width 276 height 95
click at [607, 394] on button "Next" at bounding box center [607, 395] width 23 height 23
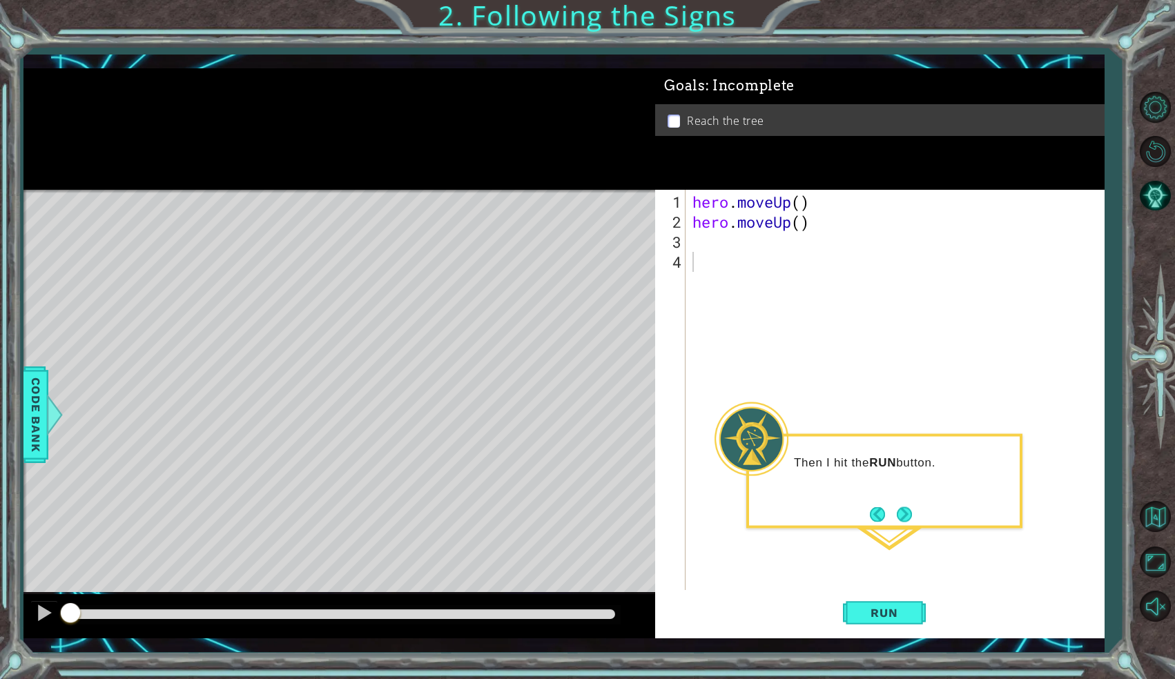
click at [501, 99] on div at bounding box center [339, 129] width 632 height 122
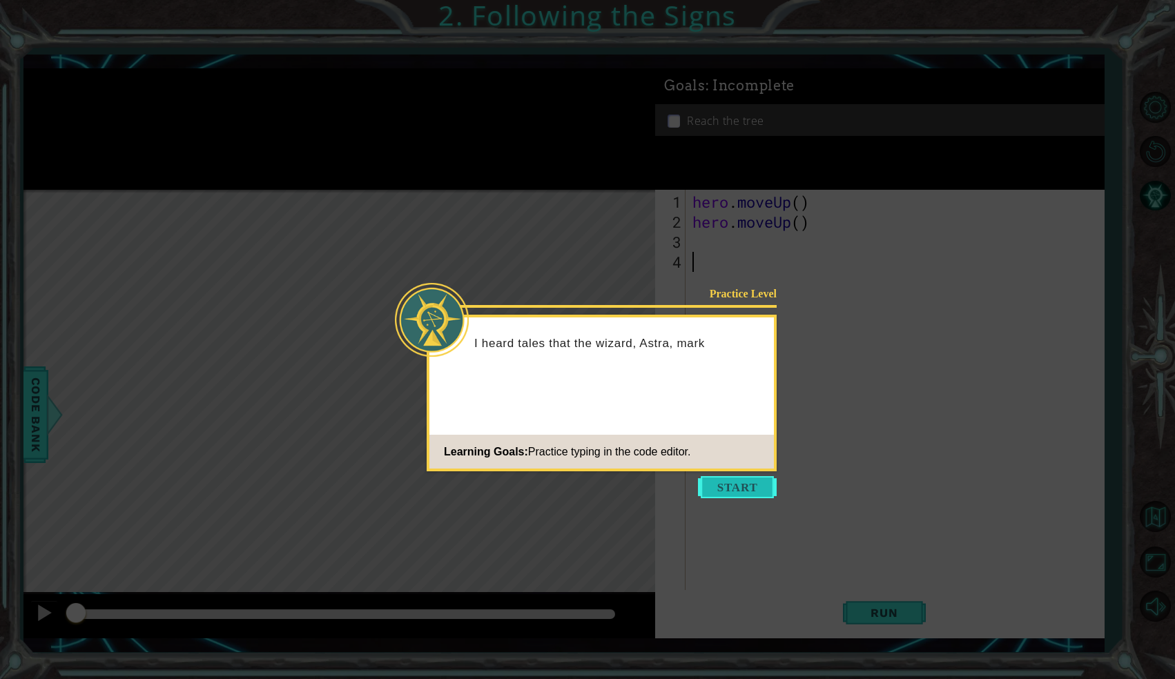
click at [744, 485] on button "Start" at bounding box center [737, 487] width 79 height 22
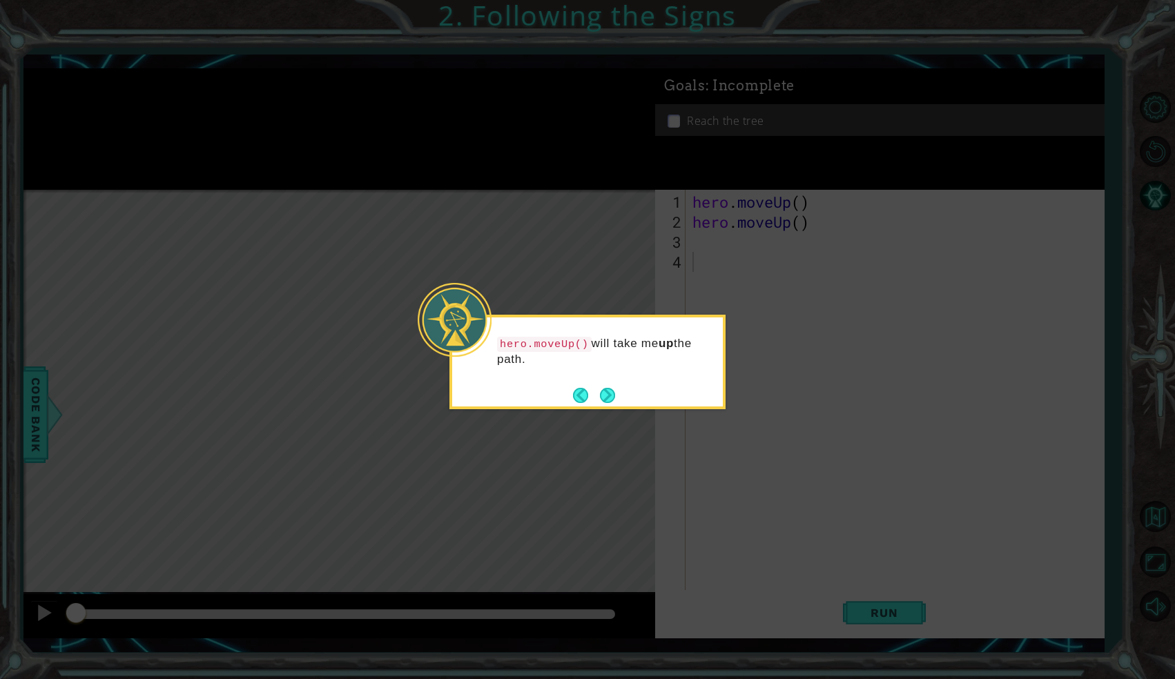
click at [621, 396] on div "hero.moveUp() will take me up the path." at bounding box center [588, 362] width 276 height 95
click at [608, 396] on button "Next" at bounding box center [607, 395] width 15 height 15
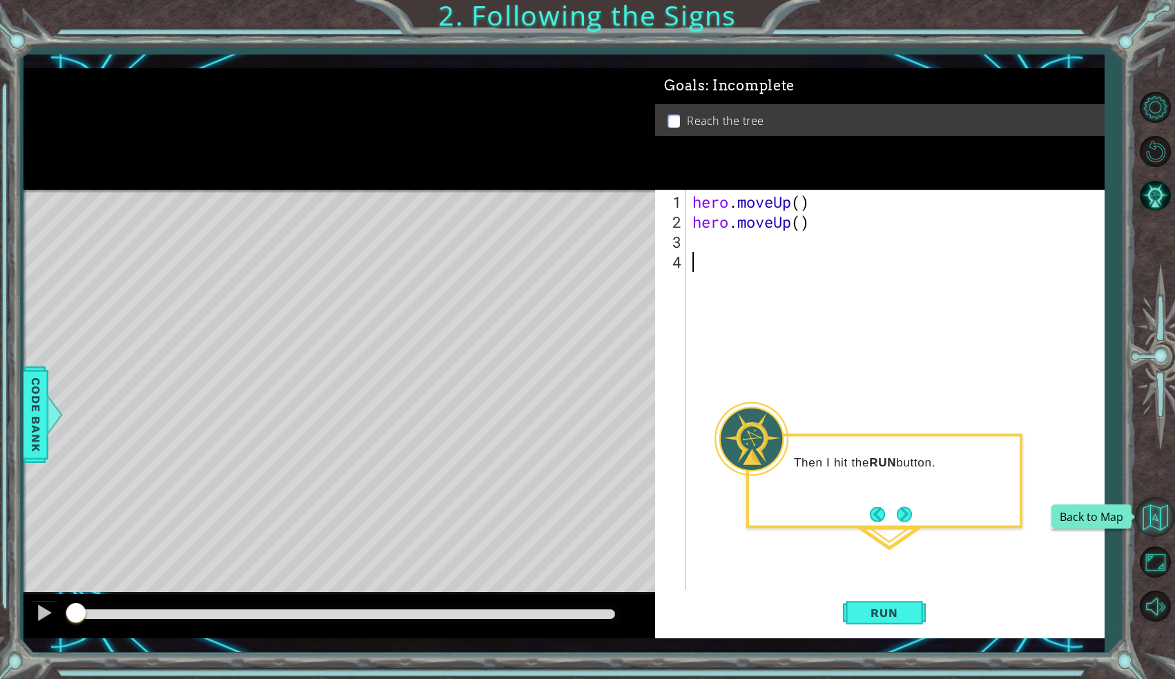
click at [1164, 519] on button "Back to Map" at bounding box center [1155, 517] width 40 height 40
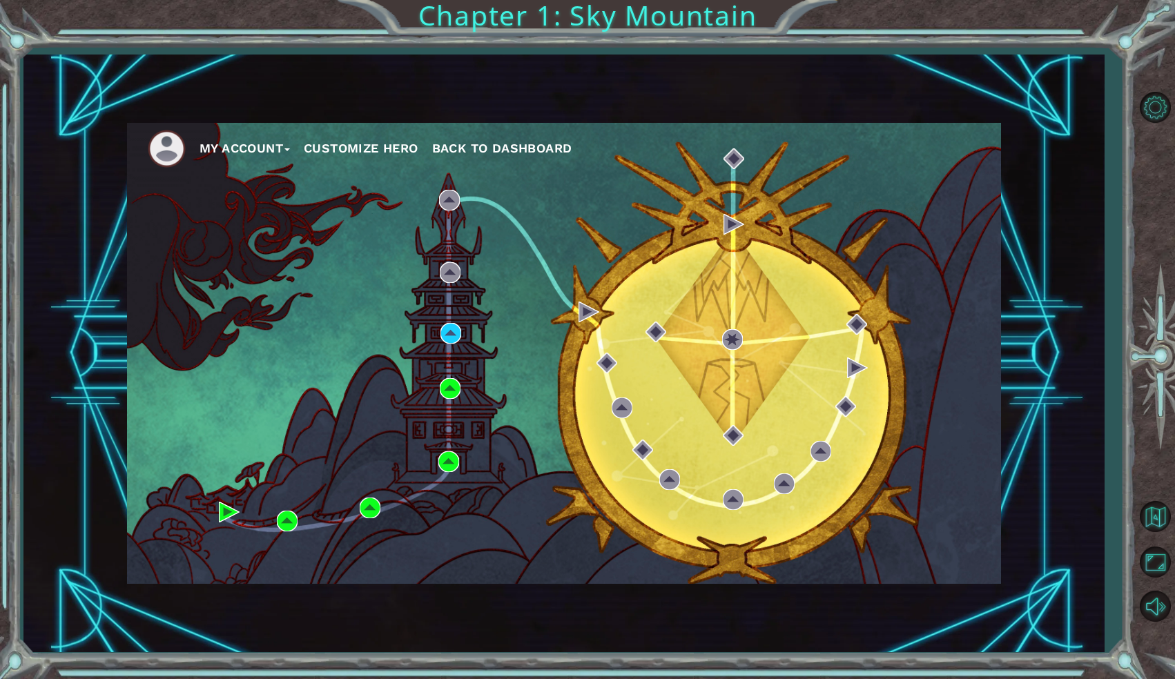
click at [269, 142] on button "My Account" at bounding box center [245, 148] width 90 height 21
click at [258, 177] on button "Account Settings" at bounding box center [261, 178] width 104 height 15
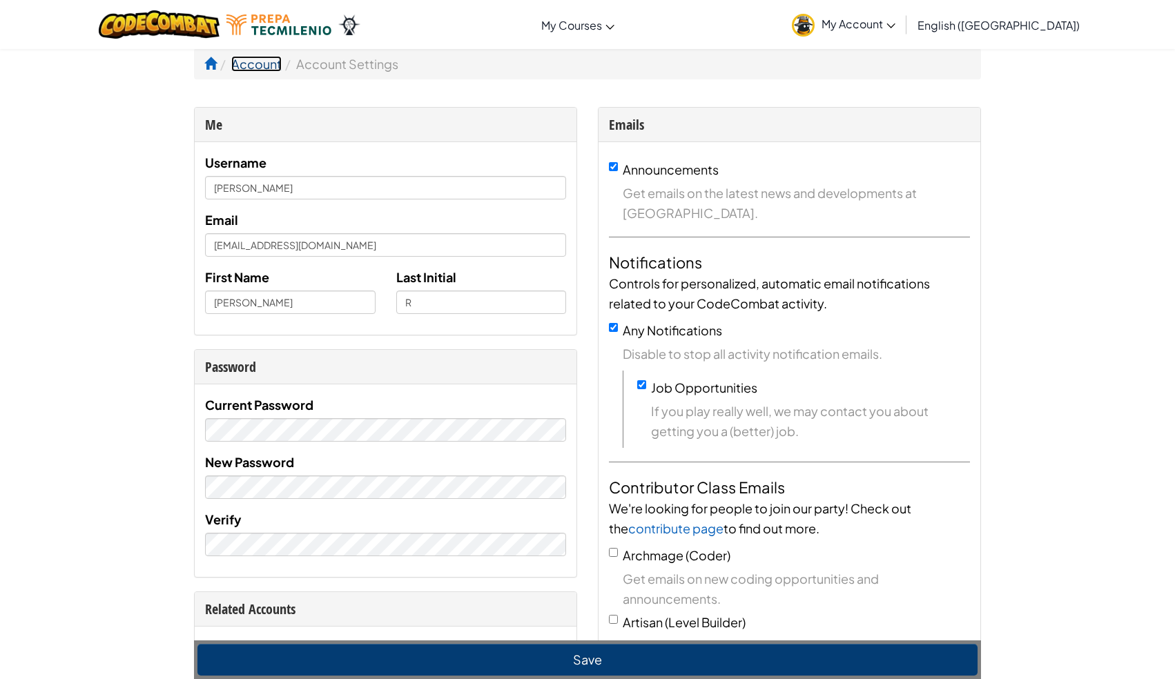
click at [258, 62] on link "Account" at bounding box center [256, 64] width 50 height 16
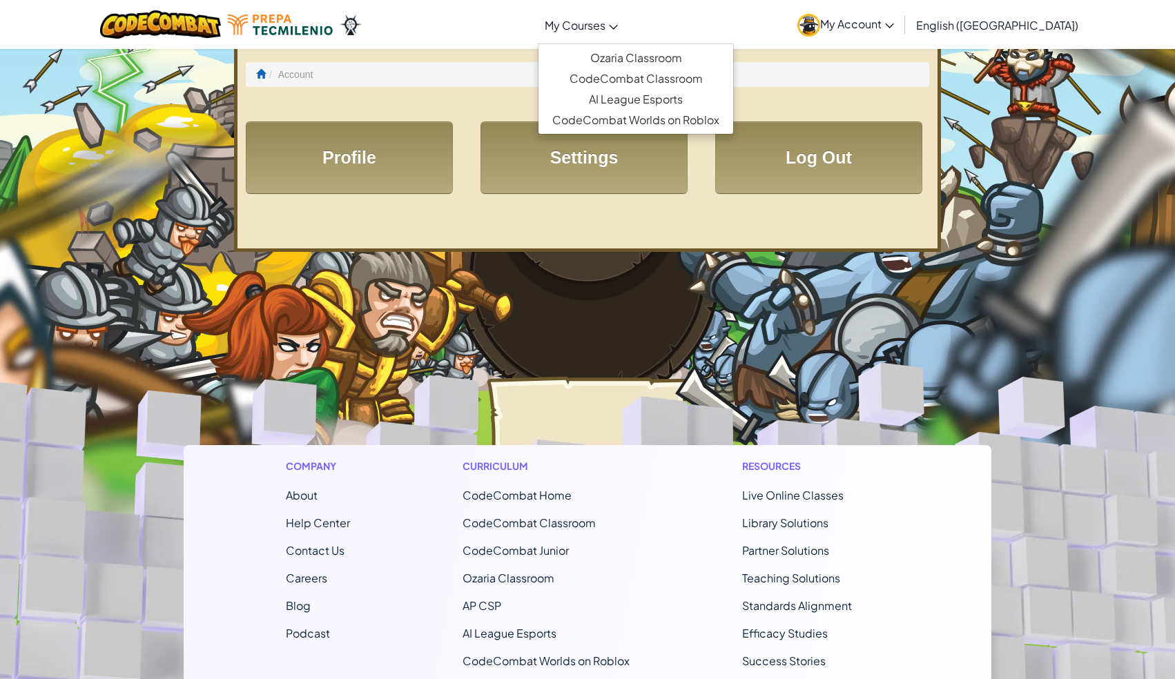
click at [606, 28] on span "My Courses" at bounding box center [575, 25] width 61 height 15
click at [659, 53] on link "Ozaria Classroom" at bounding box center [636, 58] width 195 height 21
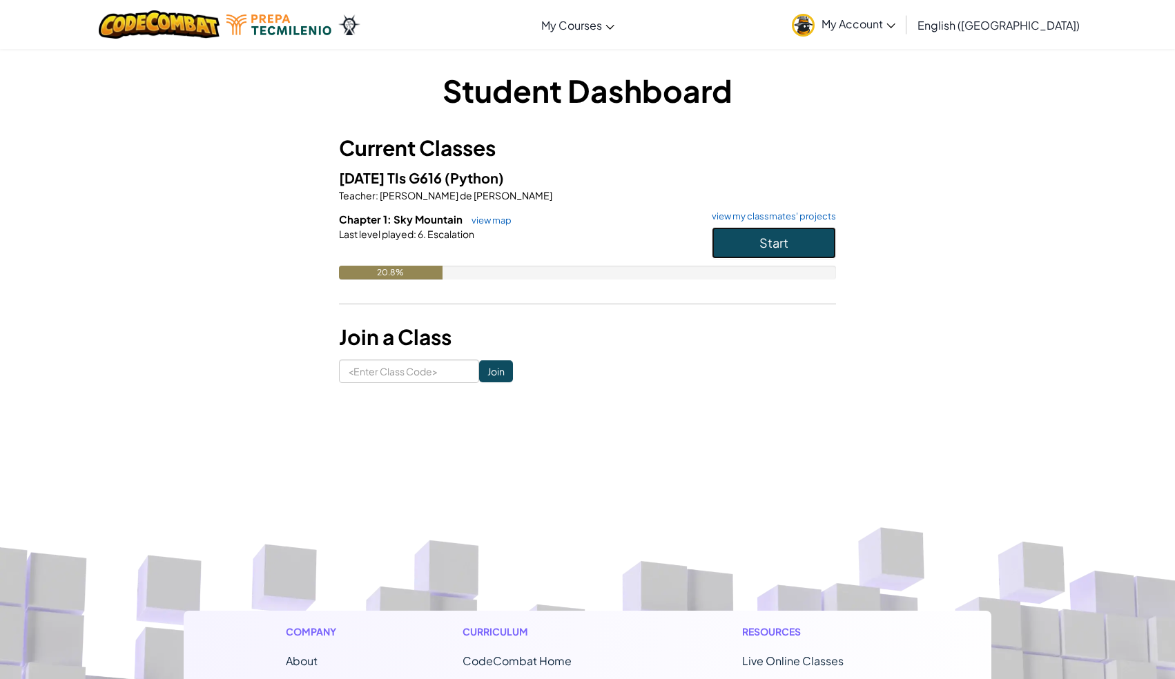
click at [739, 252] on button "Start" at bounding box center [774, 243] width 124 height 32
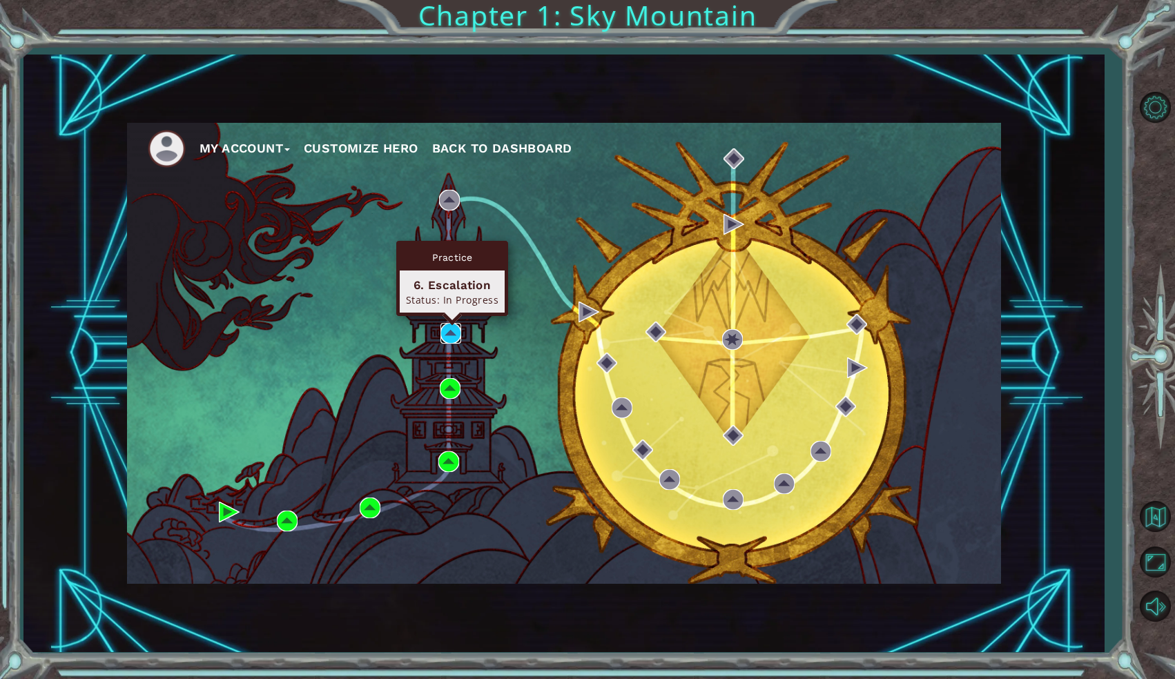
click at [449, 338] on img at bounding box center [451, 333] width 21 height 21
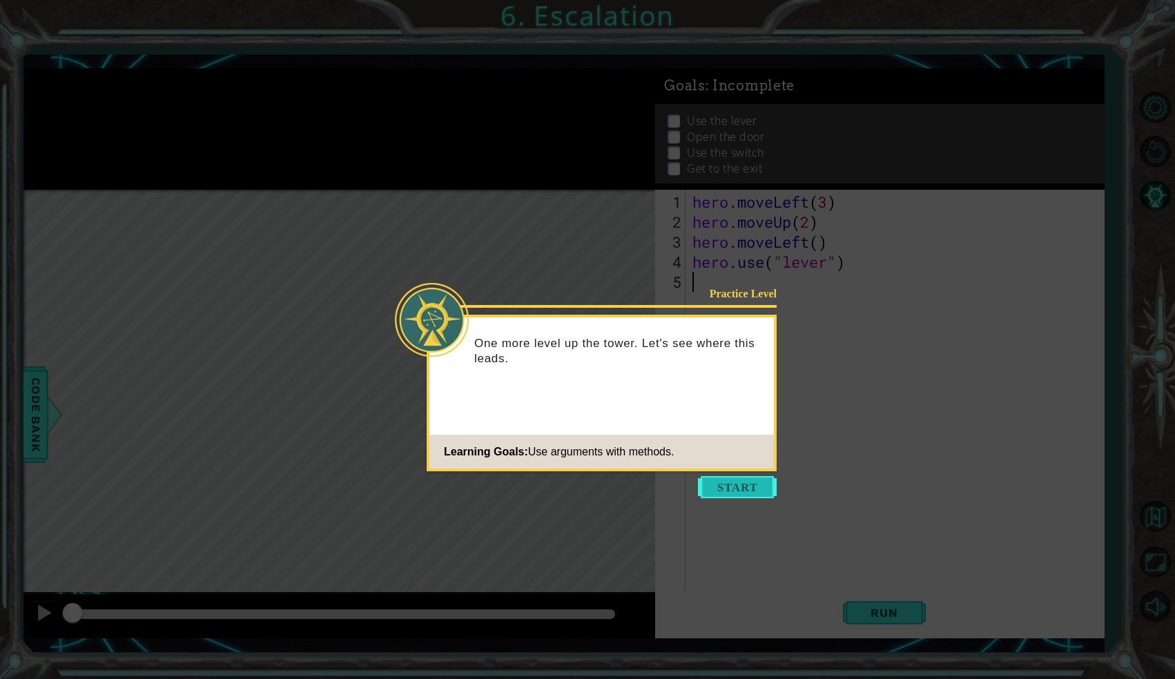
click at [757, 485] on button "Start" at bounding box center [737, 487] width 79 height 22
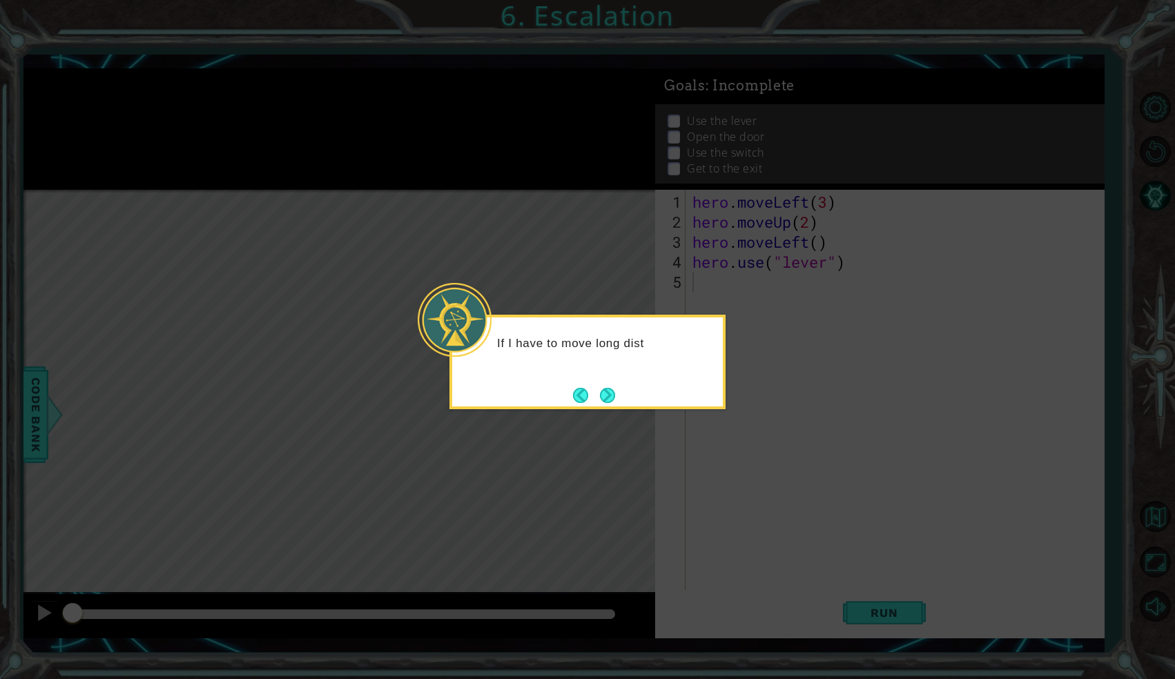
click at [442, 322] on div at bounding box center [455, 320] width 74 height 74
